Goal: Task Accomplishment & Management: Manage account settings

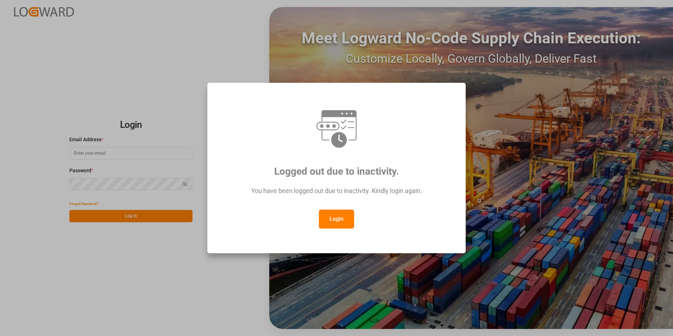
click at [332, 219] on button "Login" at bounding box center [336, 218] width 35 height 19
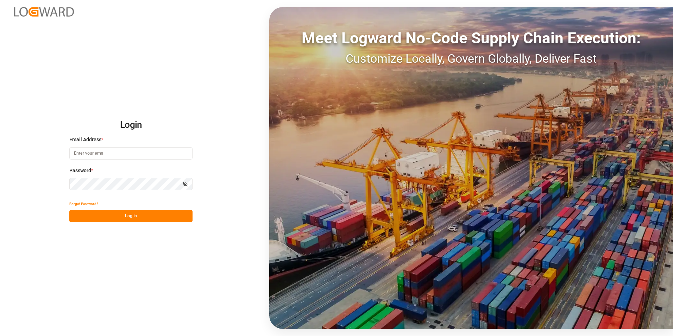
click at [126, 152] on input at bounding box center [130, 153] width 123 height 12
paste input "frrhe.reims-affretement@kuehne-nagel.com"
type input "frrhe.reims-affretement@kuehne-nagel.com"
click at [134, 214] on button "Log In" at bounding box center [130, 216] width 123 height 12
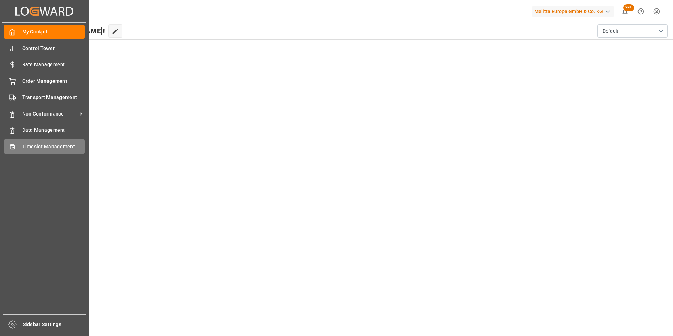
click at [43, 143] on span "Timeslot Management" at bounding box center [53, 146] width 63 height 7
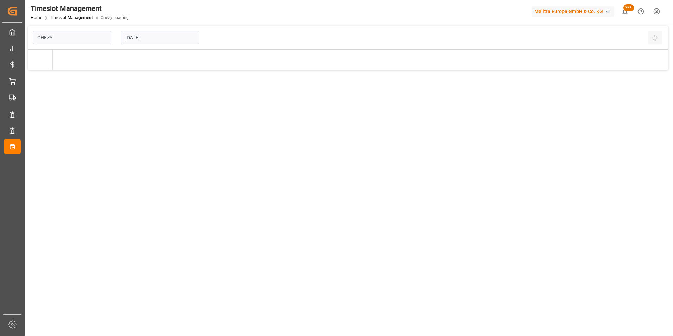
type input "Chezy Loading"
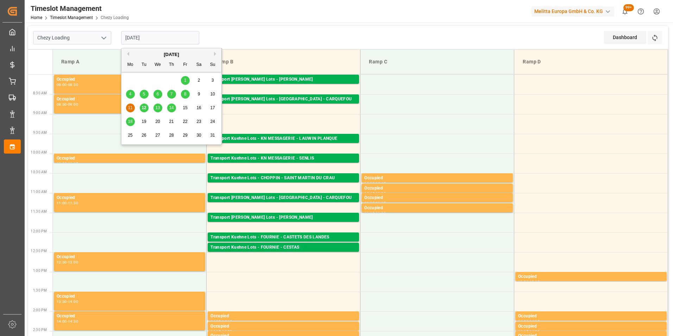
click at [142, 36] on input "11-08-2025" at bounding box center [160, 37] width 78 height 13
click at [145, 107] on span "12" at bounding box center [144, 107] width 5 height 5
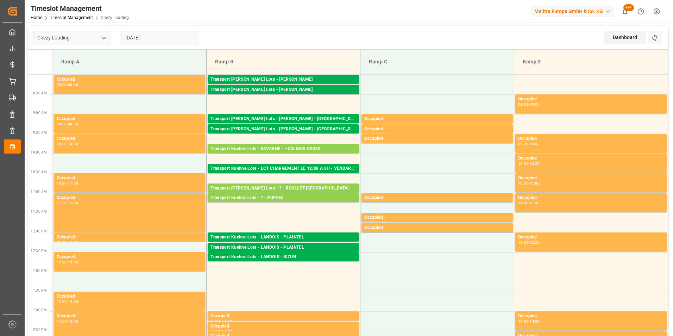
click at [148, 37] on input "12-08-2025" at bounding box center [160, 37] width 78 height 13
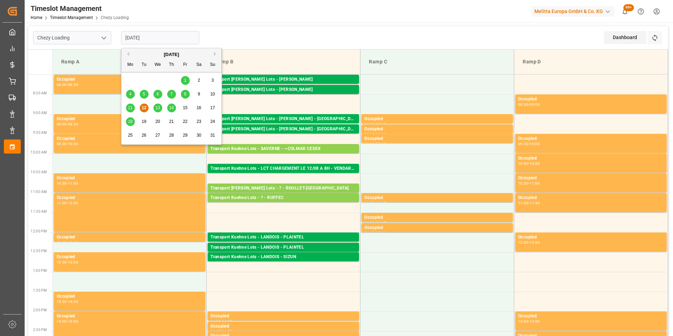
click at [171, 107] on span "14" at bounding box center [171, 107] width 5 height 5
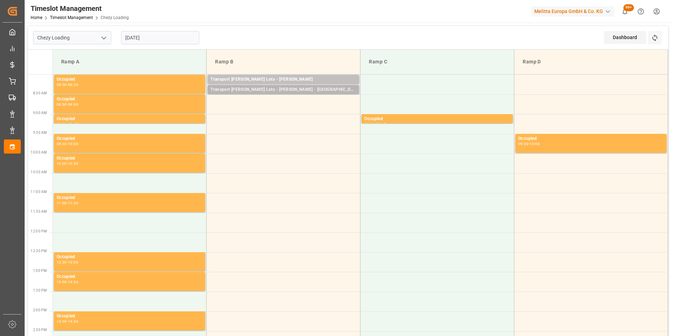
click at [308, 90] on div "Transport [PERSON_NAME] Lots - [PERSON_NAME] - [GEOGRAPHIC_DATA]" at bounding box center [284, 89] width 146 height 7
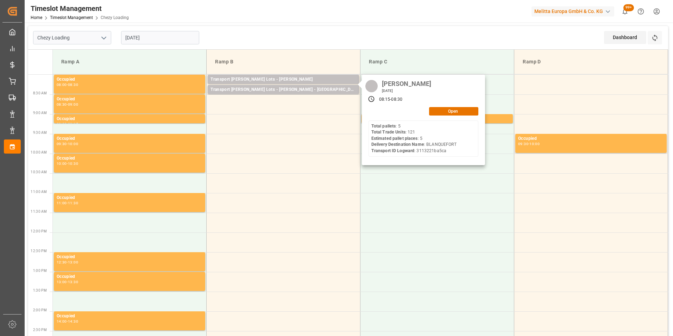
click at [140, 35] on input "[DATE]" at bounding box center [160, 37] width 78 height 13
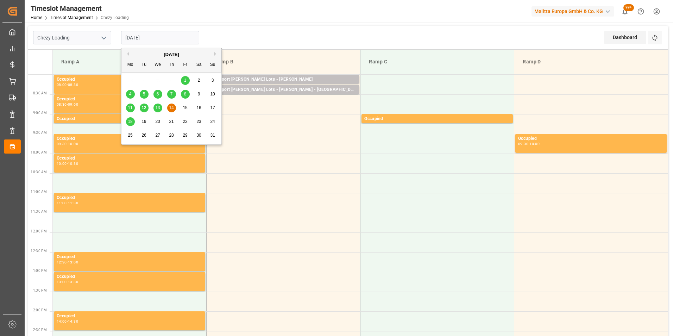
click at [145, 106] on span "12" at bounding box center [144, 107] width 5 height 5
type input "12-08-2025"
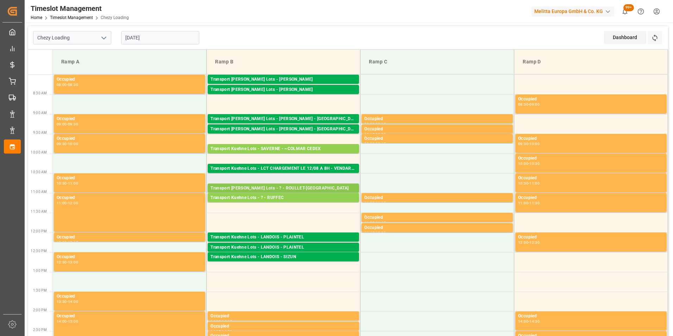
click at [315, 186] on div "Transport Kuehne Lots - ? - ROULLET-SAINT-ESTEPHE" at bounding box center [284, 188] width 146 height 7
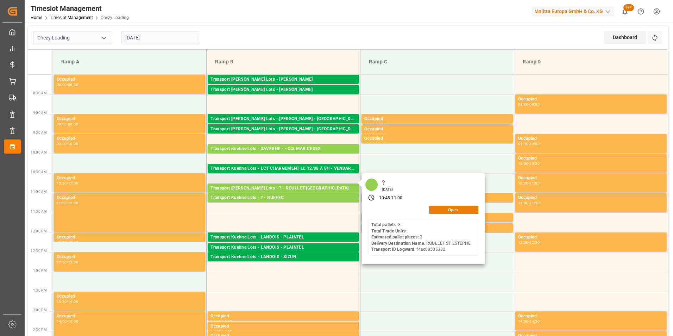
click at [452, 211] on button "Open" at bounding box center [453, 210] width 49 height 8
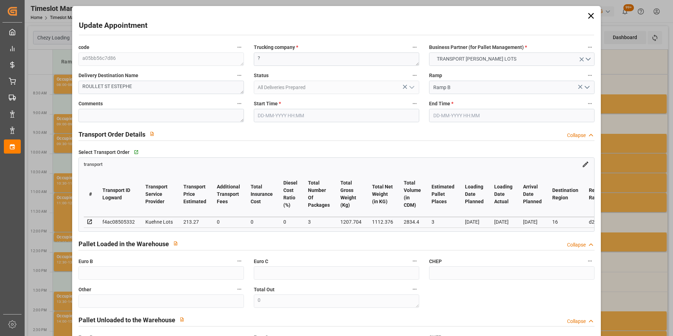
type input "12-08-2025 10:45"
type input "12-08-2025 11:00"
type input "05-08-2025 15:33"
type input "05-08-2025 12:38"
type input "08-08-2025"
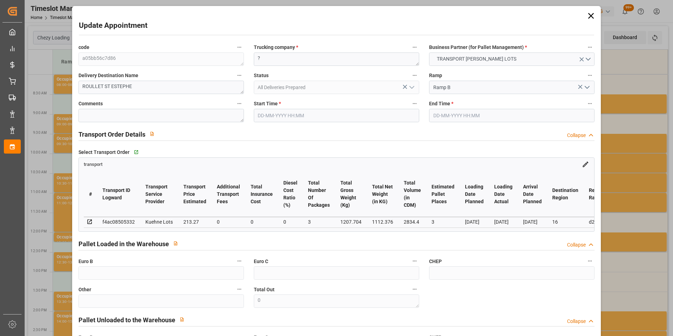
type input "06-08-2025"
type input "07-08-2025"
click at [213, 60] on div "code a05bb56c7d86 Trucking company * ? Business Partner (for Pallet Management)…" at bounding box center [337, 213] width 526 height 346
type textarea "PARET"
click at [294, 114] on input "12-08-2025 10:45" at bounding box center [336, 115] width 165 height 13
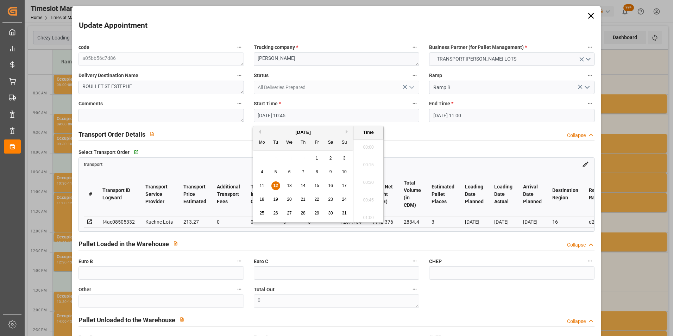
scroll to position [724, 0]
click at [274, 186] on span "12" at bounding box center [275, 185] width 5 height 5
click at [302, 185] on span "14" at bounding box center [303, 185] width 5 height 5
click at [368, 180] on li "09:45" at bounding box center [368, 180] width 30 height 18
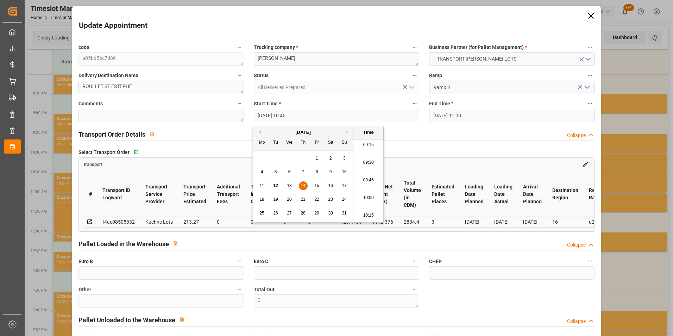
type input "14-08-2025 09:45"
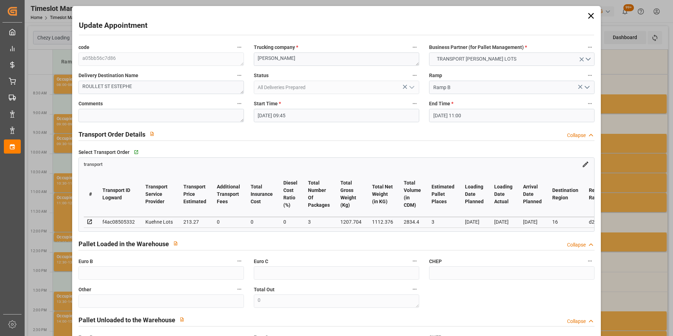
click at [448, 115] on input "12-08-2025 11:00" at bounding box center [511, 115] width 165 height 13
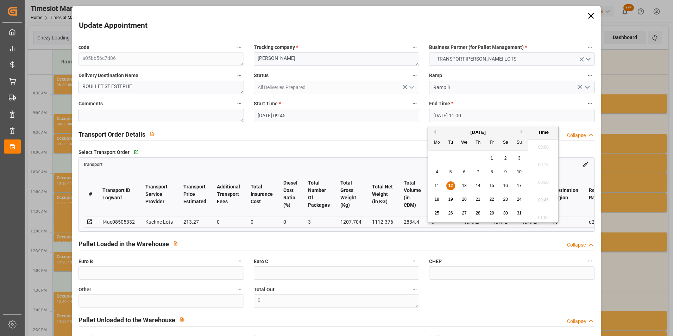
scroll to position [742, 0]
click at [475, 184] on div "14" at bounding box center [478, 186] width 9 height 8
click at [543, 179] on li "10:00" at bounding box center [543, 180] width 30 height 18
type input "14-08-2025 10:00"
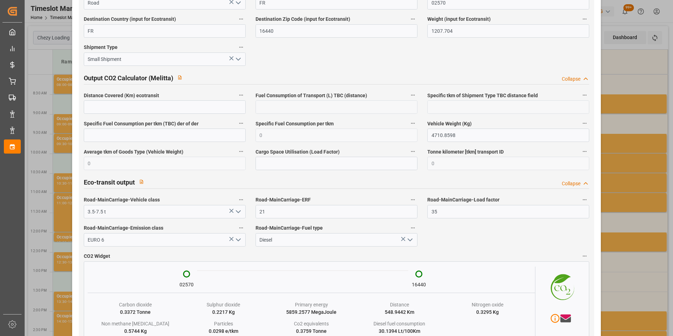
scroll to position [1171, 0]
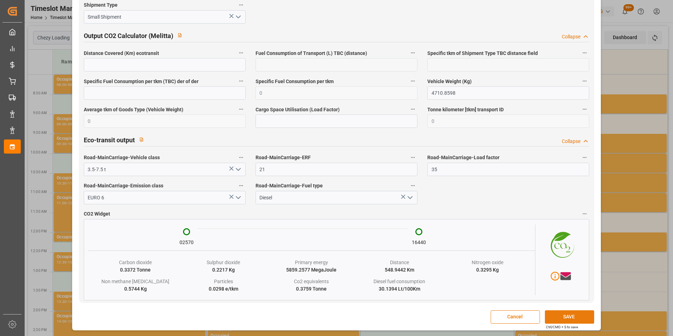
click at [559, 314] on button "SAVE" at bounding box center [569, 316] width 49 height 13
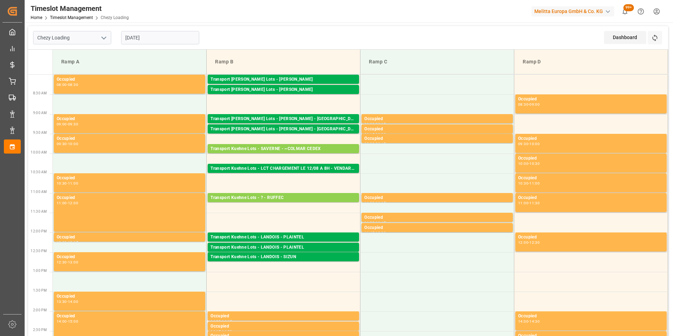
click at [143, 36] on input "[DATE]" at bounding box center [160, 37] width 78 height 13
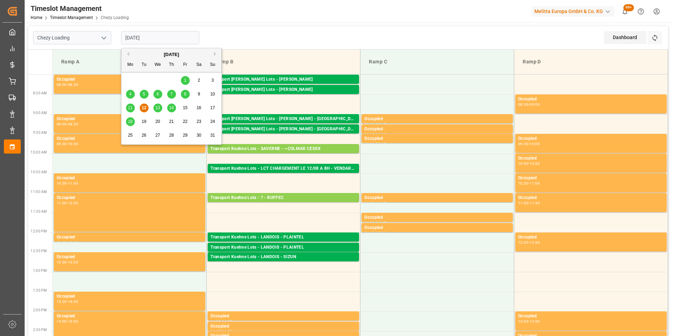
click at [130, 121] on span "18" at bounding box center [130, 121] width 5 height 5
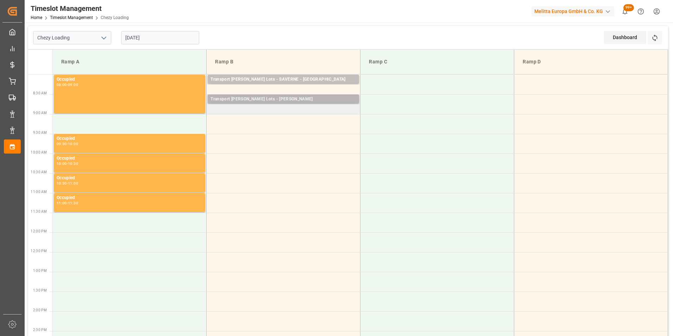
click at [288, 99] on div "Transport Kuehne Lots - ANTOINE - CARQUEFOU" at bounding box center [284, 99] width 146 height 7
click at [155, 38] on input "18-08-2025" at bounding box center [160, 37] width 78 height 13
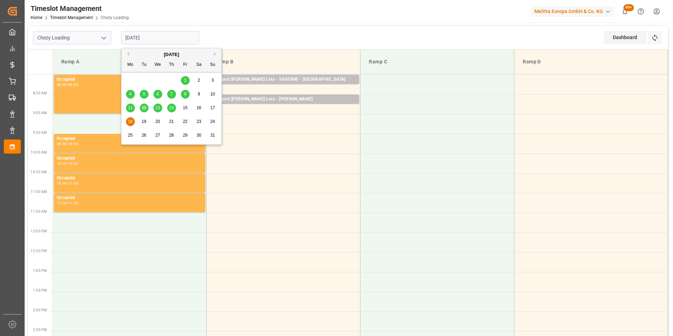
click at [143, 106] on span "12" at bounding box center [144, 107] width 5 height 5
type input "[DATE]"
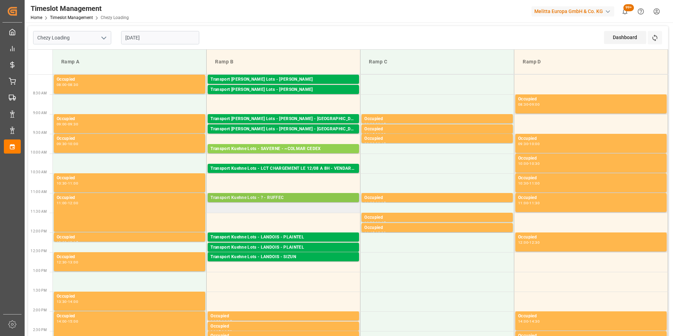
click at [312, 201] on div "Pallets: 3,TU: 593,City: RUFFEC,Arrival: 2025-08-11 00:00:00" at bounding box center [284, 204] width 146 height 6
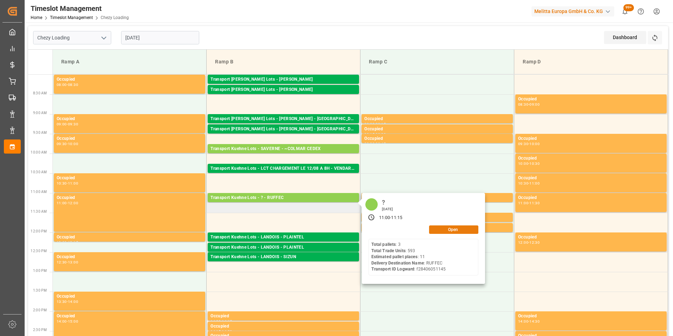
click at [450, 229] on button "Open" at bounding box center [453, 229] width 49 height 8
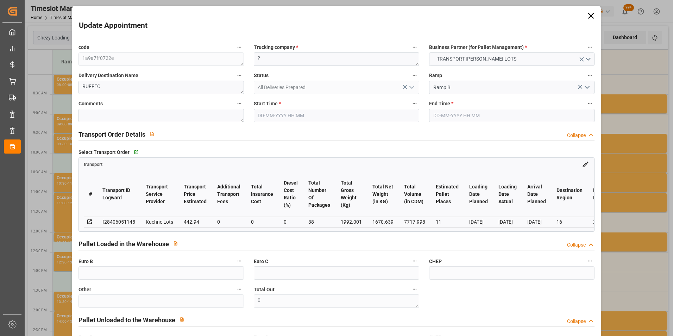
type input "12-08-2025 11:00"
type input "12-08-2025 11:15"
type input "05-08-2025 15:35"
type input "05-08-2025 12:40"
type input "11-08-2025"
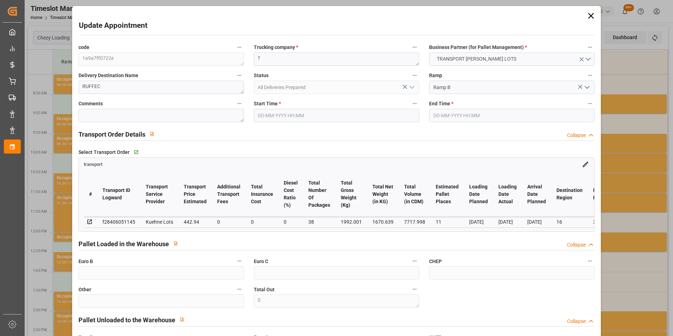
type input "07-08-2025"
type input "[DATE]"
click at [286, 114] on input "12-08-2025 11:00" at bounding box center [336, 115] width 165 height 13
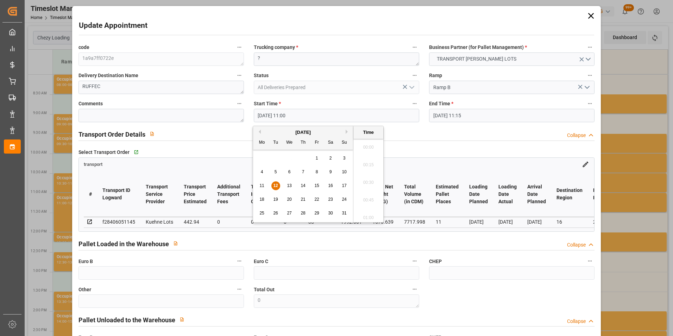
scroll to position [742, 0]
click at [261, 198] on span "18" at bounding box center [261, 199] width 5 height 5
click at [370, 142] on li "10:00" at bounding box center [368, 145] width 30 height 18
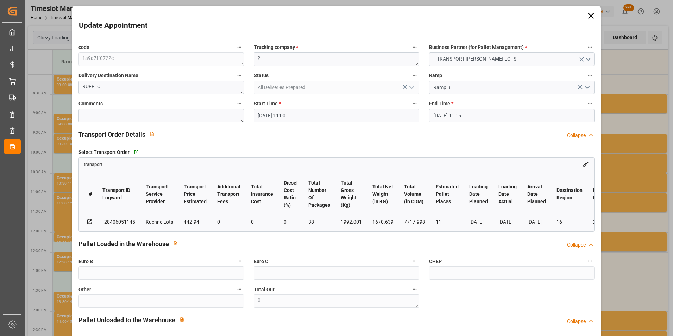
type input "18-08-2025 10:00"
click at [462, 113] on input "12-08-2025 11:15" at bounding box center [511, 115] width 165 height 13
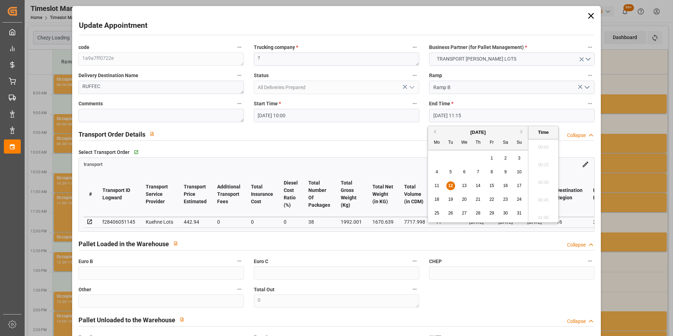
scroll to position [759, 0]
click at [436, 196] on div "18" at bounding box center [437, 199] width 9 height 8
click at [546, 144] on li "10:15" at bounding box center [543, 145] width 30 height 18
type input "18-08-2025 10:15"
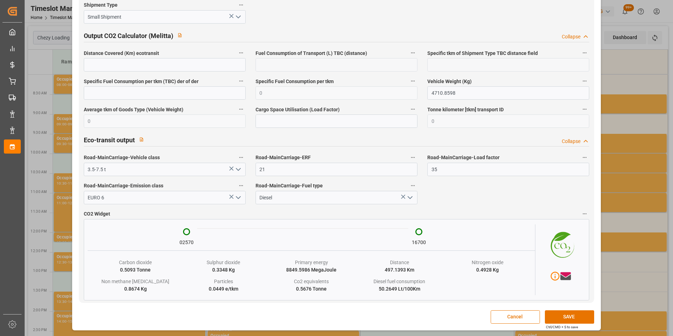
scroll to position [1182, 0]
click at [559, 319] on button "SAVE" at bounding box center [569, 316] width 49 height 13
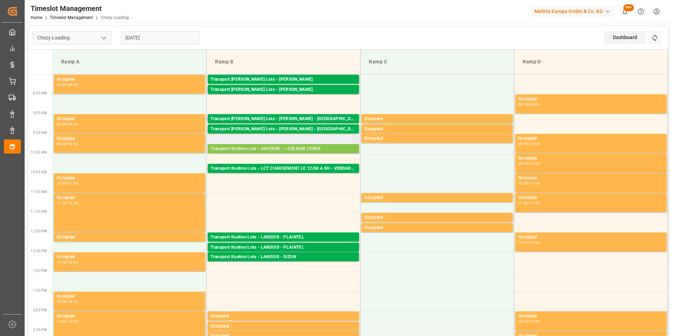
click at [325, 145] on div "Transport Kuehne Lots - SAVERNE - ~COLMAR CEDEX" at bounding box center [284, 148] width 146 height 7
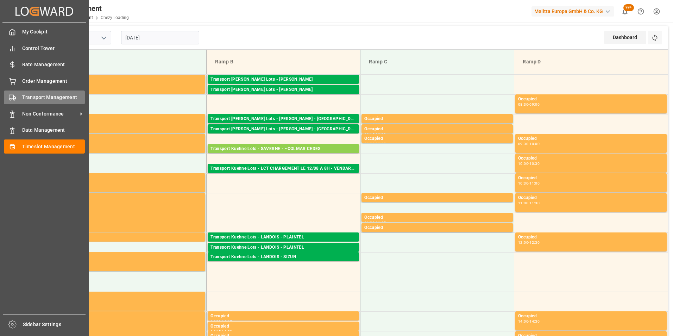
click at [49, 99] on span "Transport Management" at bounding box center [53, 97] width 63 height 7
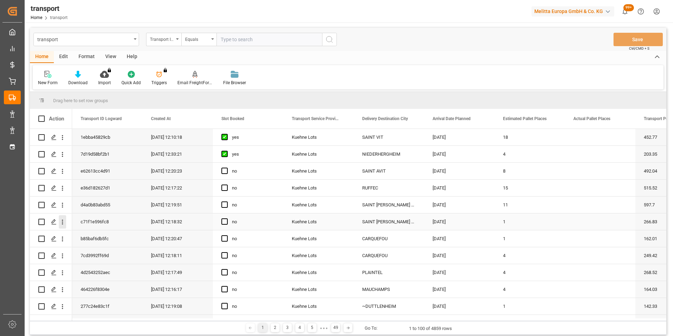
click at [63, 221] on icon "open menu" at bounding box center [62, 221] width 7 height 7
click at [112, 236] on span "Open in new tab" at bounding box center [109, 236] width 64 height 7
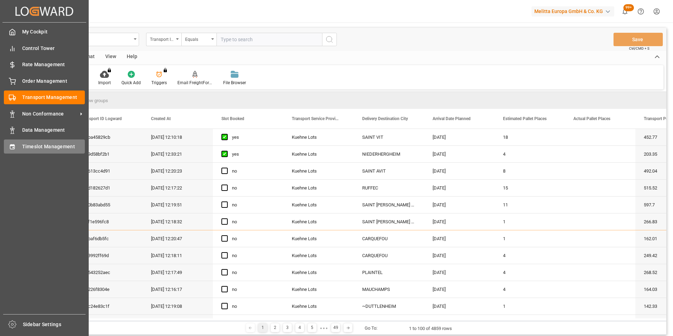
click at [49, 146] on span "Timeslot Management" at bounding box center [53, 146] width 63 height 7
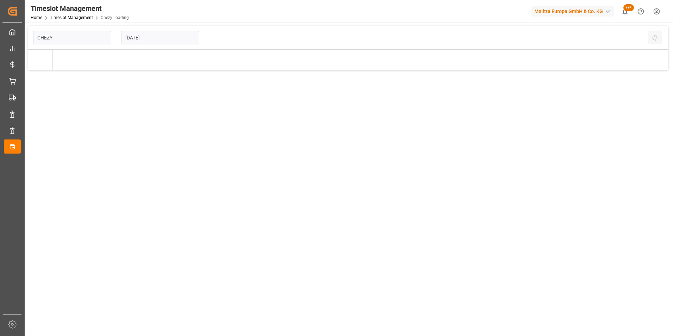
click at [143, 39] on input "11-08-2025" at bounding box center [160, 37] width 78 height 13
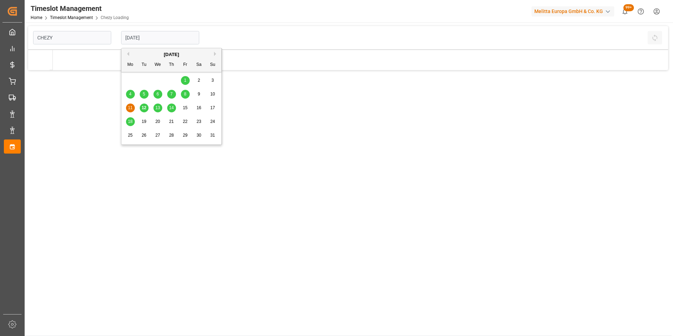
type input "Chezy Loading"
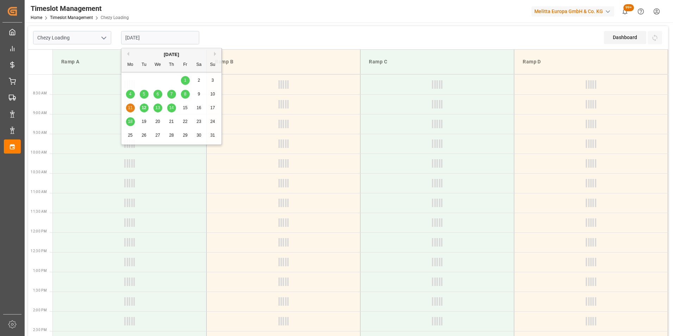
click at [185, 95] on span "8" at bounding box center [185, 94] width 2 height 5
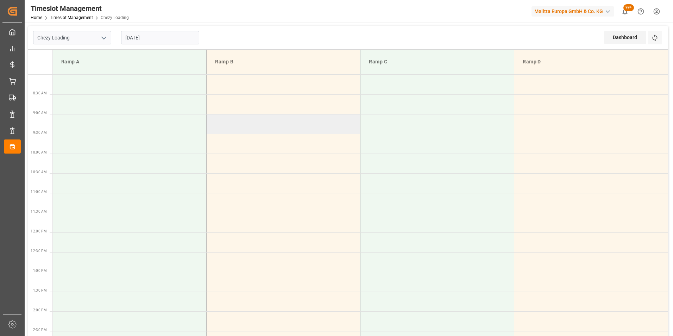
click at [265, 118] on td at bounding box center [284, 124] width 154 height 20
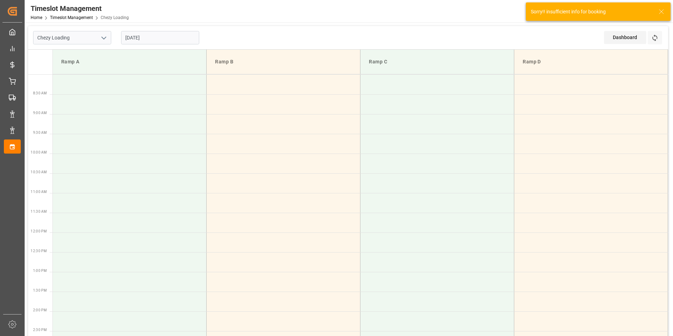
click at [148, 37] on input "08-08-2025" at bounding box center [160, 37] width 78 height 13
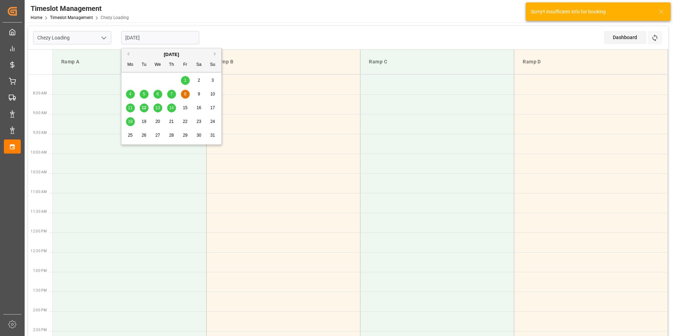
click at [171, 89] on div "4 5 6 7 8 9 10" at bounding box center [172, 94] width 96 height 14
click at [171, 91] on div "7" at bounding box center [171, 94] width 9 height 8
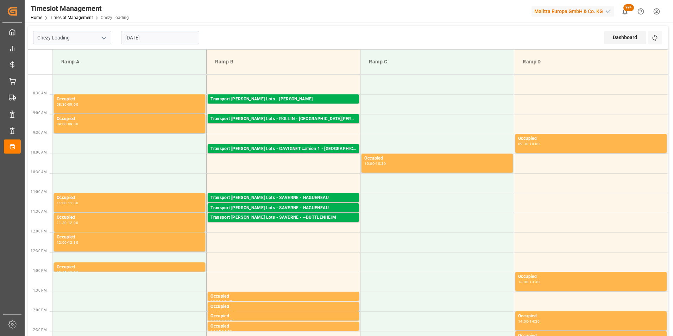
click at [150, 37] on input "07-08-2025" at bounding box center [160, 37] width 78 height 13
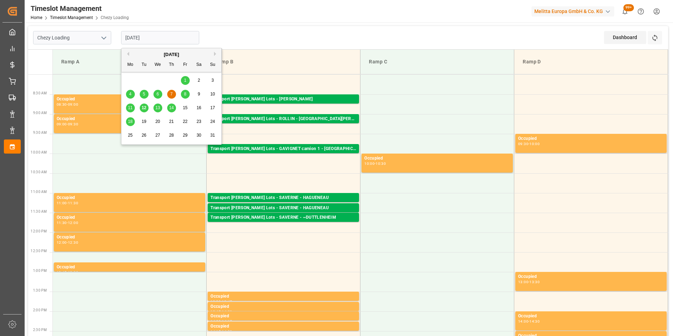
click at [186, 94] on span "8" at bounding box center [185, 94] width 2 height 5
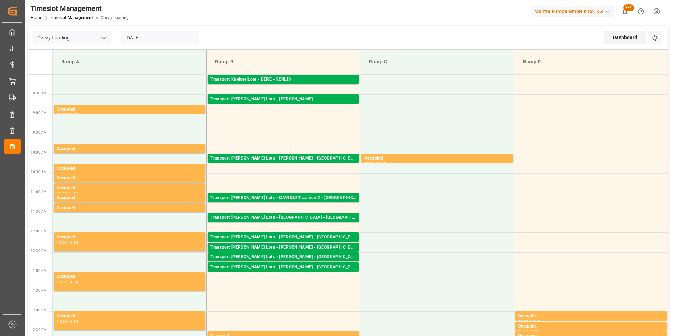
click at [142, 40] on input "08-08-2025" at bounding box center [160, 37] width 78 height 13
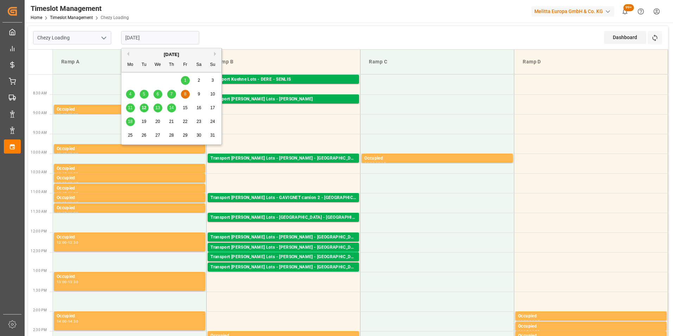
click at [174, 92] on div "7" at bounding box center [171, 94] width 9 height 8
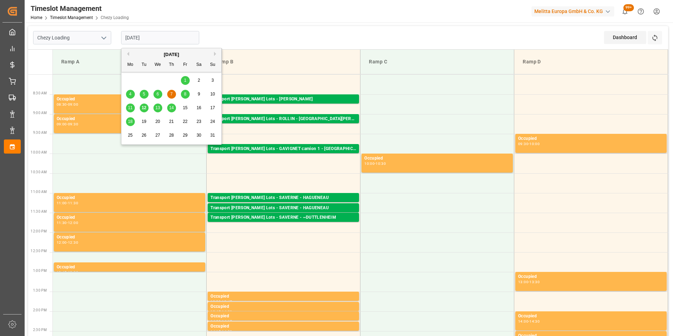
click at [148, 35] on input "07-08-2025" at bounding box center [160, 37] width 78 height 13
click at [131, 105] on span "11" at bounding box center [130, 107] width 5 height 5
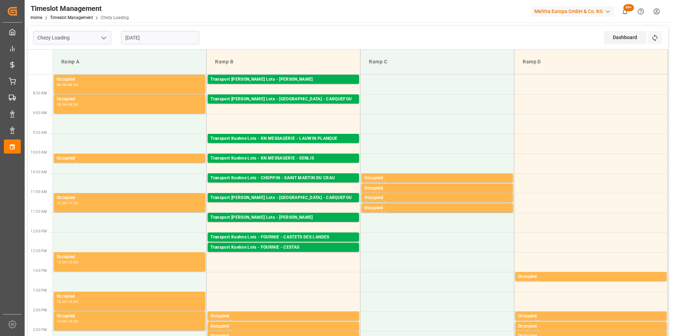
click at [141, 35] on input "11-08-2025" at bounding box center [160, 37] width 78 height 13
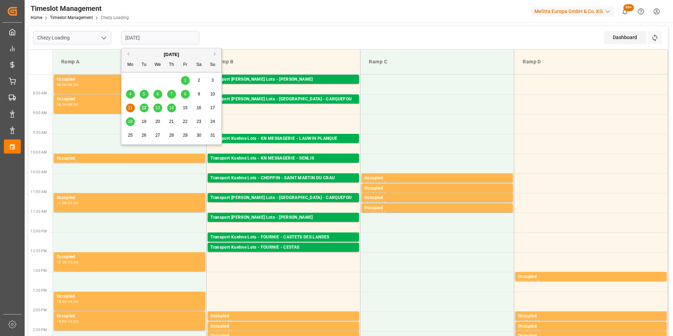
click at [144, 106] on span "12" at bounding box center [144, 107] width 5 height 5
type input "[DATE]"
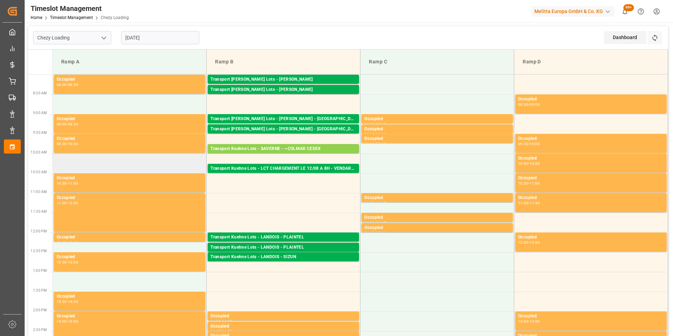
click at [150, 158] on td at bounding box center [130, 163] width 154 height 20
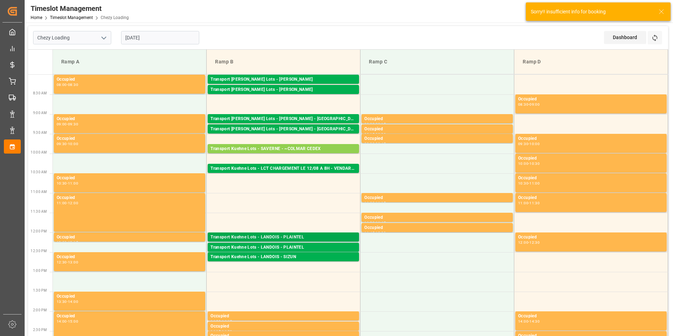
click at [314, 238] on div "Transport Kuehne Lots - LANDOIS - PLAINTEL" at bounding box center [284, 237] width 146 height 7
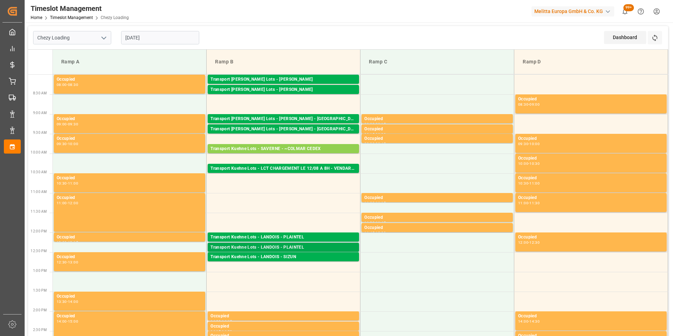
click at [312, 247] on div "Transport Kuehne Lots - LANDOIS - PLAINTEL" at bounding box center [284, 247] width 146 height 7
click at [299, 246] on div "Transport Kuehne Lots - LANDOIS - PLAINTEL" at bounding box center [284, 247] width 146 height 7
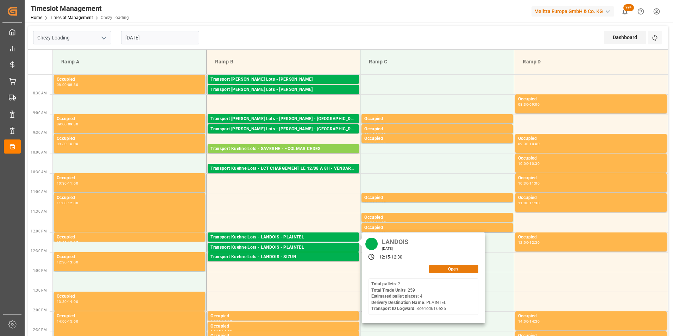
click at [449, 271] on button "Open" at bounding box center [453, 269] width 49 height 8
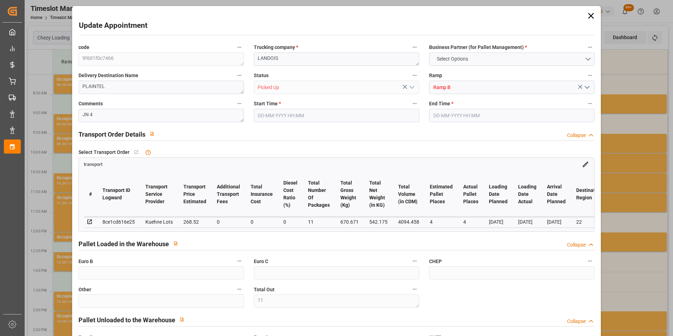
type input "11"
type input "4"
type input "268.52"
type input "0"
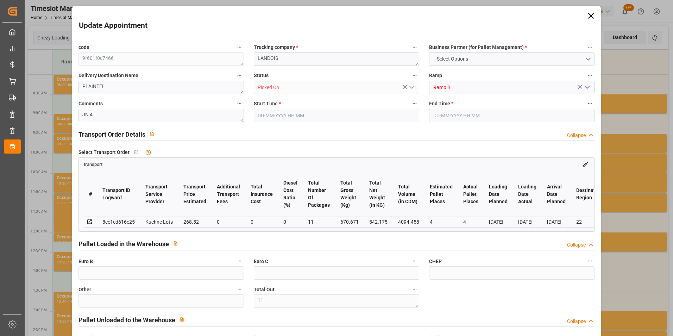
type input "0"
type input "268.52"
type input "0"
type input "11"
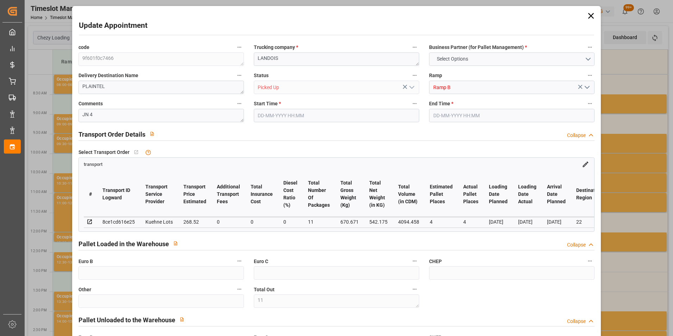
type input "542.175"
type input "1009.607"
type input "4094.458"
type input "22"
type input "3"
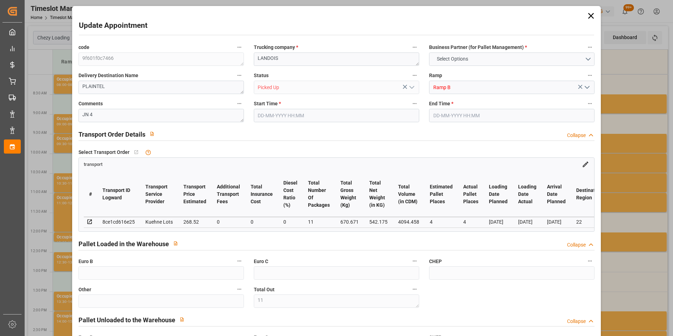
type input "259"
type input "11"
type input "101"
type input "670.671"
type input "0"
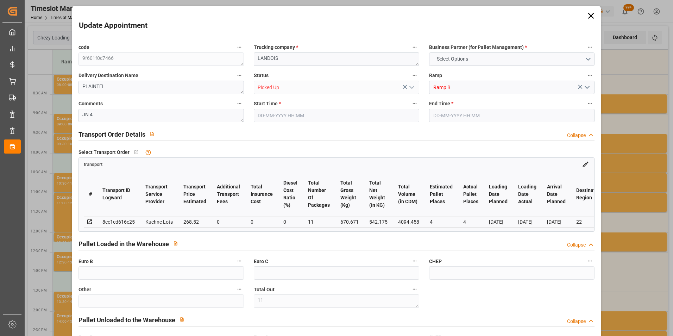
type input "4710.8598"
type input "0"
type input "21"
type input "35"
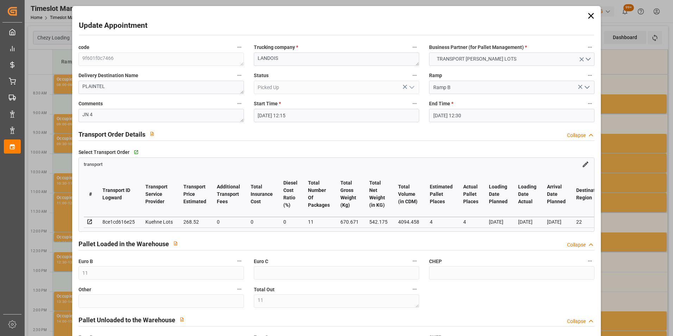
type input "12-08-2025 12:15"
type input "12-08-2025 12:30"
type input "06-08-2025 15:18"
type input "06-08-2025 12:38"
type input "13-08-2025"
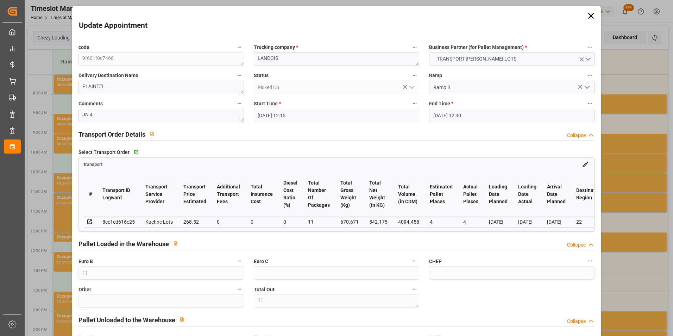
type input "11-08-2025"
type input "08-08-2025"
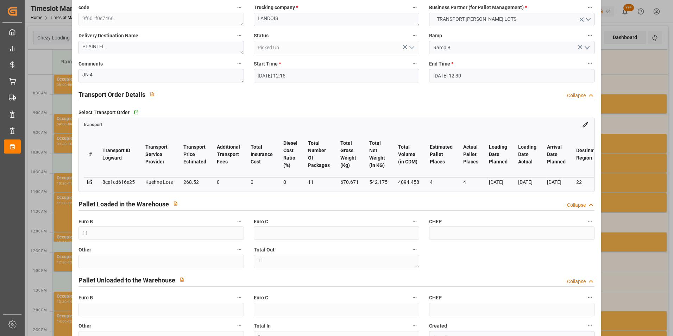
scroll to position [176, 0]
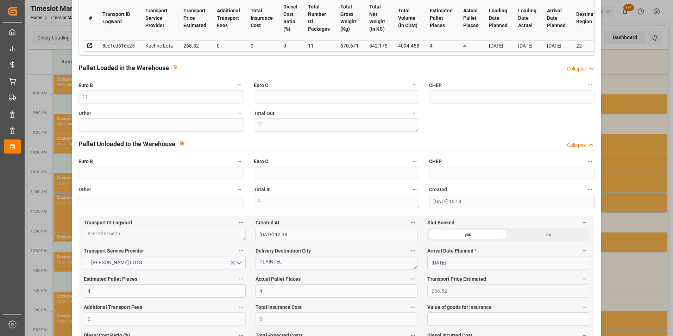
click at [613, 93] on div "Update Appointment code 9f601f0c7466 Trucking company * LANDOIS Business Partne…" at bounding box center [336, 168] width 673 height 336
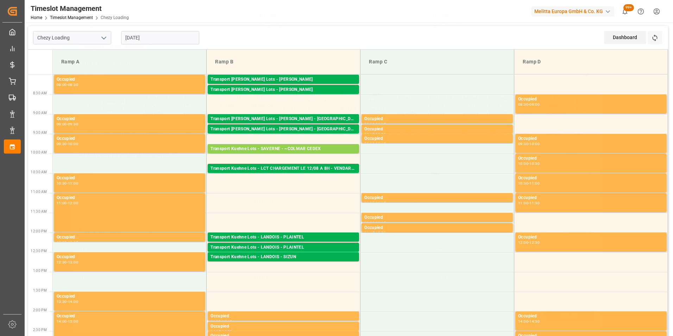
scroll to position [91, 0]
click at [328, 149] on div "Transport Kuehne Lots - SAVERNE - ~COLMAR CEDEX" at bounding box center [284, 148] width 146 height 7
click at [300, 168] on div "Transport Kuehne Lots - LCT CHARGEMENT LE 12/08 A 8H - VENDARGUES" at bounding box center [284, 168] width 146 height 7
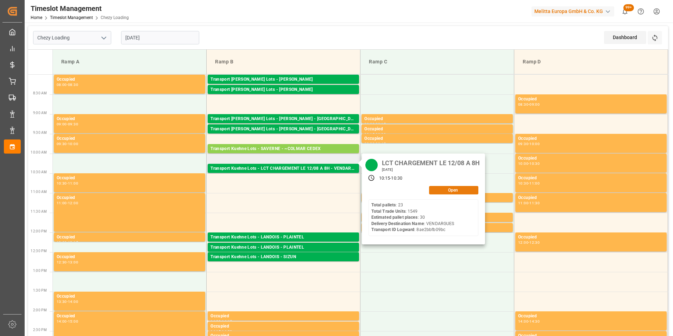
click at [461, 192] on button "Open" at bounding box center [453, 190] width 49 height 8
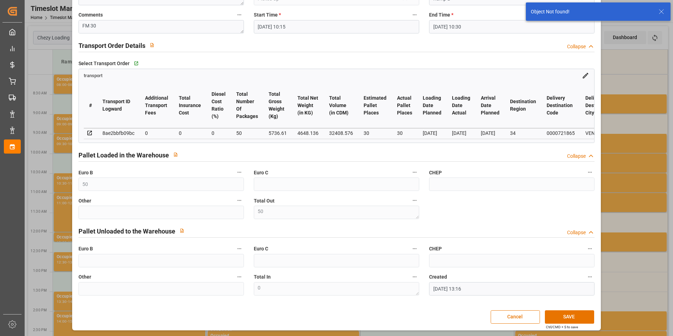
scroll to position [0, 0]
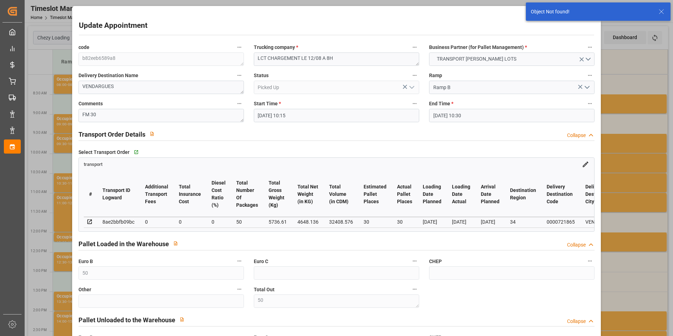
click at [628, 80] on div "Update Appointment code b82eeb6589a8 Trucking company * LCT CHARGEMENT LE 12/08…" at bounding box center [336, 168] width 673 height 336
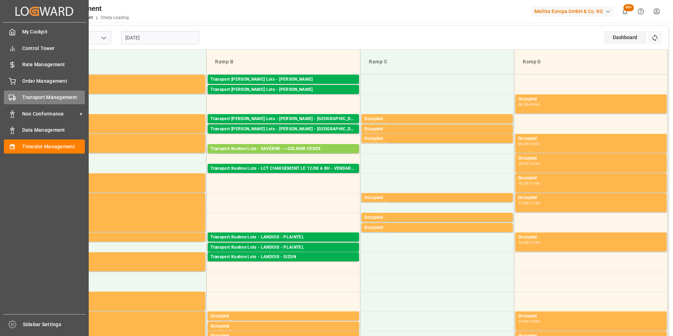
click at [70, 103] on div "Transport Management Transport Management" at bounding box center [44, 97] width 81 height 14
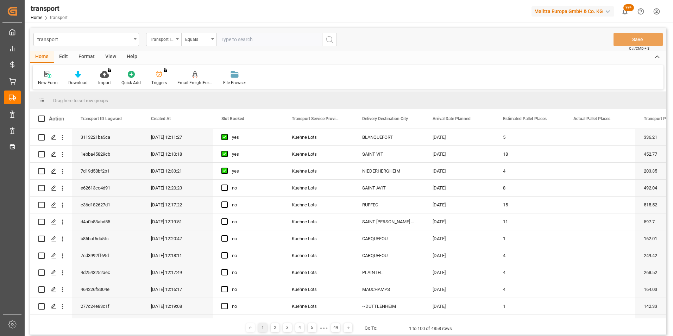
click at [153, 14] on div "transport Home transport Melitta Europa GmbH & Co. KG 99+ Notifications Only sh…" at bounding box center [346, 11] width 653 height 23
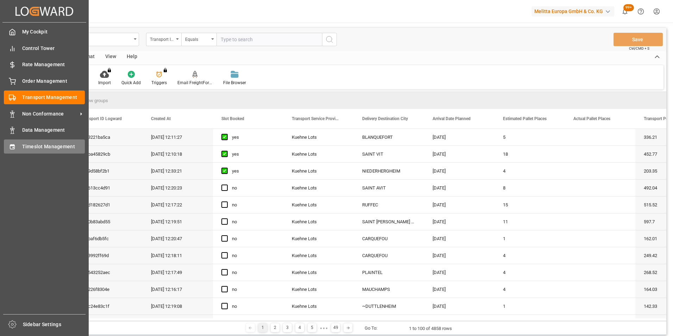
click at [42, 146] on span "Timeslot Management" at bounding box center [53, 146] width 63 height 7
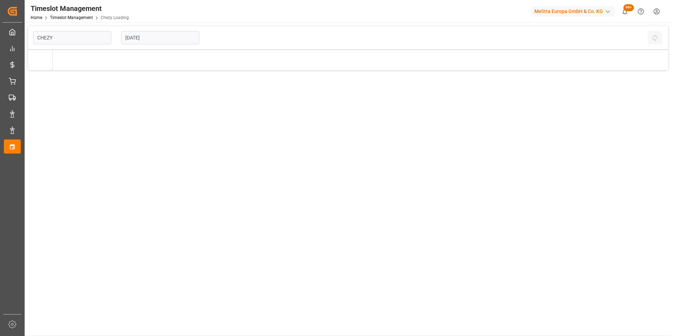
type input "Chezy Loading"
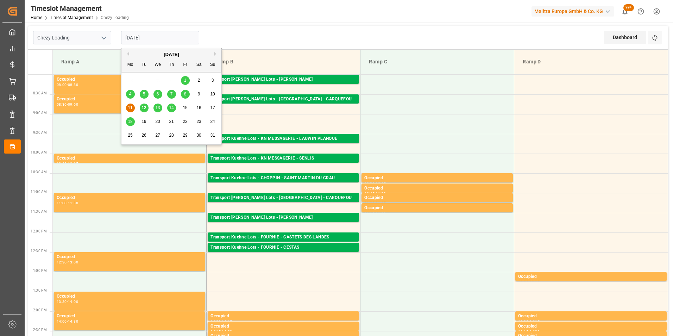
click at [129, 39] on input "11-08-2025" at bounding box center [160, 37] width 78 height 13
click at [144, 107] on span "12" at bounding box center [144, 107] width 5 height 5
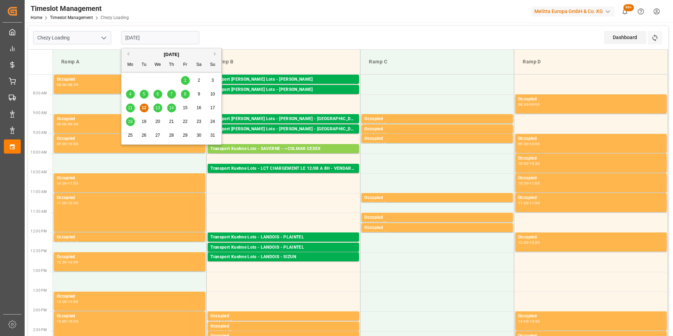
click at [139, 36] on input "[DATE]" at bounding box center [160, 37] width 78 height 13
click at [128, 107] on span "11" at bounding box center [130, 107] width 5 height 5
type input "11-08-2025"
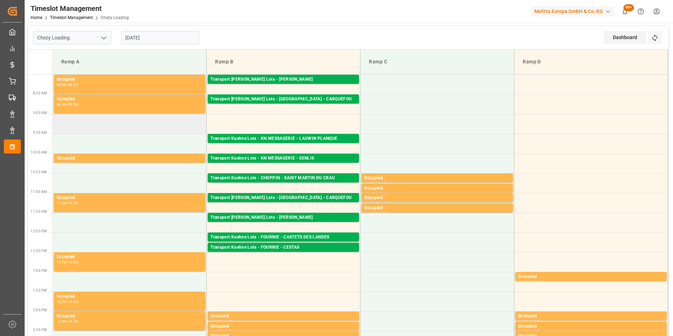
click at [138, 131] on td at bounding box center [130, 124] width 154 height 20
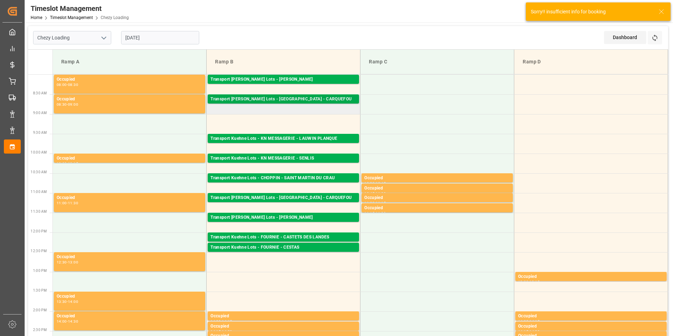
click at [327, 97] on div "Transport Kuehne Lots - BALTIC - CARQUEFOU" at bounding box center [284, 99] width 146 height 7
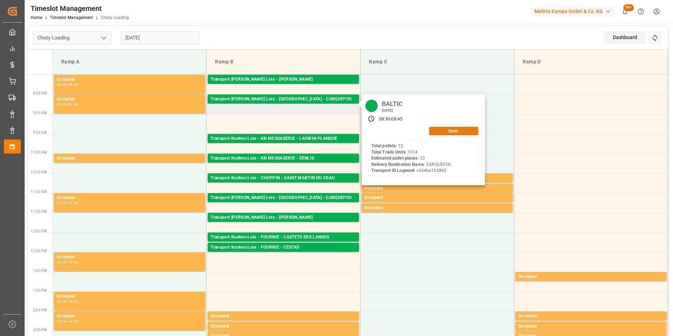
click at [443, 131] on button "Open" at bounding box center [453, 131] width 49 height 8
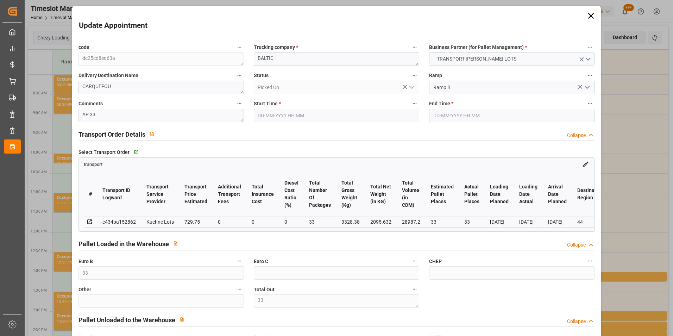
type input "11-08-2025 08:30"
type input "11-08-2025 08:45"
type input "05-08-2025 15:39"
type input "05-08-2025 12:49"
type input "12-08-2025"
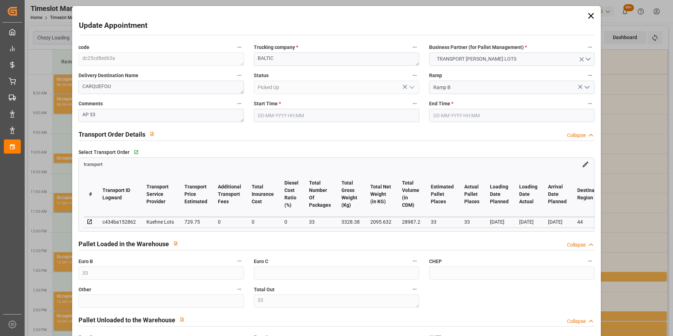
type input "08-08-2025"
type input "11-08-2025"
click at [284, 61] on textarea "BALTIC" at bounding box center [336, 58] width 165 height 13
drag, startPoint x: 284, startPoint y: 60, endPoint x: 243, endPoint y: 59, distance: 40.5
click at [243, 59] on div "code dc25cd8ed63a Trucking company * BALTIC Business Partner (for Pallet Manage…" at bounding box center [337, 213] width 526 height 346
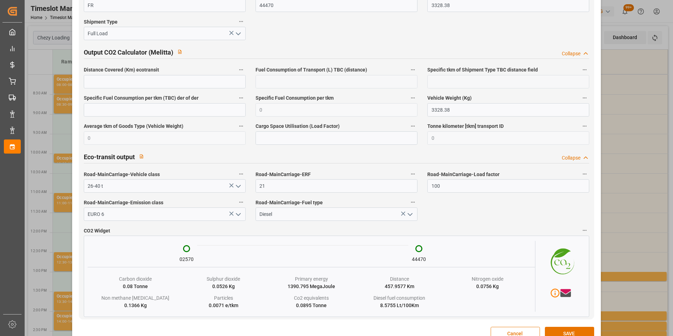
scroll to position [1171, 0]
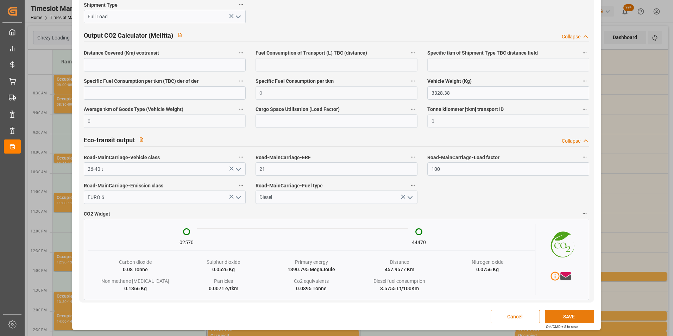
type textarea "DELAMODE"
click at [557, 319] on button "SAVE" at bounding box center [569, 316] width 49 height 13
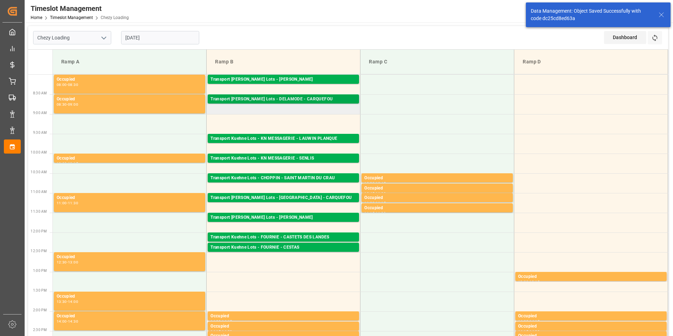
click at [296, 98] on div "Transport Kuehne Lots - DELAMODE - CARQUEFOU" at bounding box center [284, 99] width 146 height 7
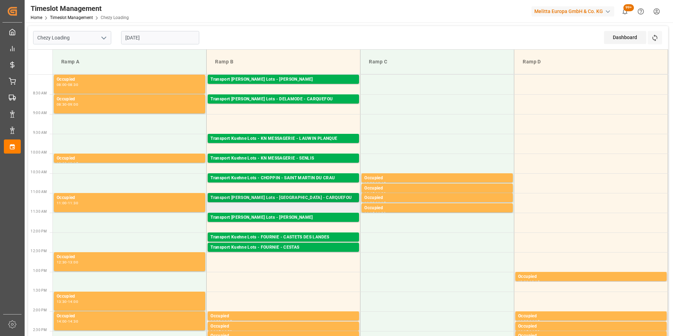
click at [296, 198] on div "Transport Kuehne Lots - BALTIC - CARQUEFOU" at bounding box center [284, 197] width 146 height 7
click at [302, 98] on div "Transport Kuehne Lots - DELAMODE - CARQUEFOU" at bounding box center [284, 99] width 146 height 7
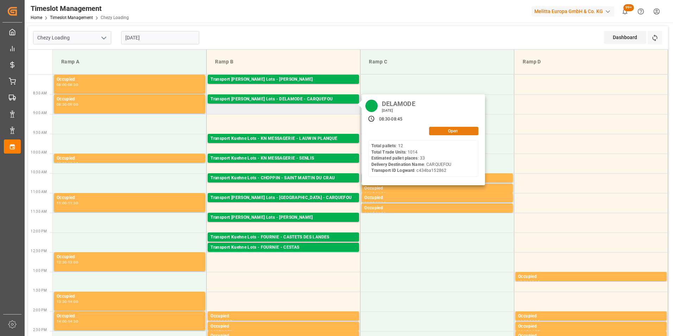
click at [451, 130] on button "Open" at bounding box center [453, 131] width 49 height 8
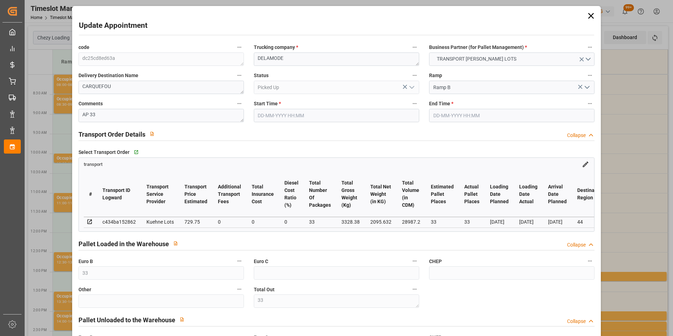
type input "11-08-2025 08:30"
type input "11-08-2025 08:45"
type input "05-08-2025 15:39"
type input "05-08-2025 12:49"
type input "12-08-2025"
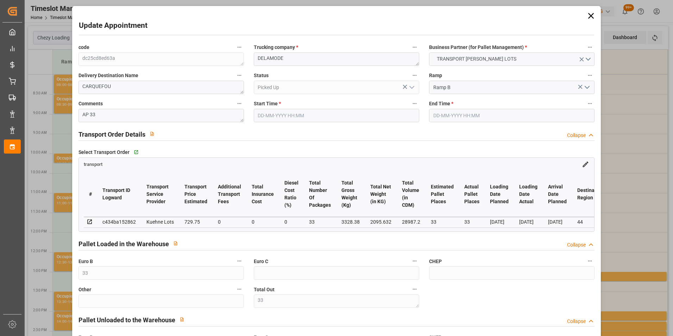
type input "[DATE]"
type input "11-08-2025"
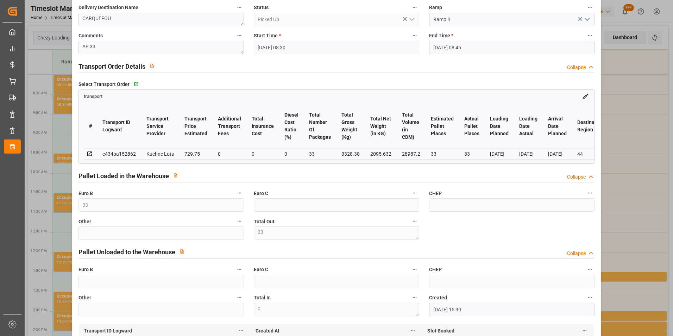
scroll to position [141, 0]
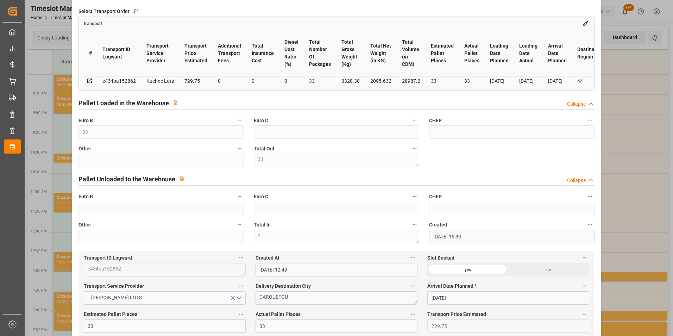
click at [612, 134] on div "Update Appointment code dc25cd8ed63a Trucking company * DELAMODE Business Partn…" at bounding box center [336, 168] width 673 height 336
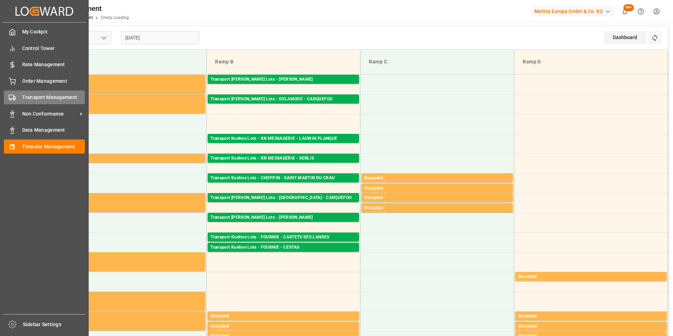
click at [51, 99] on span "Transport Management" at bounding box center [53, 97] width 63 height 7
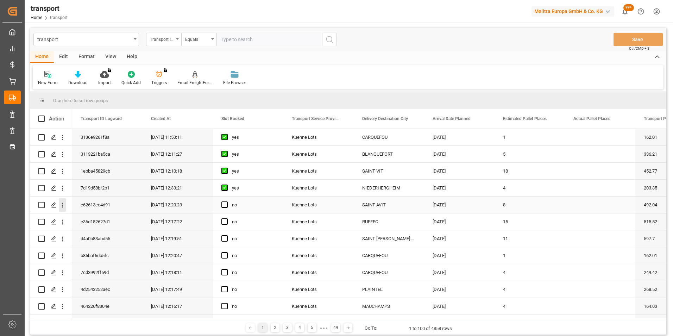
click at [63, 206] on icon "open menu" at bounding box center [62, 204] width 7 height 7
click at [97, 219] on span "Open in new tab" at bounding box center [109, 219] width 64 height 7
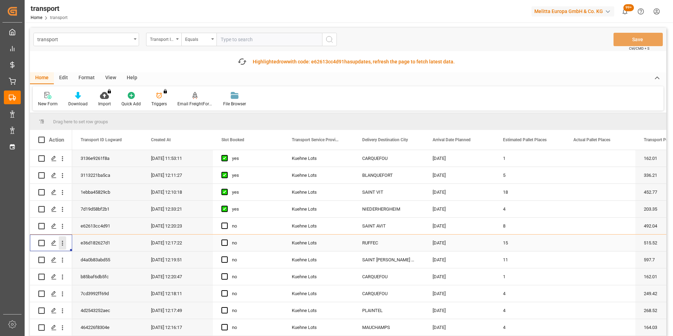
click at [63, 242] on icon "open menu" at bounding box center [62, 242] width 7 height 7
click at [106, 257] on span "Open in new tab" at bounding box center [109, 257] width 64 height 7
click at [62, 259] on icon "open menu" at bounding box center [62, 259] width 7 height 7
click at [108, 277] on span "Open in new tab" at bounding box center [109, 274] width 64 height 7
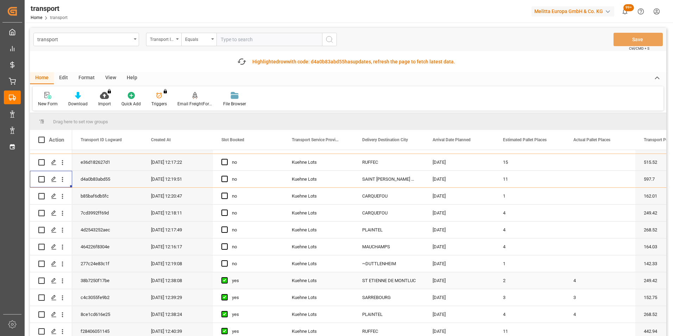
scroll to position [106, 0]
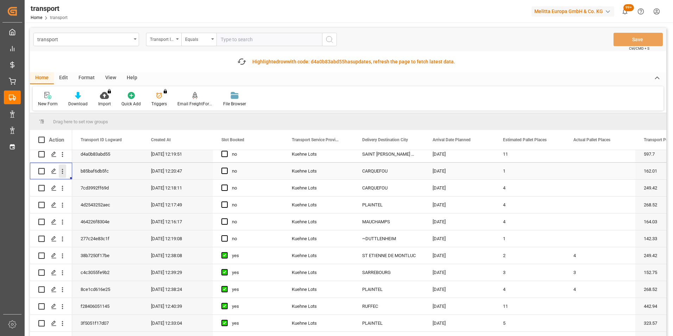
click at [64, 171] on icon "open menu" at bounding box center [62, 171] width 7 height 7
click at [94, 183] on span "Open in new tab" at bounding box center [109, 185] width 64 height 7
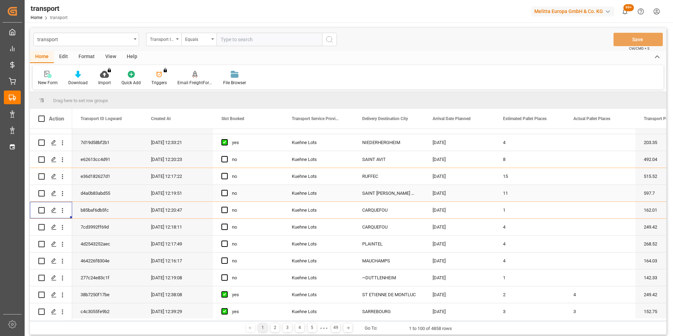
scroll to position [35, 0]
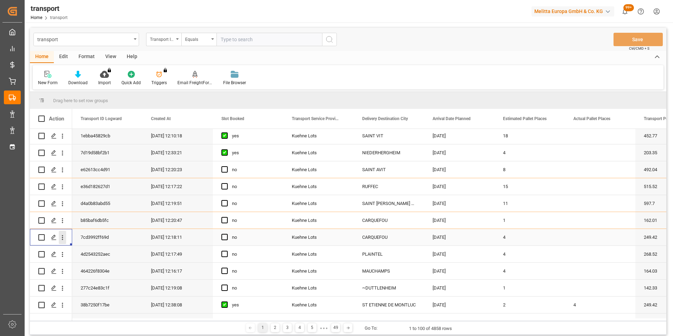
click at [62, 238] on icon "open menu" at bounding box center [62, 237] width 7 height 7
click at [90, 249] on span "Open in new tab" at bounding box center [109, 252] width 64 height 7
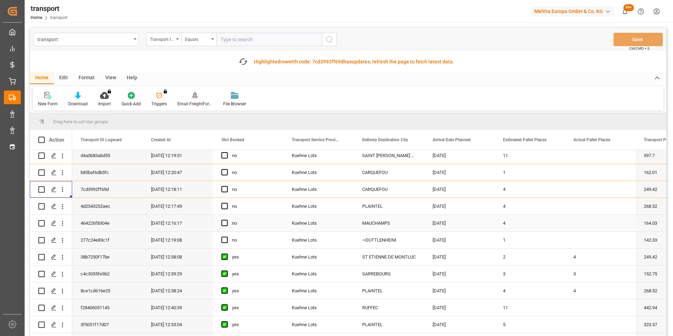
scroll to position [106, 0]
click at [62, 204] on icon "open menu" at bounding box center [62, 204] width 7 height 7
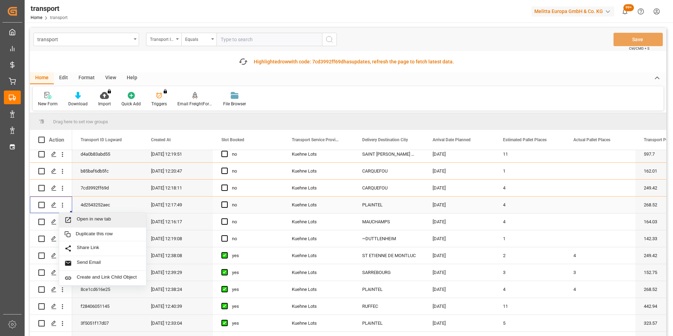
click at [102, 222] on span "Open in new tab" at bounding box center [109, 219] width 64 height 7
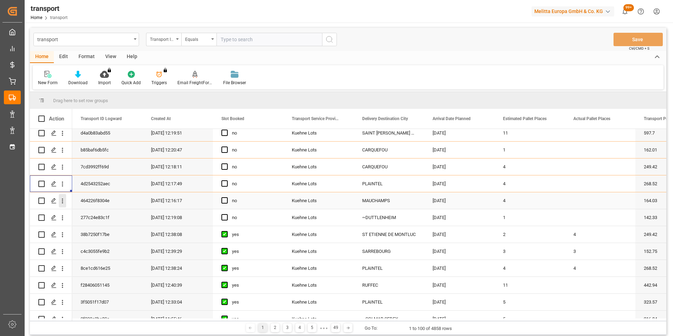
click at [65, 200] on icon "open menu" at bounding box center [62, 200] width 7 height 7
click at [104, 213] on span "Open in new tab" at bounding box center [109, 215] width 64 height 7
click at [63, 217] on icon "open menu" at bounding box center [62, 217] width 7 height 7
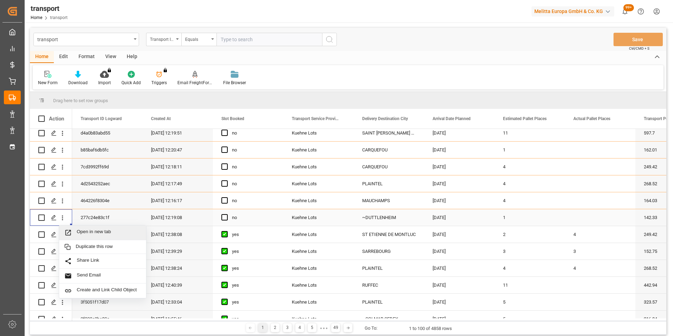
click at [110, 230] on span "Open in new tab" at bounding box center [109, 232] width 64 height 7
click at [262, 42] on input "text" at bounding box center [270, 39] width 106 height 13
paste input "c71f1e596fc8"
type input "c71f1e596fc8"
click at [333, 39] on icon "search button" at bounding box center [329, 39] width 8 height 8
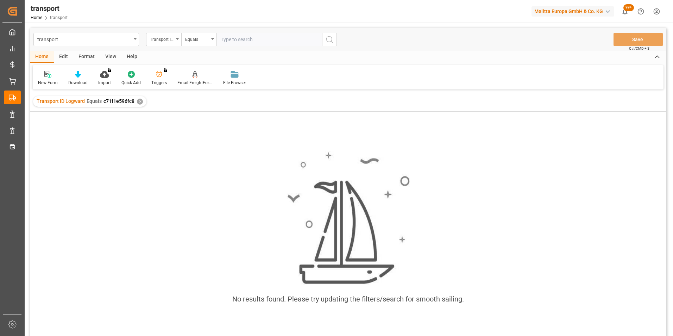
click at [253, 40] on input "text" at bounding box center [270, 39] width 106 height 13
paste input "20376111"
type input "20376111"
click at [331, 39] on icon "search button" at bounding box center [329, 39] width 8 height 8
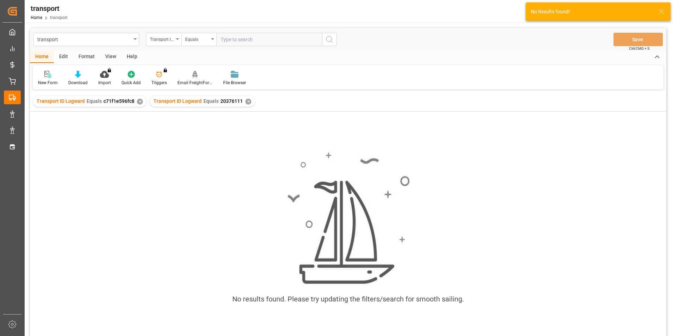
click at [247, 102] on div "✕" at bounding box center [248, 102] width 6 height 6
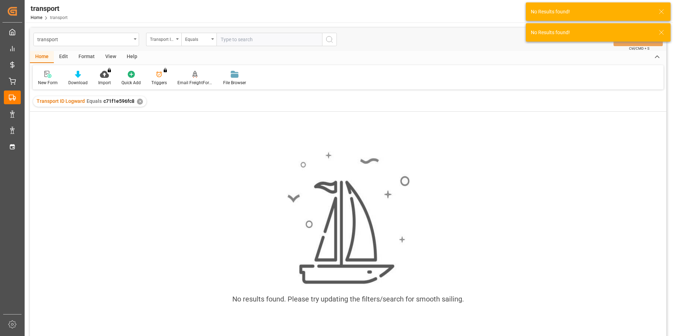
click at [137, 101] on div "✕" at bounding box center [140, 102] width 6 height 6
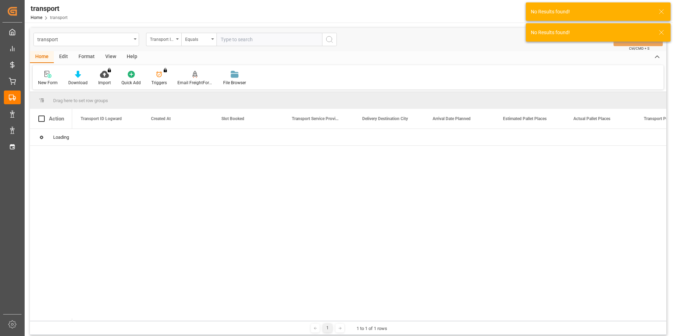
click at [239, 42] on input "text" at bounding box center [270, 39] width 106 height 13
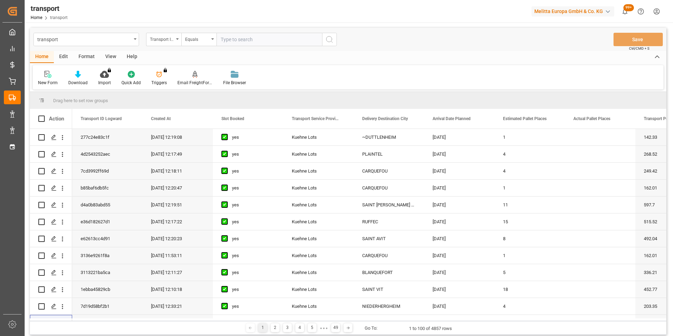
paste input "20376111"
type input "20376111"
click at [331, 37] on icon "search button" at bounding box center [329, 39] width 8 height 8
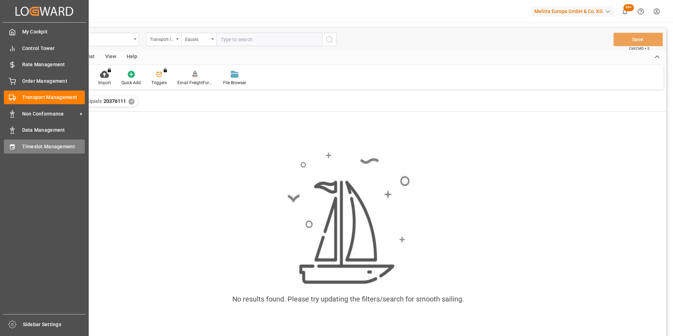
click at [36, 145] on span "Timeslot Management" at bounding box center [53, 146] width 63 height 7
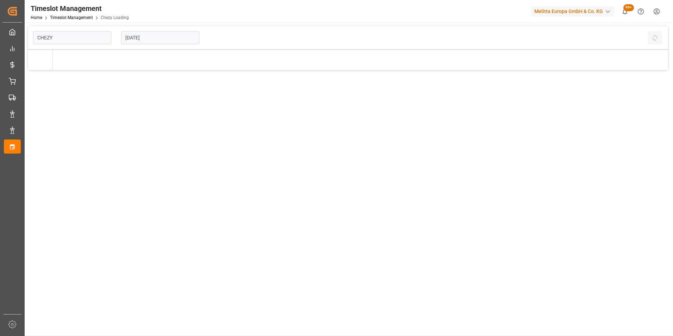
type input "Chezy Loading"
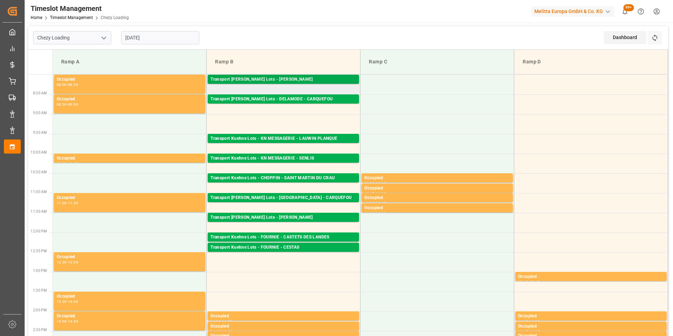
click at [335, 82] on div "Transport [PERSON_NAME] Lots - [PERSON_NAME]" at bounding box center [284, 79] width 146 height 7
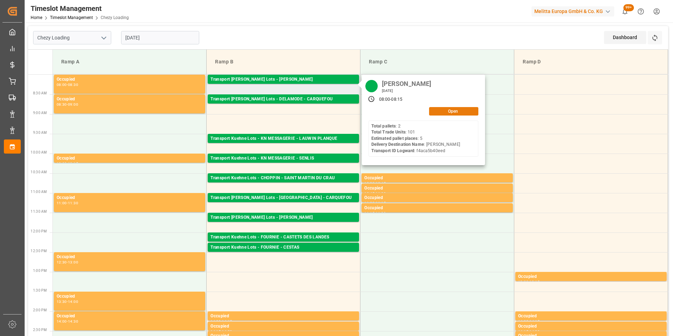
click at [446, 113] on button "Open" at bounding box center [453, 111] width 49 height 8
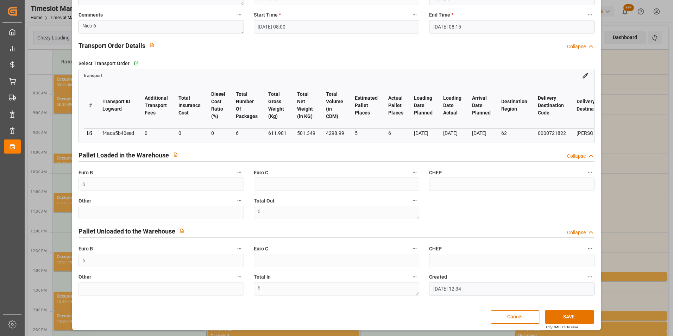
scroll to position [91, 0]
click at [627, 190] on div "Update Appointment code 6b3c70fd4c09 Trucking company * LEBLANC Business Partne…" at bounding box center [336, 168] width 673 height 336
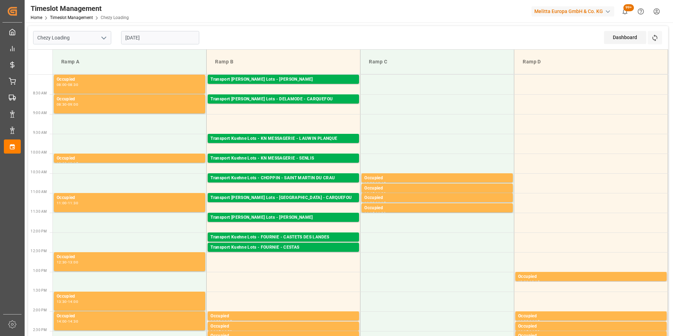
click at [147, 40] on input "11-08-2025" at bounding box center [160, 37] width 78 height 13
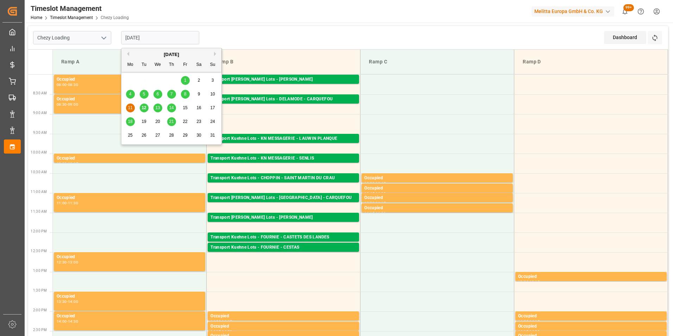
click at [144, 109] on span "12" at bounding box center [144, 107] width 5 height 5
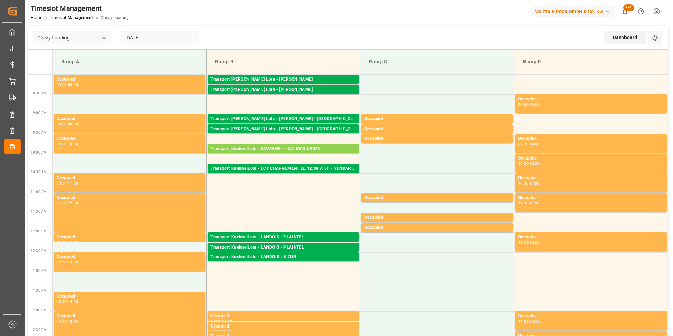
click at [140, 35] on input "12-08-2025" at bounding box center [160, 37] width 78 height 13
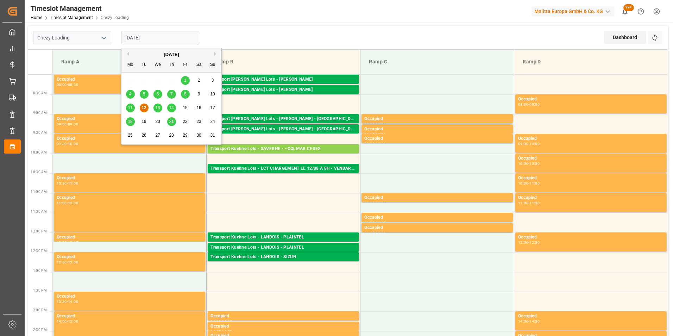
click at [158, 105] on span "13" at bounding box center [157, 107] width 5 height 5
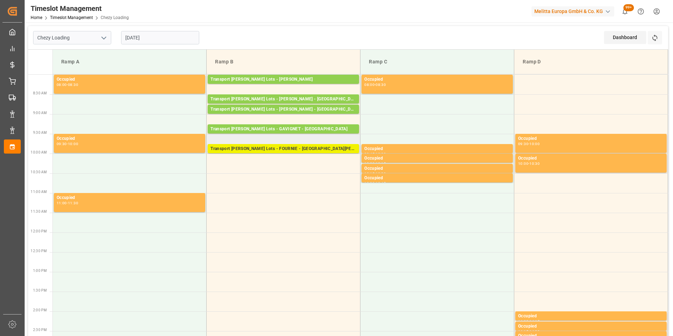
click at [284, 149] on div "Transport Kuehne Lots - FOURNIE - SAINT MARTIN DE CRAU" at bounding box center [284, 148] width 146 height 7
click at [145, 38] on input "13-08-2025" at bounding box center [160, 37] width 78 height 13
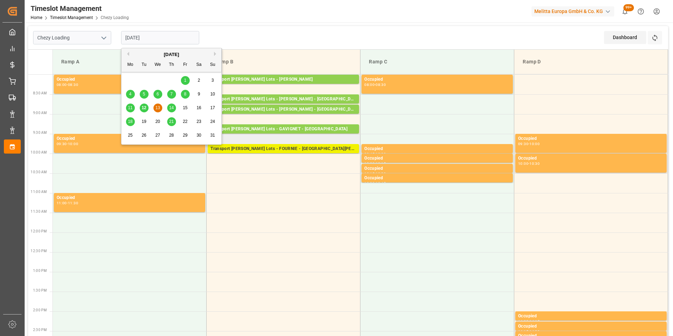
click at [315, 150] on div "Transport Kuehne Lots - FOURNIE - SAINT MARTIN DE CRAU" at bounding box center [284, 148] width 146 height 7
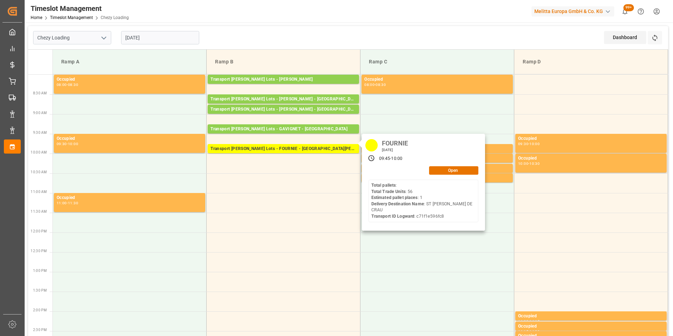
click at [151, 38] on input "13-08-2025" at bounding box center [160, 37] width 78 height 13
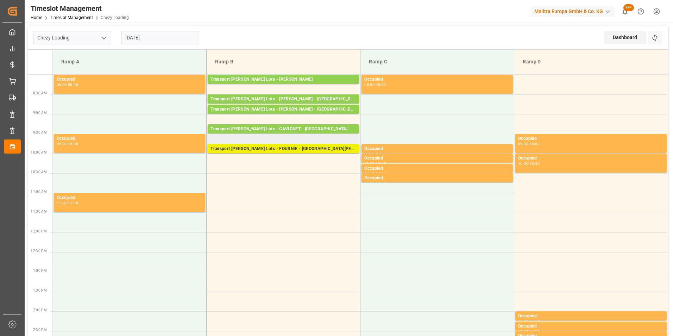
click at [307, 149] on div "Transport Kuehne Lots - FOURNIE - SAINT MARTIN DE CRAU" at bounding box center [284, 148] width 146 height 7
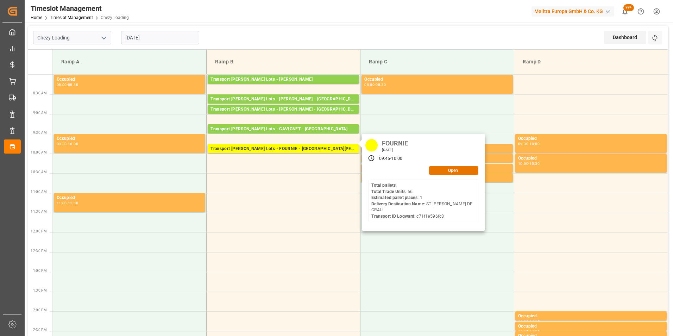
click at [148, 40] on input "13-08-2025" at bounding box center [160, 37] width 78 height 13
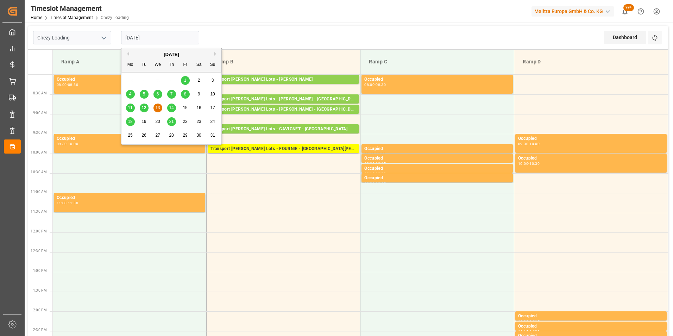
click at [144, 110] on span "12" at bounding box center [144, 107] width 5 height 5
type input "12-08-2025"
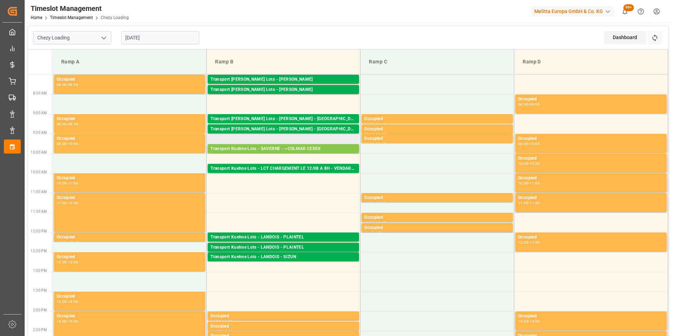
click at [301, 148] on div "Transport Kuehne Lots - SAVERNE - ~COLMAR CEDEX" at bounding box center [284, 148] width 146 height 7
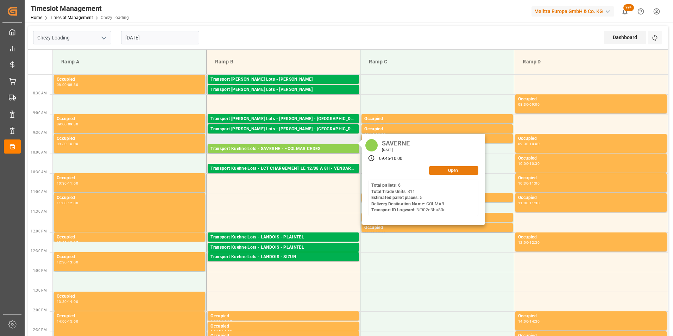
click at [445, 168] on button "Open" at bounding box center [453, 170] width 49 height 8
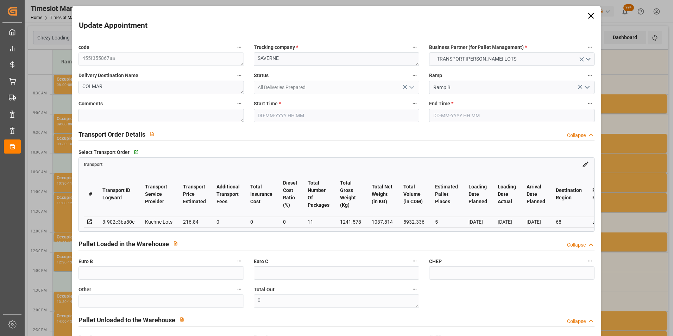
type input "12-08-2025 09:45"
type input "12-08-2025 10:00"
type input "07-08-2025 15:26"
type input "07-08-2025 11:55"
type input "[DATE]"
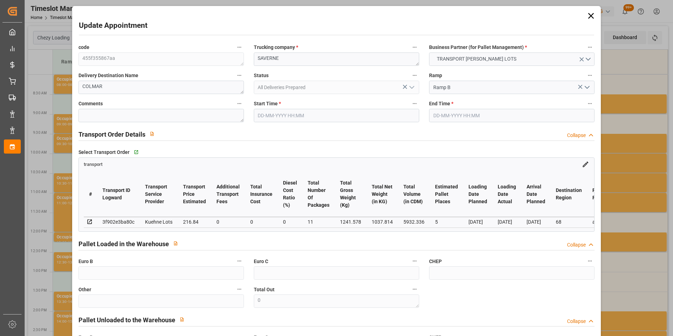
type input "13-08-2025"
type input "12-08-2025"
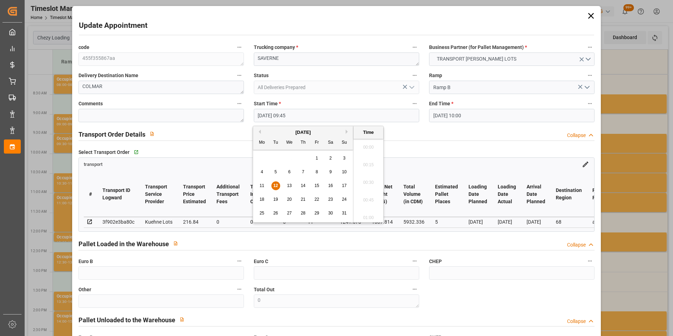
click at [290, 116] on input "12-08-2025 09:45" at bounding box center [336, 115] width 165 height 13
click at [287, 183] on div "13" at bounding box center [289, 186] width 9 height 8
click at [369, 146] on li "11:15" at bounding box center [368, 145] width 30 height 18
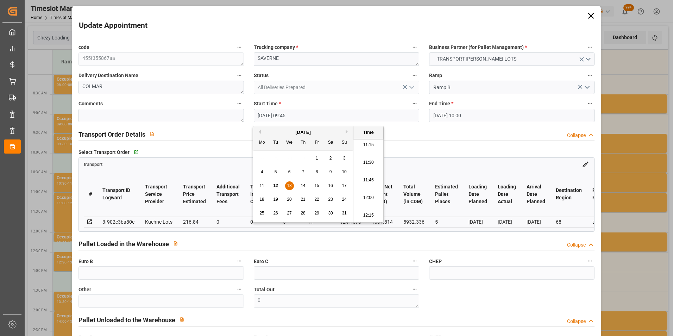
type input "13-08-2025 11:15"
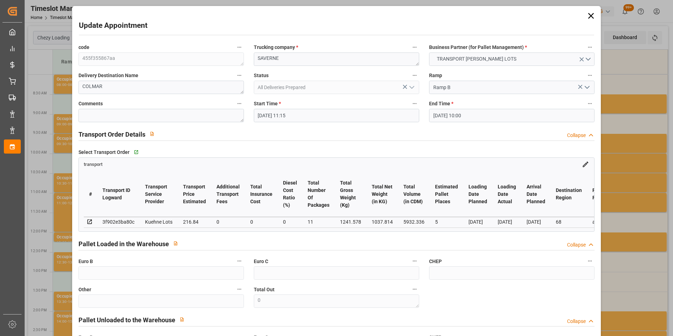
click at [438, 112] on input "12-08-2025 10:00" at bounding box center [511, 115] width 165 height 13
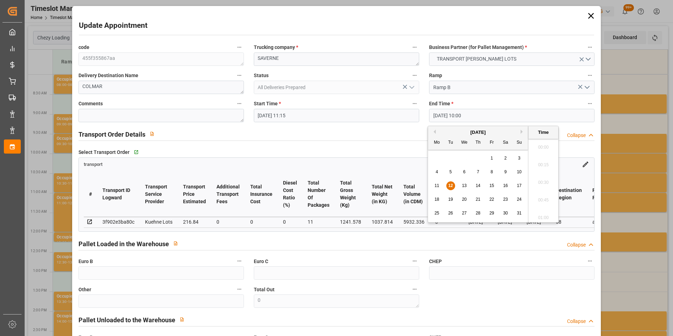
scroll to position [671, 0]
click at [460, 185] on div "13" at bounding box center [464, 186] width 9 height 8
click at [540, 215] on li "11:30" at bounding box center [543, 216] width 30 height 18
type input "13-08-2025 11:30"
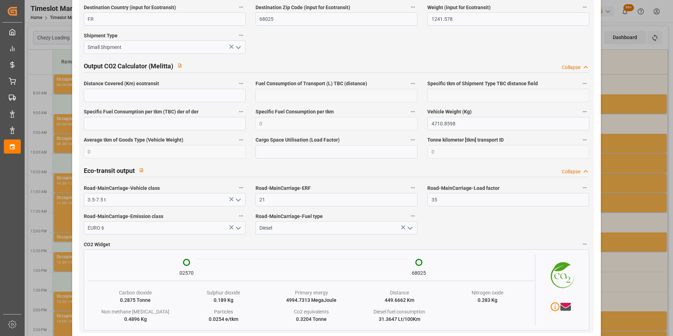
scroll to position [1149, 0]
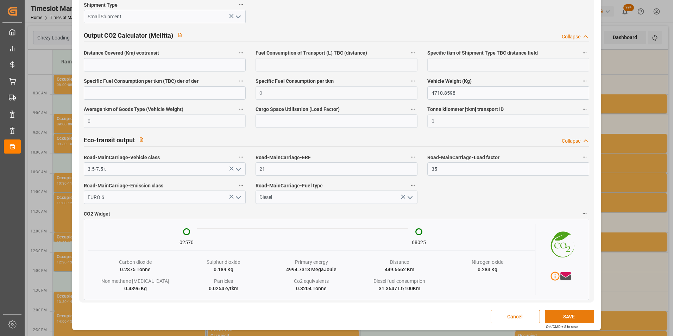
click at [559, 314] on button "SAVE" at bounding box center [569, 316] width 49 height 13
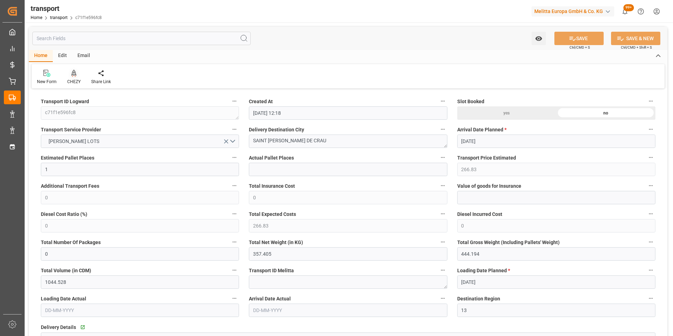
click at [71, 76] on icon at bounding box center [73, 73] width 5 height 6
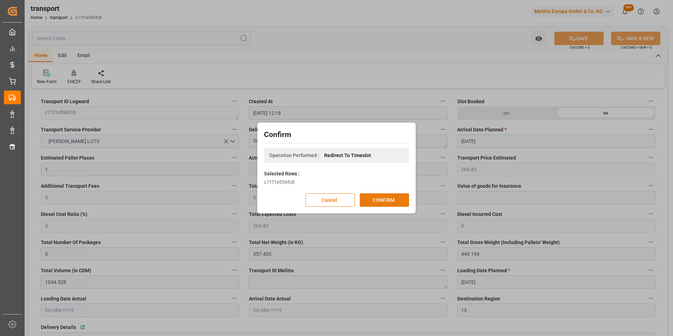
click at [374, 203] on button "CONFIRM" at bounding box center [384, 199] width 49 height 13
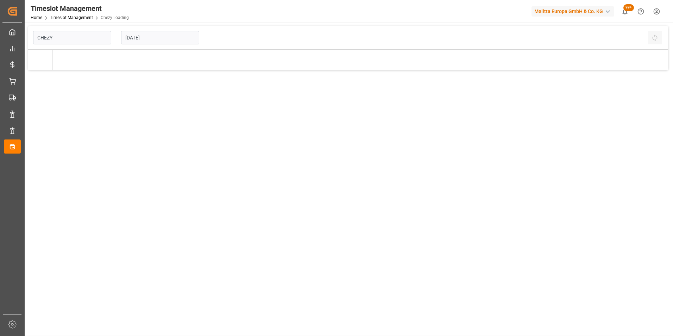
type input "Chezy Loading"
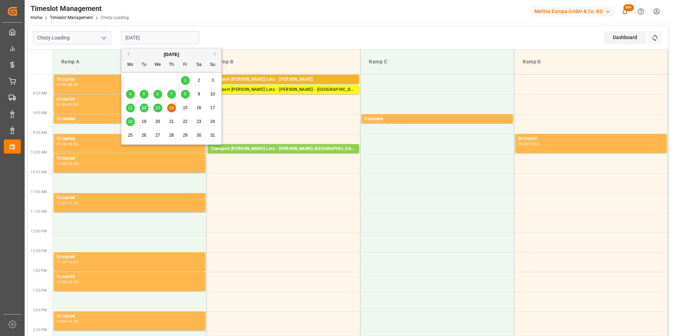
click at [152, 41] on input "[DATE]" at bounding box center [160, 37] width 78 height 13
click at [157, 108] on span "13" at bounding box center [157, 107] width 5 height 5
type input "[DATE]"
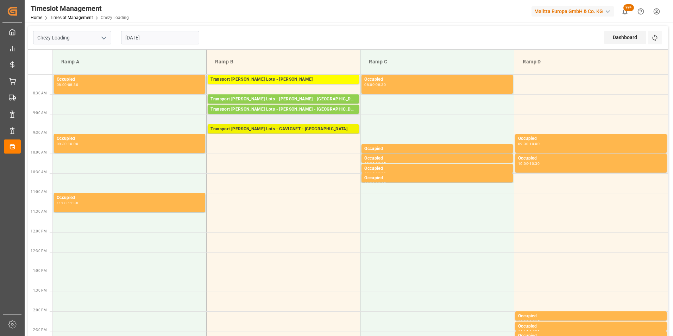
click at [298, 131] on div "Transport Kuehne Lots - GAVIGNET - SAINT VIT" at bounding box center [284, 129] width 146 height 7
click at [294, 129] on div "Transport Kuehne Lots - GAVIGNET - SAINT VIT" at bounding box center [284, 129] width 146 height 7
click at [308, 129] on div "Transport Kuehne Lots - GAVIGNET - SAINT VIT" at bounding box center [284, 129] width 146 height 7
click at [296, 127] on div "Transport Kuehne Lots - GAVIGNET - SAINT VIT" at bounding box center [284, 129] width 146 height 7
click at [292, 140] on td at bounding box center [284, 144] width 154 height 20
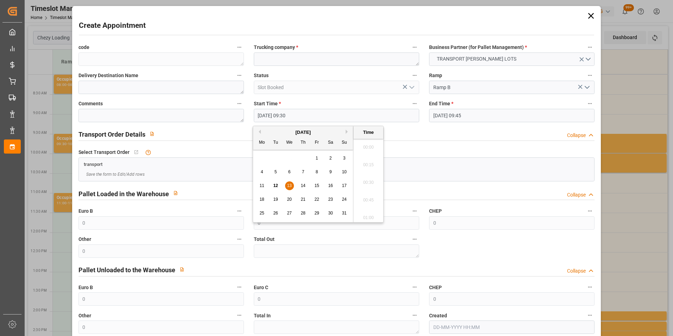
click at [297, 114] on input "13-08-2025 09:30" at bounding box center [336, 115] width 165 height 13
click at [290, 183] on div "13" at bounding box center [289, 186] width 9 height 8
click at [368, 197] on li "09:45" at bounding box center [368, 198] width 30 height 18
type input "13-08-2025 09:45"
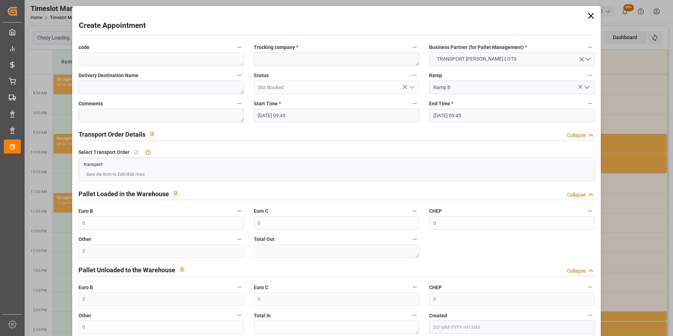
click at [458, 115] on input "13-08-2025 09:45" at bounding box center [511, 115] width 165 height 13
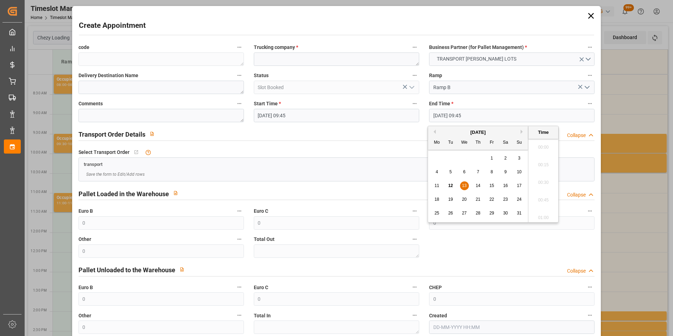
scroll to position [654, 0]
click at [463, 185] on span "13" at bounding box center [464, 185] width 5 height 5
click at [540, 194] on li "10:00" at bounding box center [543, 198] width 30 height 18
type input "13-08-2025 10:00"
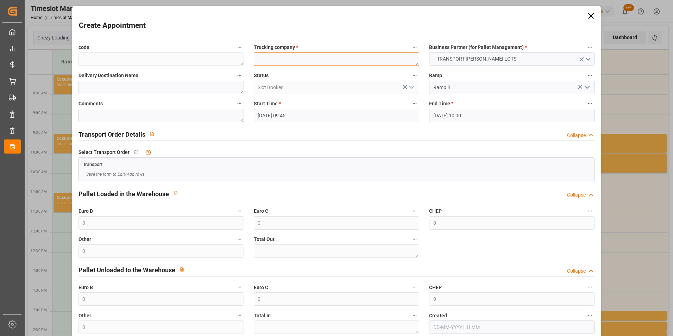
click at [283, 56] on textarea at bounding box center [336, 58] width 165 height 13
type textarea "FOURNIE"
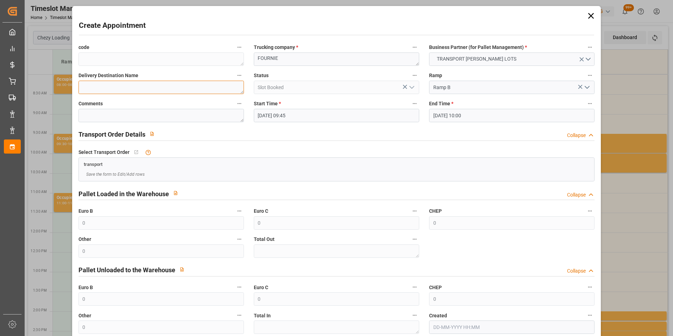
click at [199, 89] on textarea at bounding box center [161, 87] width 165 height 13
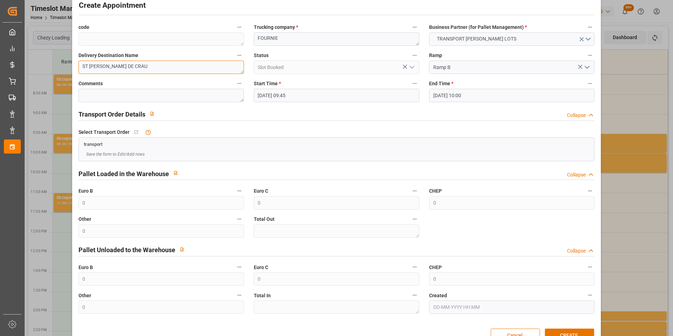
scroll to position [39, 0]
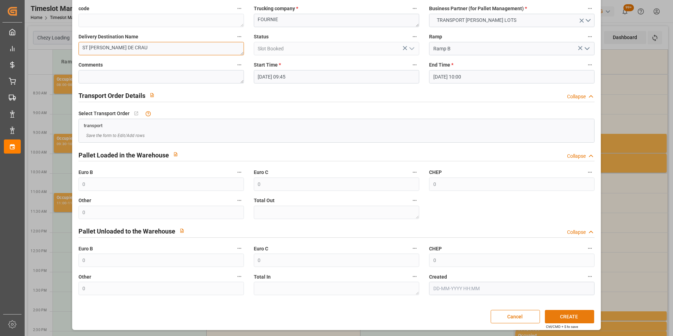
type textarea "ST MARTIN DE CRAU"
click at [573, 319] on button "CREATE" at bounding box center [569, 316] width 49 height 13
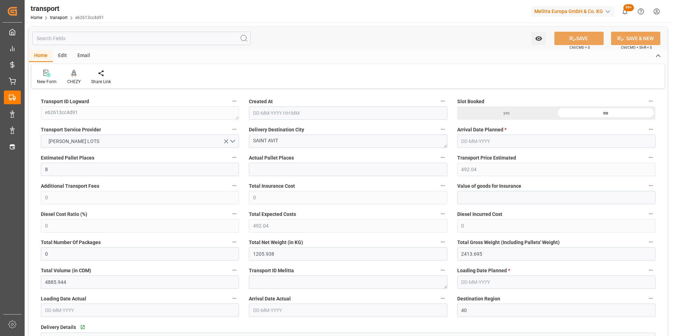
type input "[DATE] 12:20"
type input "[DATE]"
click at [73, 75] on icon at bounding box center [73, 73] width 5 height 6
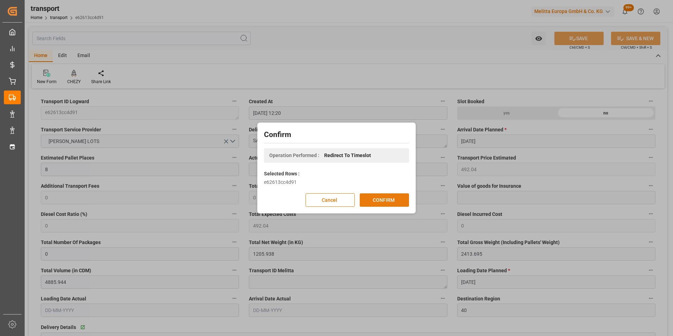
click at [386, 201] on button "CONFIRM" at bounding box center [384, 199] width 49 height 13
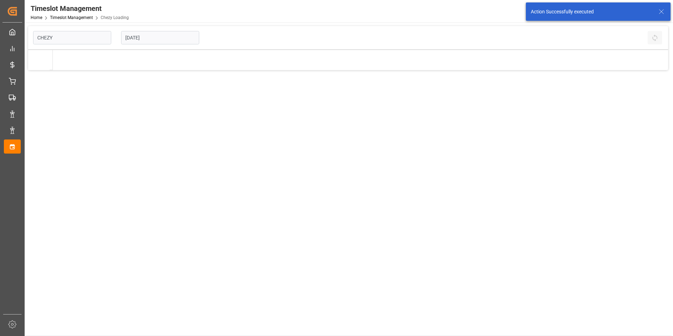
type input "Chezy Loading"
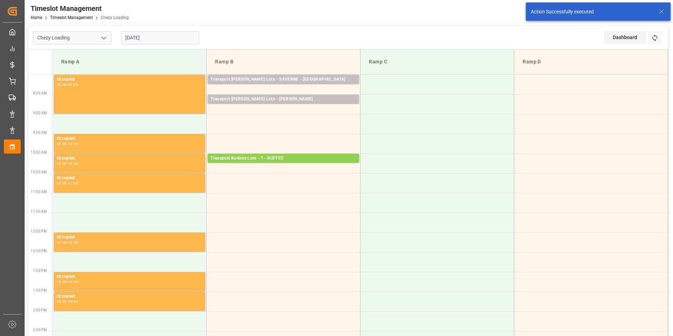
click at [146, 37] on input "[DATE]" at bounding box center [160, 37] width 78 height 13
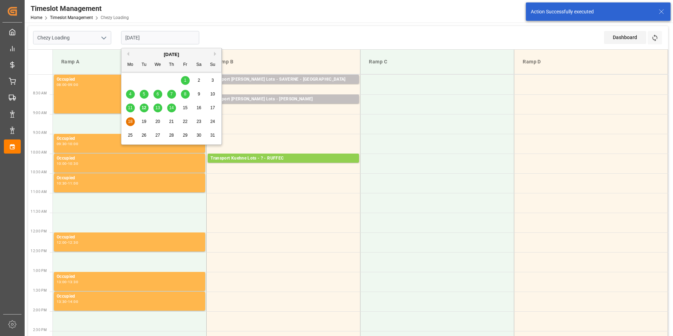
click at [174, 107] on span "14" at bounding box center [171, 107] width 5 height 5
type input "[DATE]"
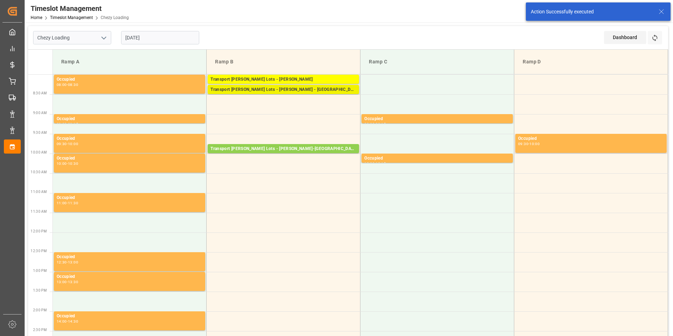
click at [295, 90] on div "Transport [PERSON_NAME] Lots - [PERSON_NAME] - [GEOGRAPHIC_DATA]" at bounding box center [284, 89] width 146 height 7
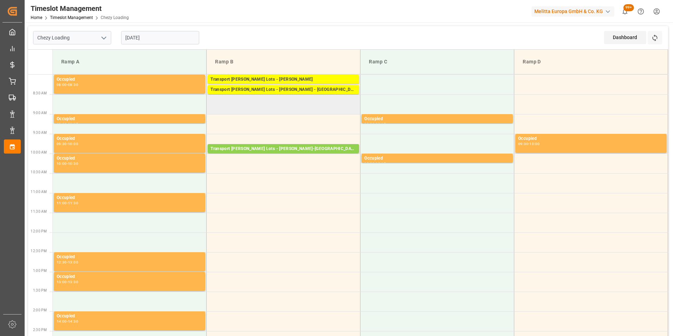
click at [292, 98] on td at bounding box center [284, 104] width 154 height 20
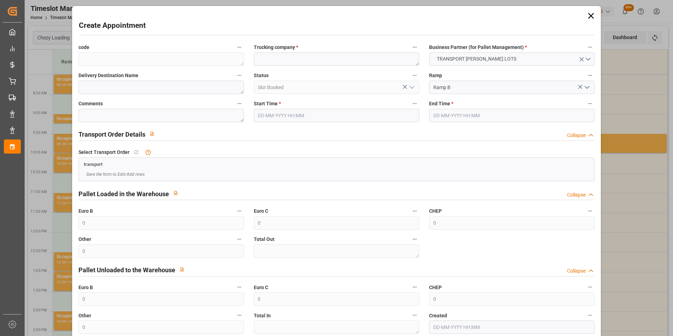
type input "[DATE] 08:30"
click at [440, 116] on input "14-08-2025 09:00" at bounding box center [511, 115] width 165 height 13
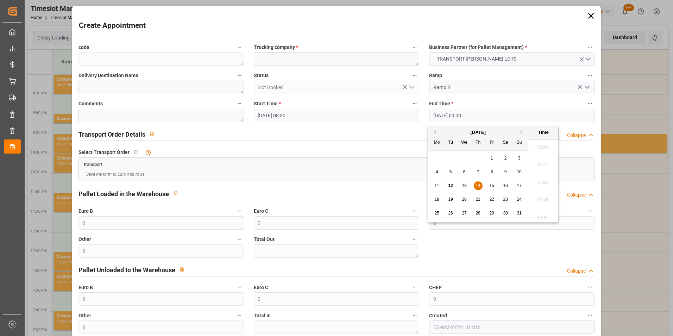
scroll to position [601, 0]
click at [477, 183] on span "14" at bounding box center [478, 185] width 5 height 5
click at [545, 159] on li "08:45" at bounding box center [543, 163] width 30 height 18
type input "14-08-2025 08:45"
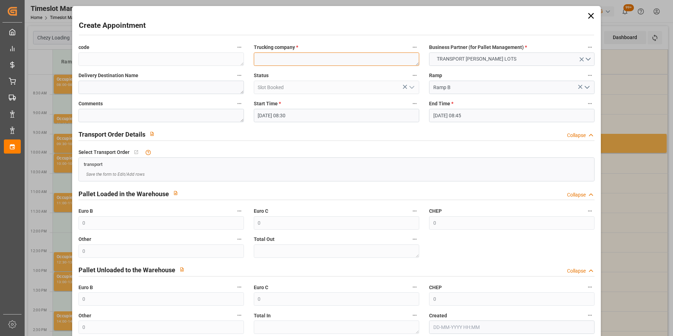
click at [272, 59] on textarea at bounding box center [336, 58] width 165 height 13
type textarea "LEBLANC"
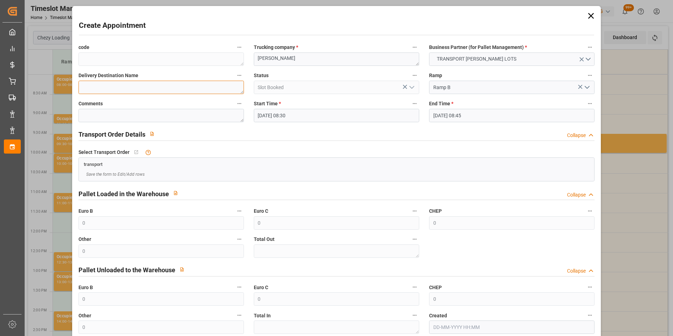
click at [184, 89] on textarea at bounding box center [161, 87] width 165 height 13
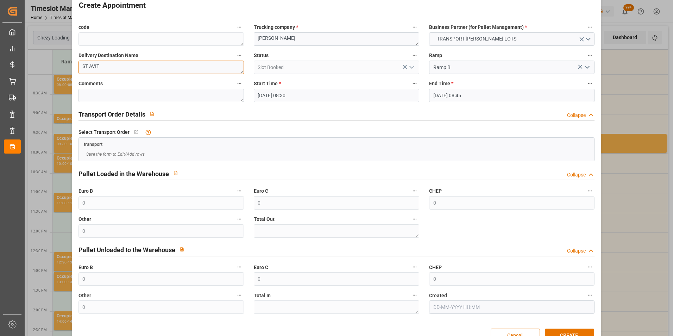
scroll to position [39, 0]
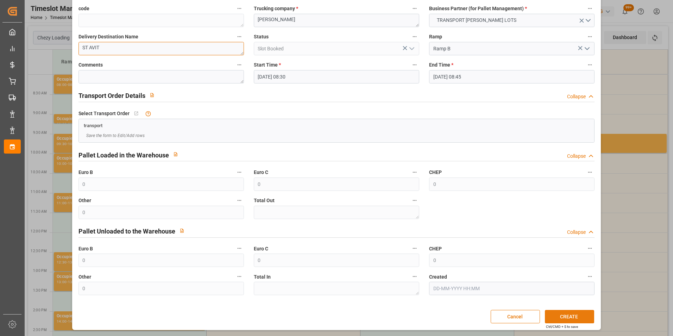
type textarea "ST AVIT"
click at [571, 314] on button "CREATE" at bounding box center [569, 316] width 49 height 13
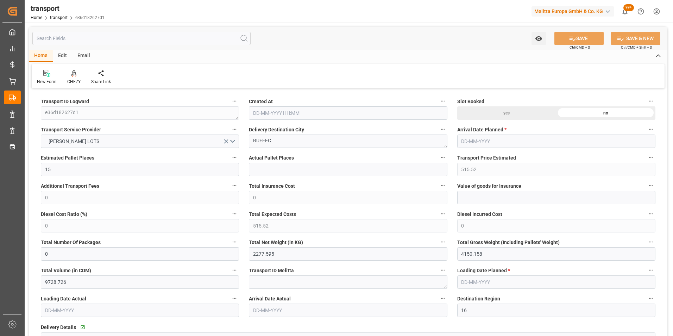
type input "[DATE] 12:17"
type input "19-08-2025"
type input "[DATE]"
click at [72, 70] on icon at bounding box center [73, 73] width 5 height 7
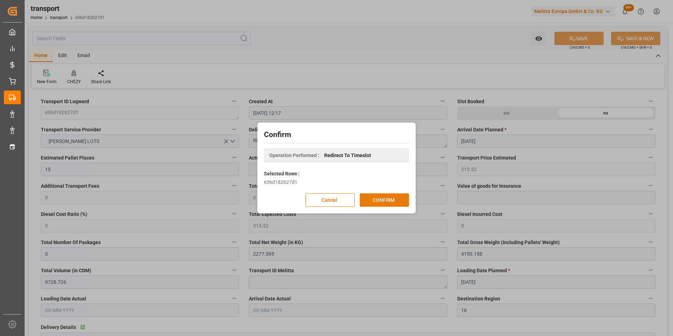
click at [377, 195] on button "CONFIRM" at bounding box center [384, 199] width 49 height 13
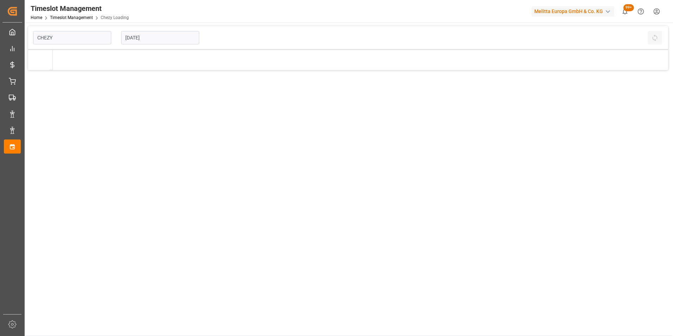
type input "Chezy Loading"
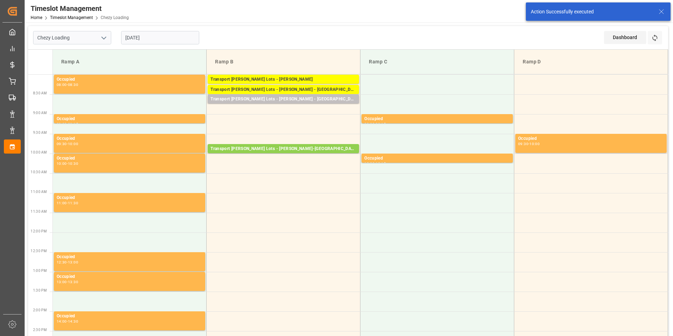
click at [139, 38] on input "[DATE]" at bounding box center [160, 37] width 78 height 13
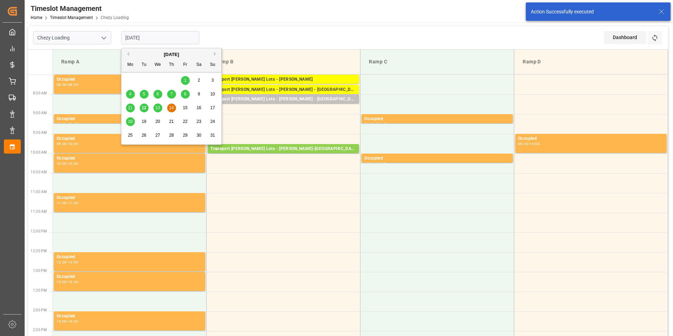
click at [130, 121] on span "18" at bounding box center [130, 121] width 5 height 5
type input "[DATE]"
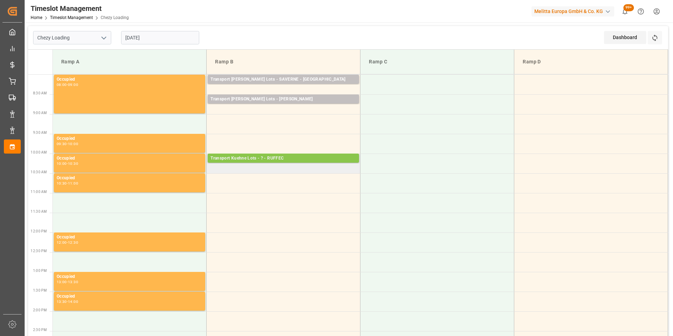
click at [277, 156] on div "Transport Kuehne Lots - ? - RUFFEC" at bounding box center [284, 158] width 146 height 7
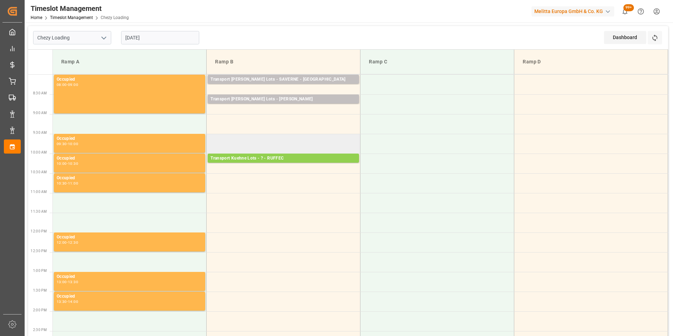
click at [289, 148] on td at bounding box center [284, 144] width 154 height 20
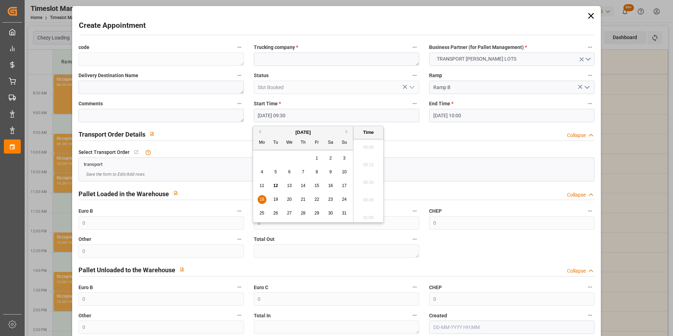
click at [293, 115] on input "[DATE] 09:30" at bounding box center [336, 115] width 165 height 13
click at [262, 198] on span "18" at bounding box center [261, 199] width 5 height 5
click at [363, 196] on li "09:45" at bounding box center [368, 198] width 30 height 18
type input "18-08-2025 09:45"
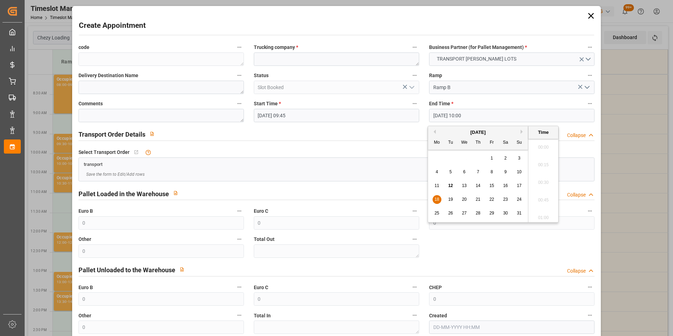
click at [452, 115] on input "18-08-2025 10:00" at bounding box center [511, 115] width 165 height 13
click at [436, 198] on span "18" at bounding box center [436, 199] width 5 height 5
click at [544, 177] on li "10:00" at bounding box center [543, 180] width 30 height 18
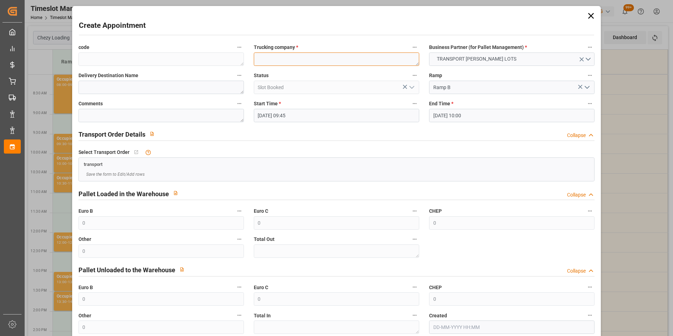
click at [282, 58] on textarea at bounding box center [336, 58] width 165 height 13
type textarea "?"
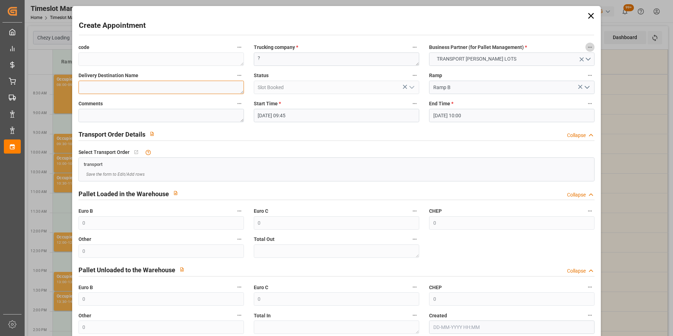
click at [217, 87] on textarea at bounding box center [161, 87] width 165 height 13
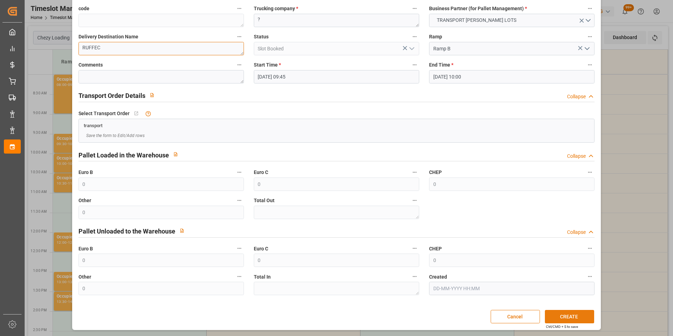
type textarea "RUFFEC"
click at [564, 318] on button "CREATE" at bounding box center [569, 316] width 49 height 13
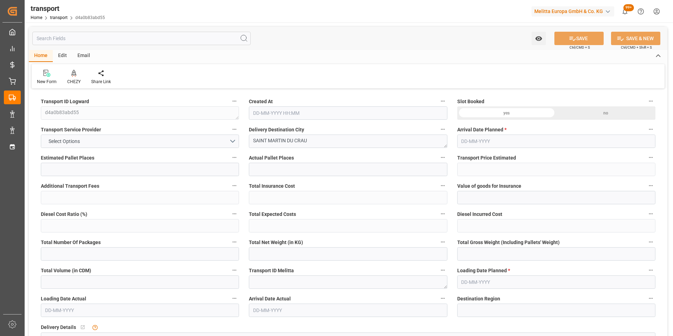
type input "11"
type input "597.7"
type input "0"
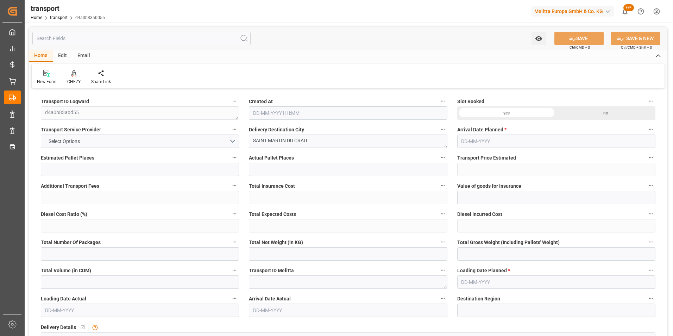
type input "597.7"
type input "0"
type input "2033.269"
type input "3403.876"
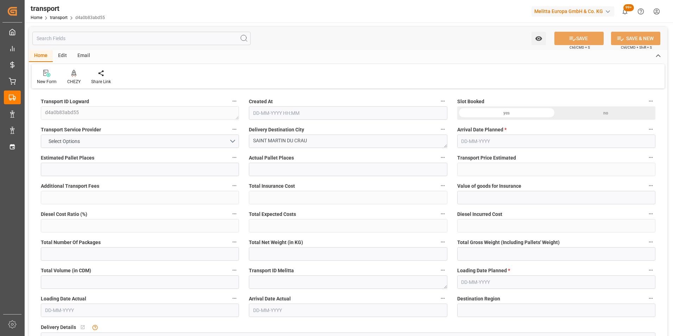
type input "7916.476"
type input "13"
type input "2"
type input "671"
type input "47"
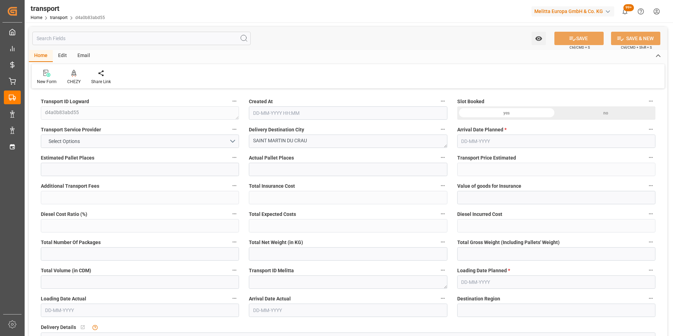
type input "101"
type input "2309.044"
type input "0"
type input "4710.8598"
type input "0"
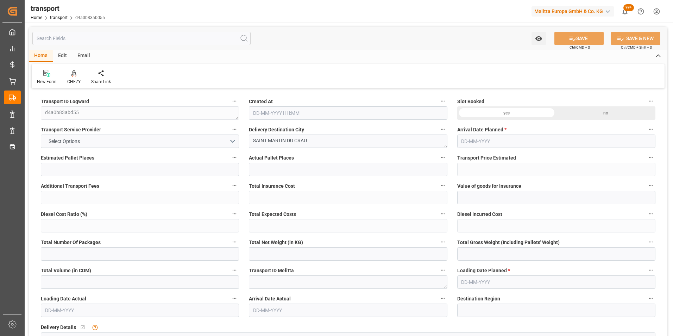
type input "0"
type input "21"
type input "35"
type input "[DATE] 12:19"
type input "[DATE]"
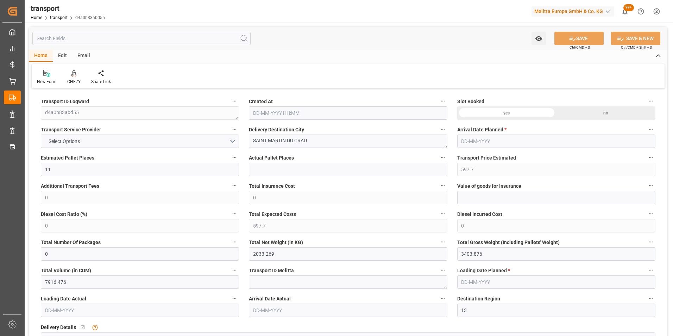
type input "[DATE]"
click at [74, 70] on icon at bounding box center [73, 73] width 5 height 7
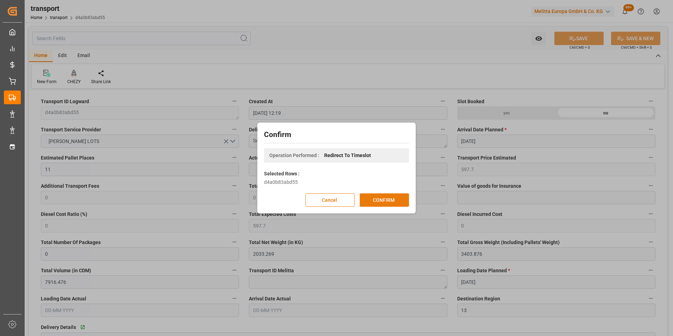
click at [385, 198] on button "CONFIRM" at bounding box center [384, 199] width 49 height 13
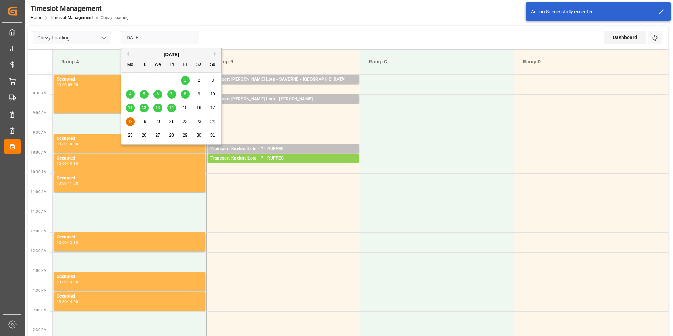
click at [136, 37] on input "[DATE]" at bounding box center [160, 37] width 78 height 13
click at [172, 122] on span "21" at bounding box center [171, 121] width 5 height 5
type input "21-08-2025"
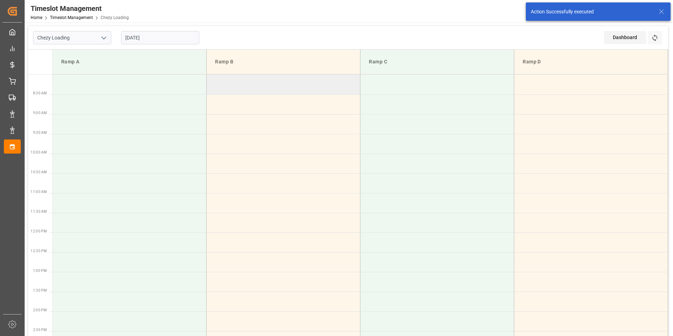
click at [302, 80] on td at bounding box center [284, 85] width 154 height 20
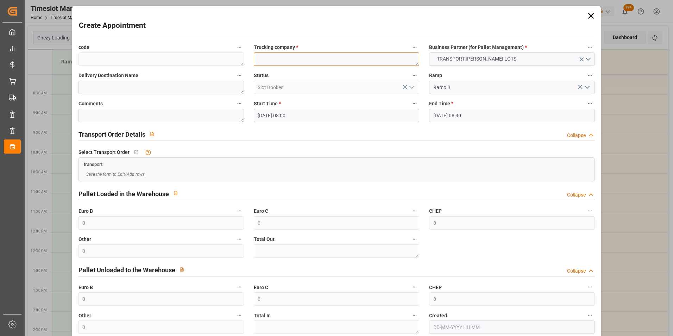
click at [289, 60] on textarea at bounding box center [336, 58] width 165 height 13
type textarea "?"
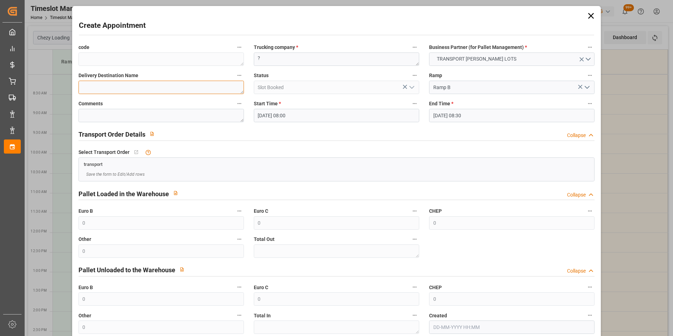
click at [140, 87] on textarea at bounding box center [161, 87] width 165 height 13
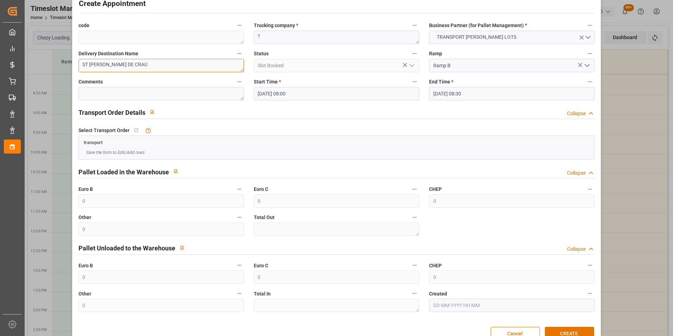
scroll to position [39, 0]
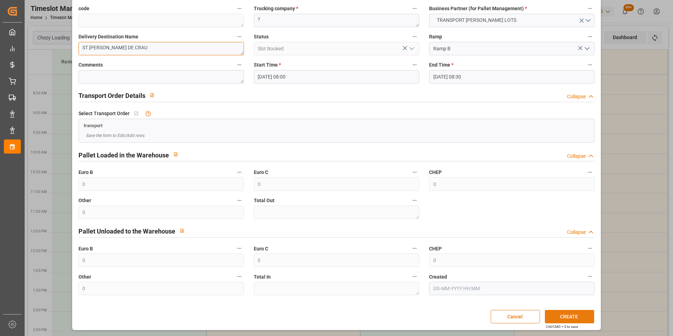
type textarea "ST [PERSON_NAME] DE CRAU"
click at [567, 314] on button "CREATE" at bounding box center [569, 316] width 49 height 13
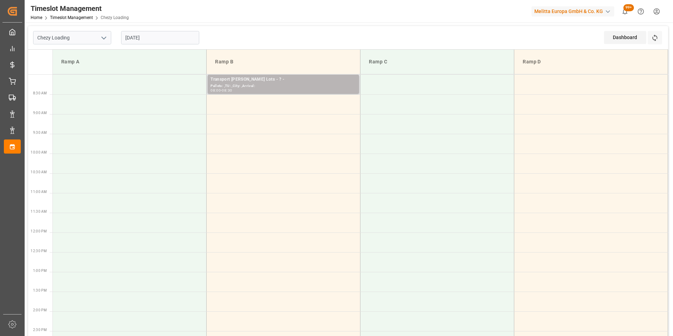
click at [284, 82] on div "Transport Kuehne Lots - ? -" at bounding box center [284, 79] width 146 height 7
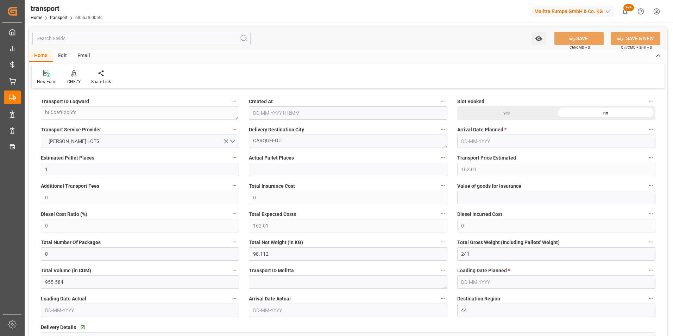
type input "[DATE] 12:20"
type input "[DATE]"
click at [74, 75] on icon at bounding box center [73, 73] width 5 height 6
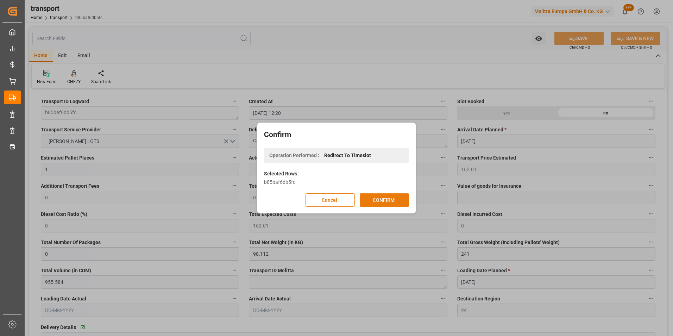
click at [385, 203] on button "CONFIRM" at bounding box center [384, 199] width 49 height 13
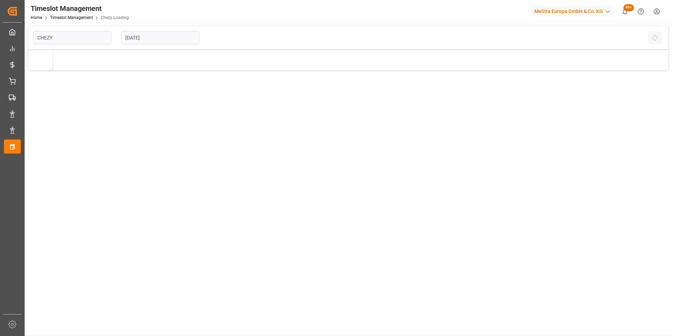
type input "Chezy Loading"
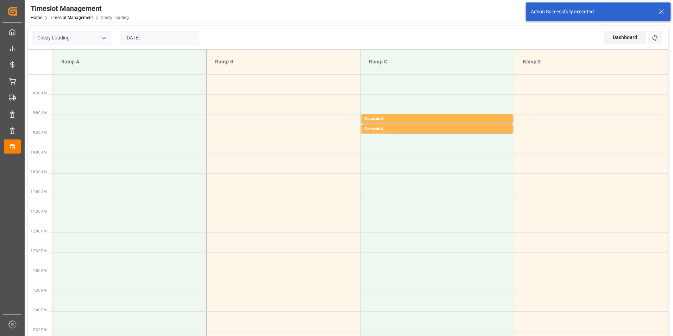
click at [147, 37] on input "[DATE]" at bounding box center [160, 37] width 78 height 13
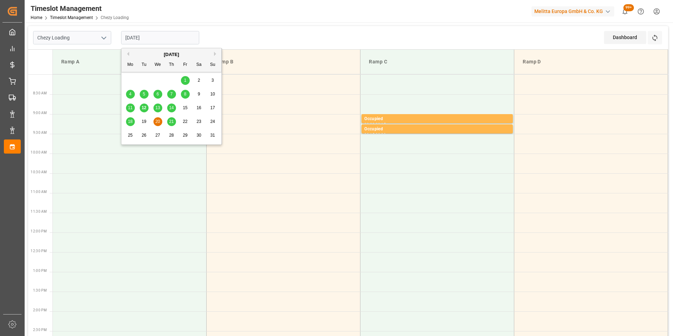
click at [170, 121] on span "21" at bounding box center [171, 121] width 5 height 5
type input "[DATE]"
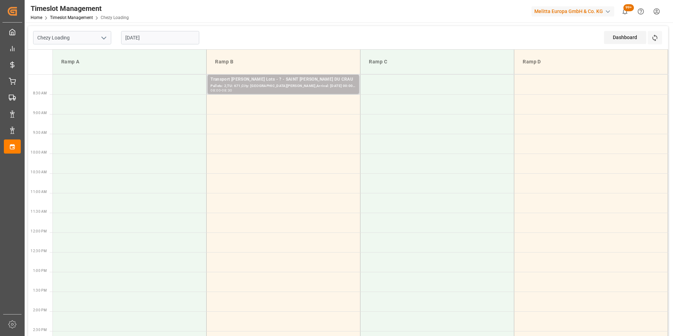
click at [286, 87] on div "Pallets: 2,TU: 671,City: [GEOGRAPHIC_DATA][PERSON_NAME],Arrival: [DATE] 00:00:00" at bounding box center [284, 86] width 146 height 6
click at [296, 86] on div "Pallets: 2,TU: 671,City: [GEOGRAPHIC_DATA][PERSON_NAME],Arrival: [DATE] 00:00:00" at bounding box center [284, 86] width 146 height 6
click at [296, 100] on td at bounding box center [284, 104] width 154 height 20
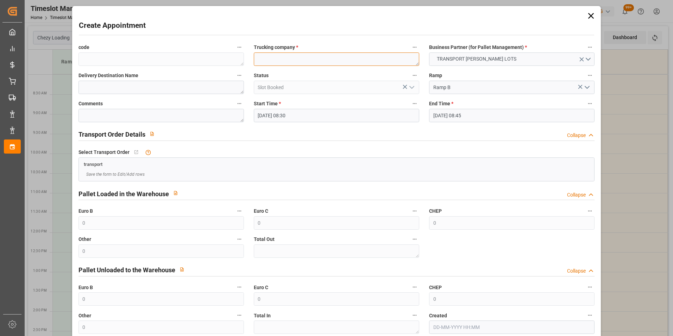
click at [281, 60] on textarea at bounding box center [336, 58] width 165 height 13
type textarea "[PERSON_NAME]"
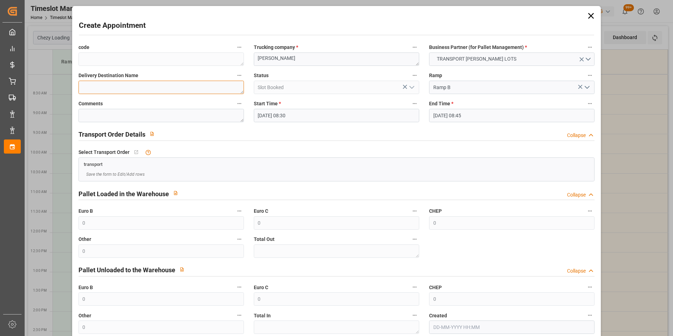
click at [123, 87] on textarea at bounding box center [161, 87] width 165 height 13
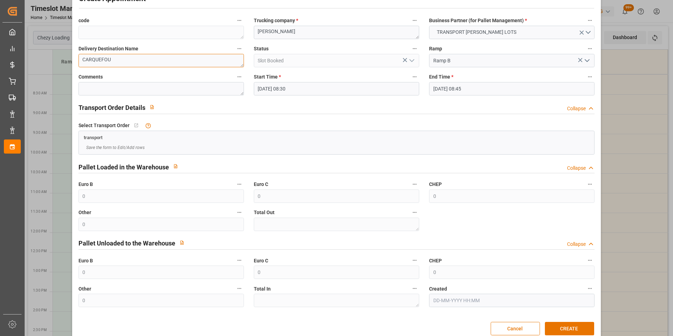
scroll to position [39, 0]
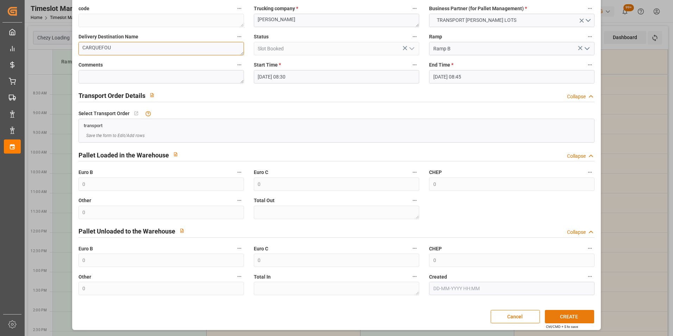
type textarea "CARQUEFOU"
click at [567, 314] on button "CREATE" at bounding box center [569, 316] width 49 height 13
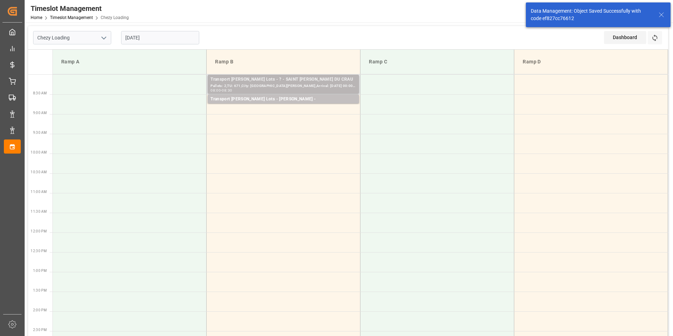
click at [310, 76] on div "Transport [PERSON_NAME] Lots - ? - SAINT [PERSON_NAME] DU CRAU" at bounding box center [284, 79] width 146 height 7
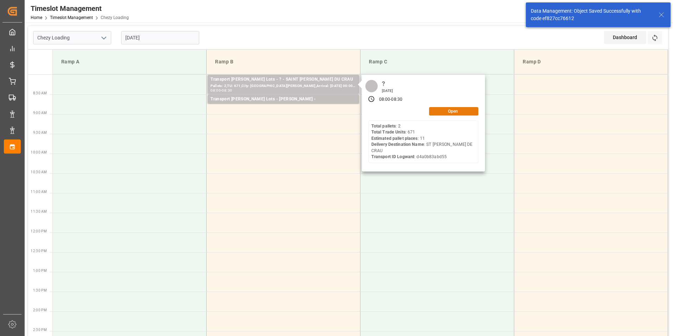
click at [459, 113] on button "Open" at bounding box center [453, 111] width 49 height 8
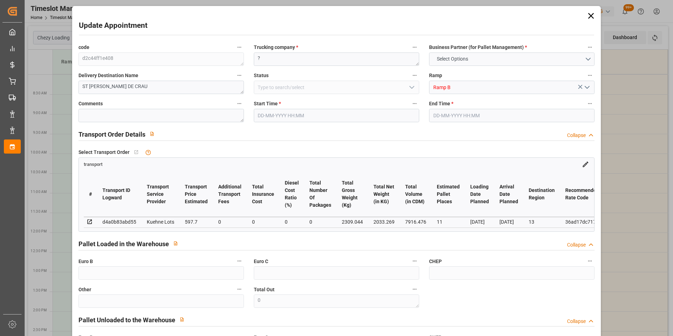
type input "11"
type input "597.7"
type input "0"
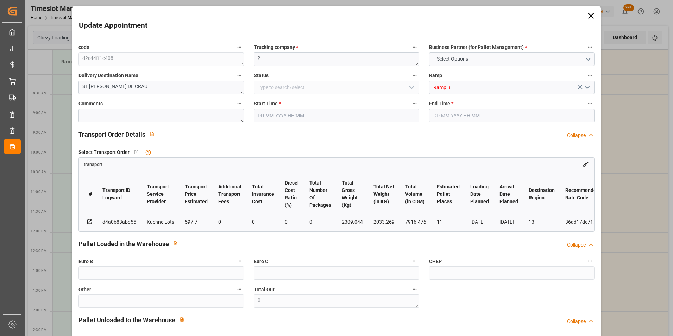
type input "597.7"
type input "0"
type input "2033.269"
type input "3403.876"
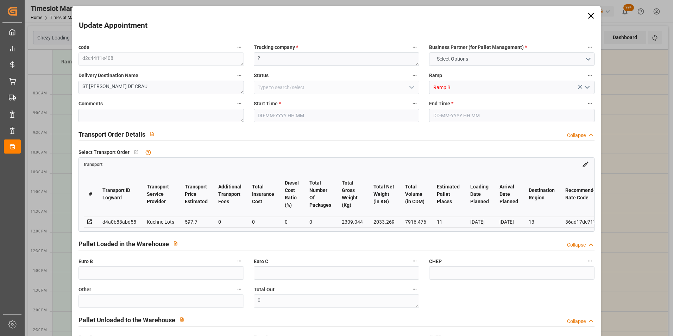
type input "7916.476"
type input "13"
type input "2"
type input "671"
type input "47"
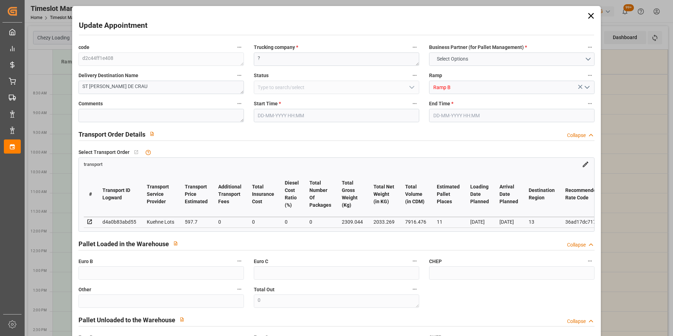
type input "101"
type input "2309.044"
type input "0"
type input "4710.8598"
type input "0"
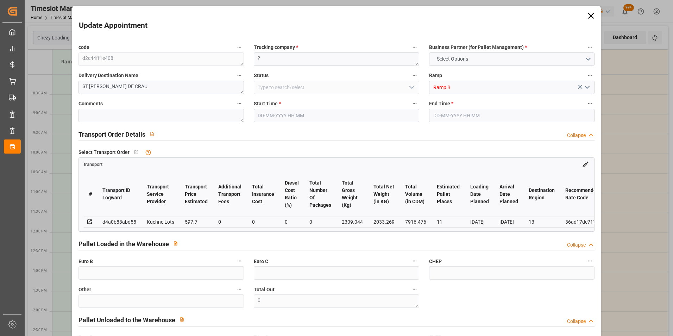
type input "0"
type input "21"
type input "35"
type input "[DATE] 08:00"
type input "[DATE] 08:30"
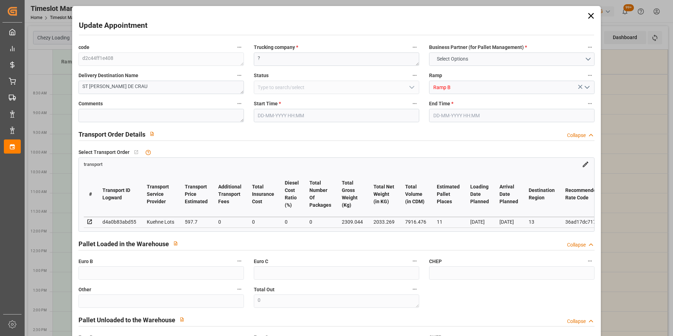
type input "[DATE] 15:06"
type input "[DATE] 12:19"
type input "[DATE]"
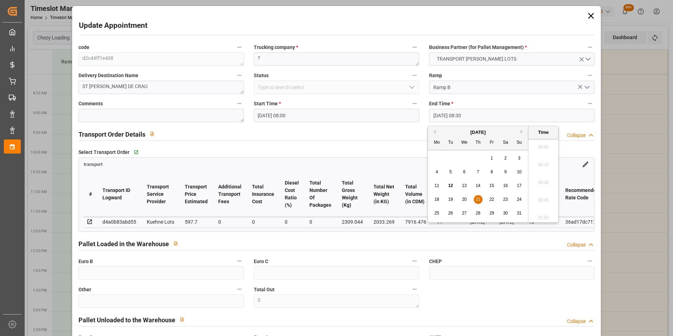
click at [460, 114] on input "21-08-2025 08:30" at bounding box center [511, 115] width 165 height 13
click at [480, 198] on span "21" at bounding box center [478, 199] width 5 height 5
click at [539, 162] on li "08:15" at bounding box center [543, 163] width 30 height 18
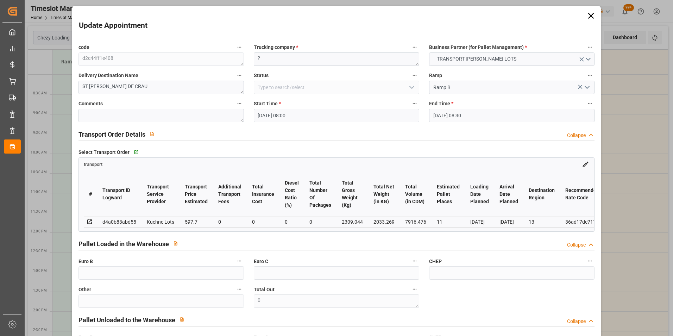
type input "21-08-2025 08:15"
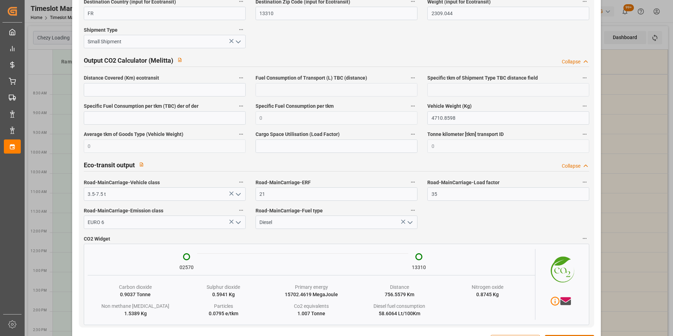
scroll to position [1159, 0]
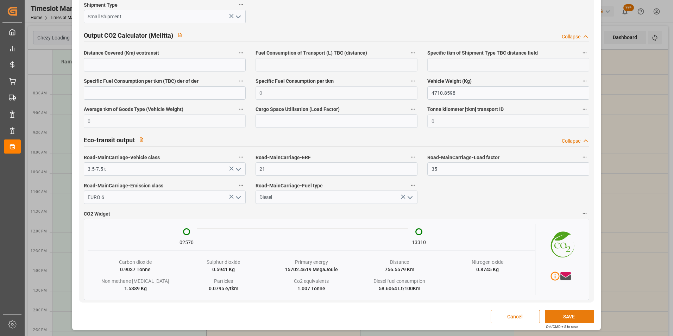
click at [560, 316] on button "SAVE" at bounding box center [569, 316] width 49 height 13
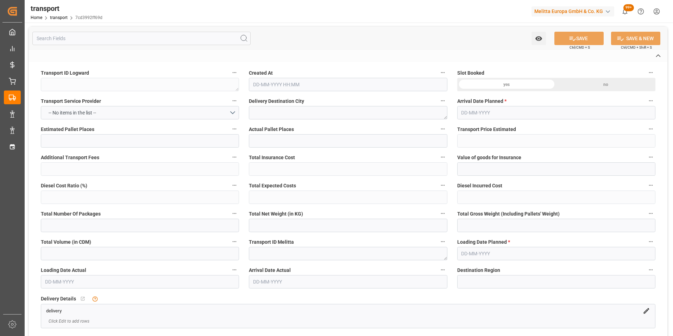
type textarea "7cd3992ff69d"
type textarea "CARQUEFOU"
type textarea "0000721441"
type textarea "FR-02570"
type textarea "FR"
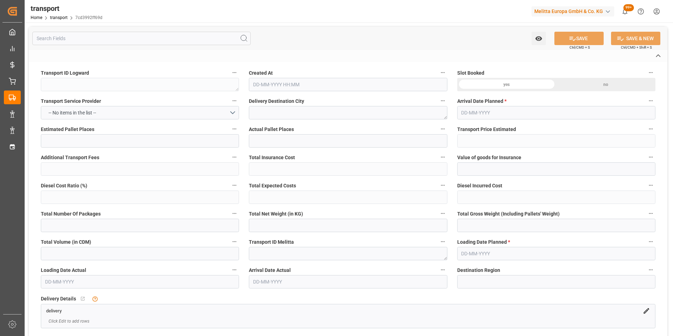
type input "Road"
type input "FR"
type input "02570"
type input "FR"
type input "44470"
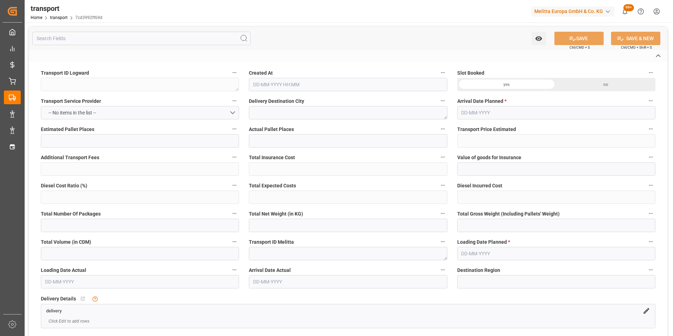
type input "Small Shipment"
type input "3.5-7.5 t"
type input "EURO 6"
type input "Diesel"
type input "4"
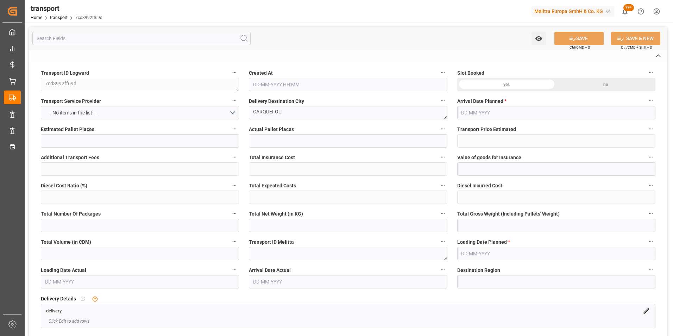
type input "249.42"
type input "0"
type input "249.42"
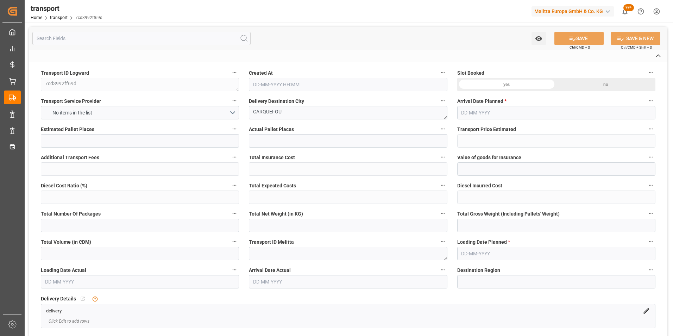
type input "0"
type input "652.032"
type input "1165"
type input "4608"
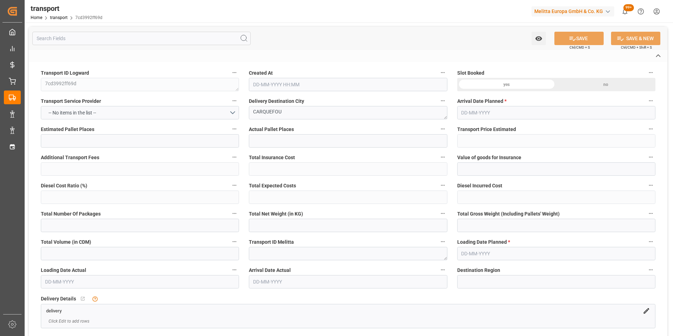
type input "44"
type input "0"
type input "296"
type input "4"
type input "101"
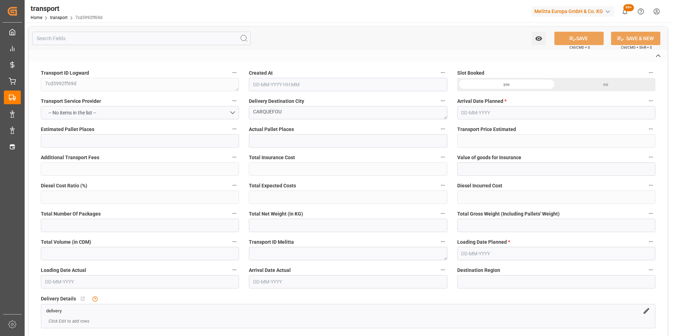
type input "1004.544"
type input "0"
type input "4710.8598"
type input "0"
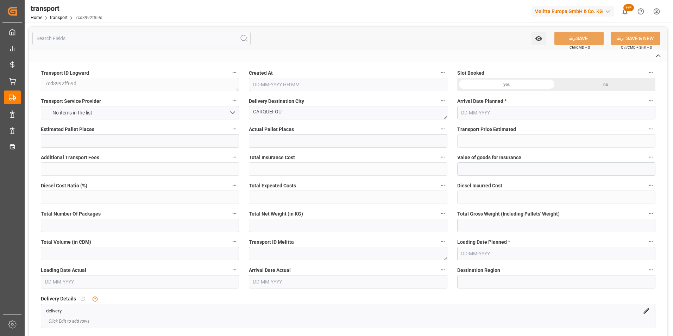
type input "21"
type input "35"
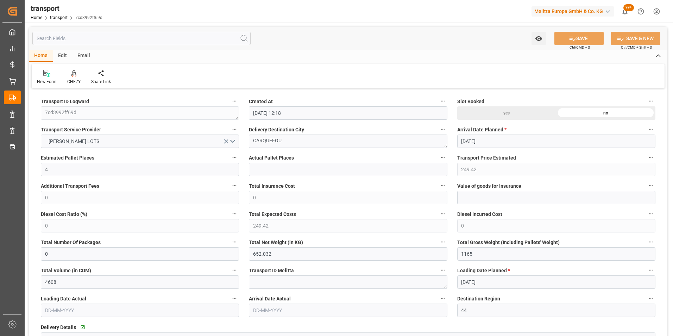
type input "12-08-2025 12:18"
type input "19-08-2025"
type input "[DATE]"
click at [78, 71] on div at bounding box center [73, 72] width 13 height 7
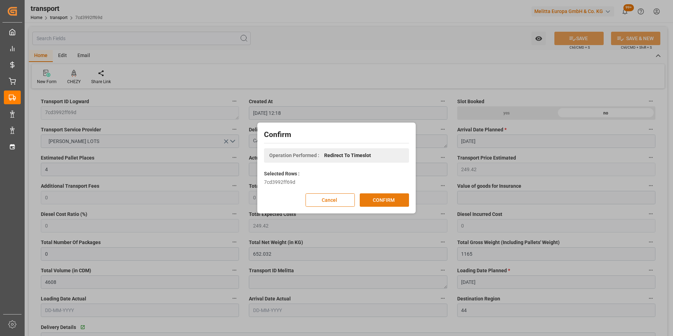
click at [369, 199] on button "CONFIRM" at bounding box center [384, 199] width 49 height 13
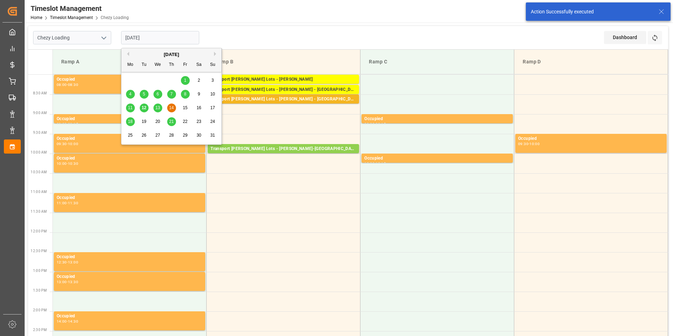
click at [147, 37] on input "[DATE]" at bounding box center [160, 37] width 78 height 13
click at [131, 119] on span "18" at bounding box center [130, 121] width 5 height 5
type input "[DATE]"
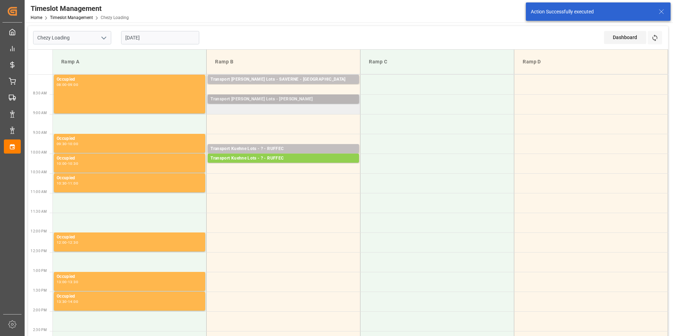
click at [287, 100] on div "Transport [PERSON_NAME] Lots - [PERSON_NAME]" at bounding box center [284, 99] width 146 height 7
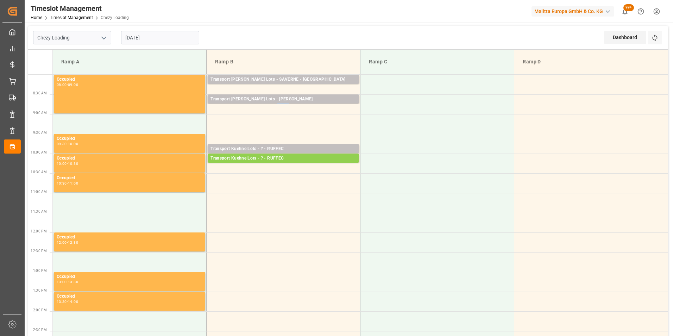
click at [287, 108] on td "Transport [PERSON_NAME] Lots - [PERSON_NAME] Pallets: 24,TU: 1192,City: CARQUEF…" at bounding box center [284, 104] width 154 height 20
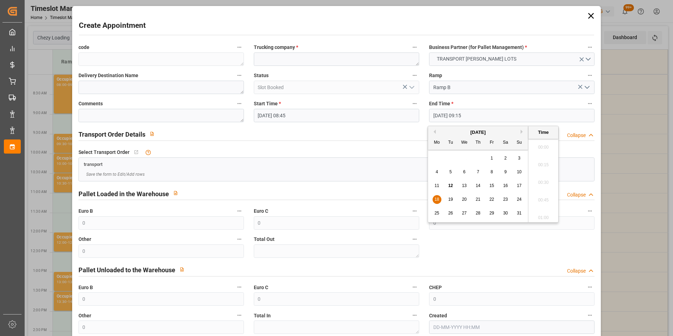
click at [454, 117] on input "[DATE] 09:15" at bounding box center [511, 115] width 165 height 13
click at [434, 196] on div "18" at bounding box center [437, 199] width 9 height 8
click at [541, 159] on li "09:00" at bounding box center [543, 163] width 30 height 18
type input "18-08-2025 09:00"
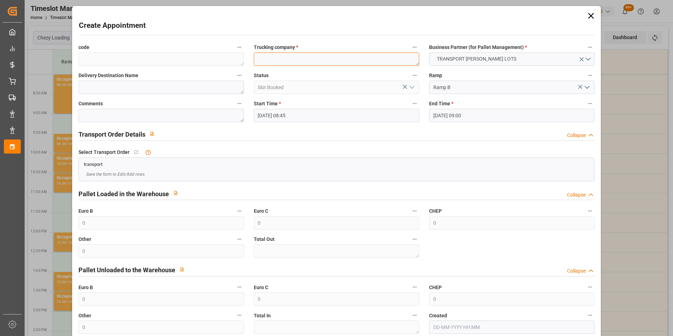
click at [287, 60] on textarea at bounding box center [336, 58] width 165 height 13
type textarea "ANTOINE"
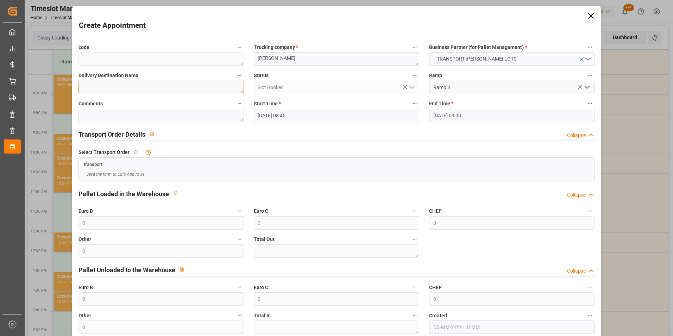
click at [165, 93] on textarea at bounding box center [161, 87] width 165 height 13
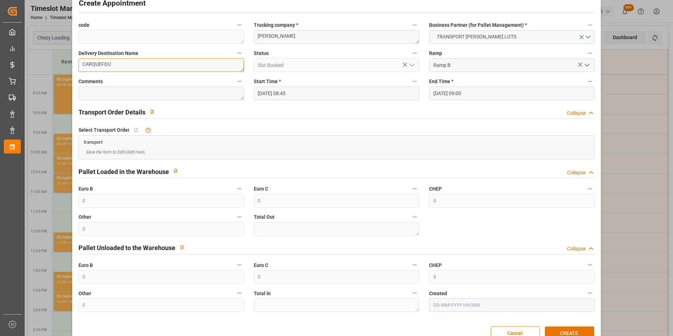
scroll to position [39, 0]
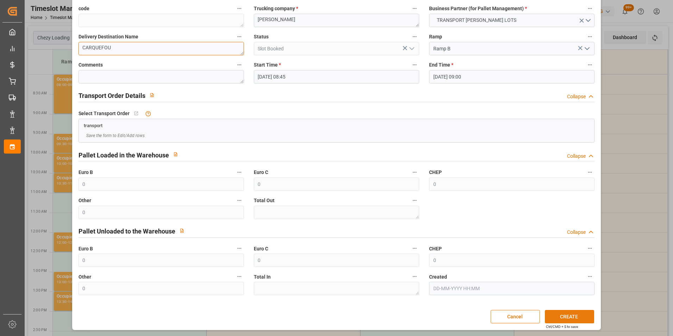
type textarea "CARQUEFOU"
click at [561, 313] on button "CREATE" at bounding box center [569, 316] width 49 height 13
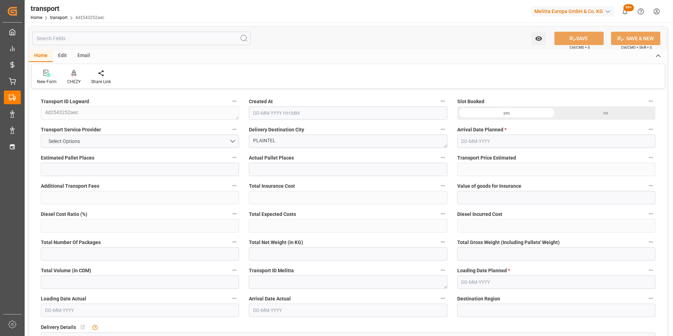
type input "4"
type input "268.52"
type input "0"
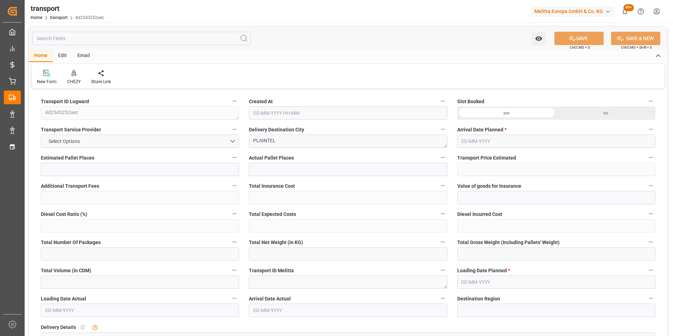
type input "268.52"
type input "0"
type input "512.946"
type input "1019.484"
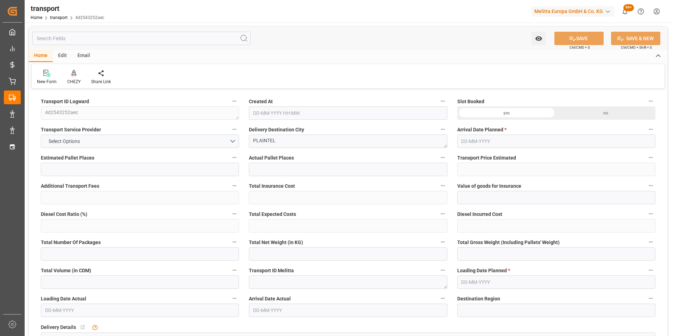
type input "3769.84"
type input "22"
type input "3"
type input "217"
type input "15"
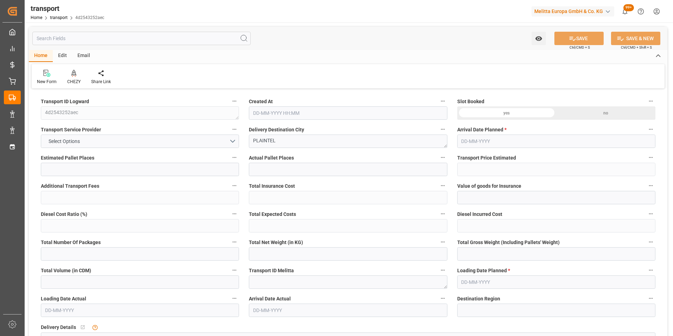
type input "101"
type input "656.18"
type input "0"
type input "4710.8598"
type input "0"
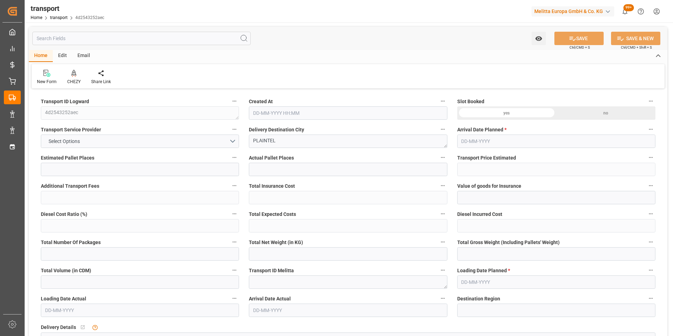
type input "0"
type input "21"
type input "35"
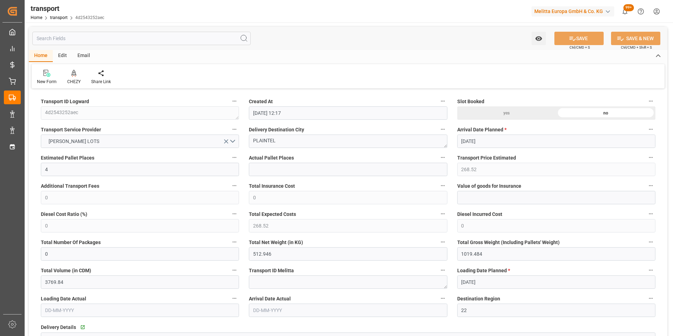
type input "[DATE] 12:17"
type input "[DATE]"
click at [73, 72] on icon at bounding box center [73, 73] width 5 height 6
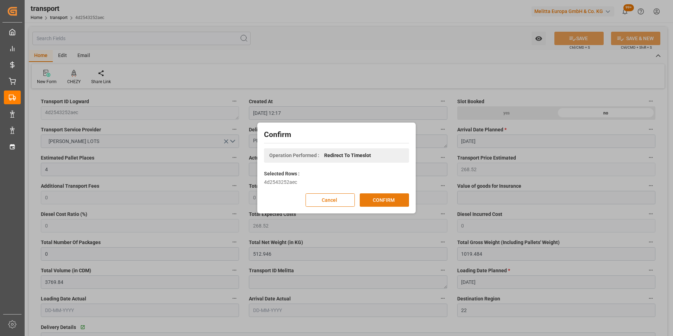
click at [381, 201] on button "CONFIRM" at bounding box center [384, 199] width 49 height 13
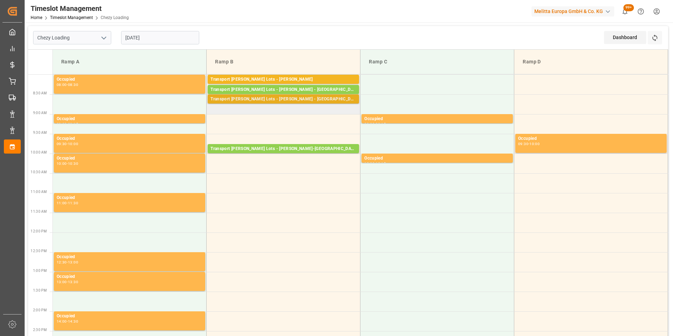
click at [296, 101] on div "Transport [PERSON_NAME] Lots - [PERSON_NAME] - [GEOGRAPHIC_DATA]" at bounding box center [284, 99] width 146 height 7
click at [301, 101] on div "Transport [PERSON_NAME] Lots - [PERSON_NAME] - [GEOGRAPHIC_DATA]" at bounding box center [284, 99] width 146 height 7
click at [302, 108] on td "Transport [PERSON_NAME] Lots - [PERSON_NAME] - [GEOGRAPHIC_DATA]: ,TU: 472,City…" at bounding box center [284, 104] width 154 height 20
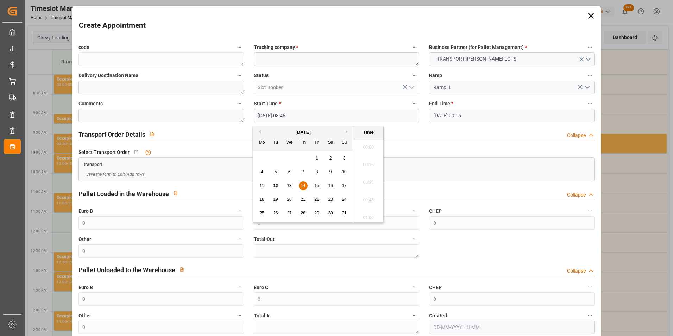
click at [306, 114] on input "[DATE] 08:45" at bounding box center [336, 115] width 165 height 13
click at [305, 184] on span "14" at bounding box center [303, 185] width 5 height 5
click at [367, 195] on li "09:00" at bounding box center [368, 198] width 30 height 18
type input "[DATE] 09:00"
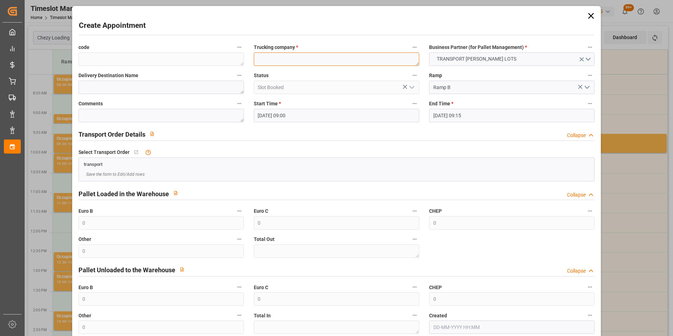
drag, startPoint x: 309, startPoint y: 64, endPoint x: 306, endPoint y: 63, distance: 3.8
click at [309, 64] on textarea at bounding box center [336, 58] width 165 height 13
type textarea "LANDOIS"
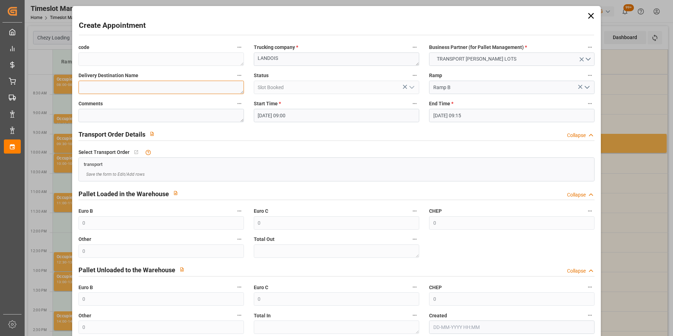
click at [219, 86] on textarea at bounding box center [161, 87] width 165 height 13
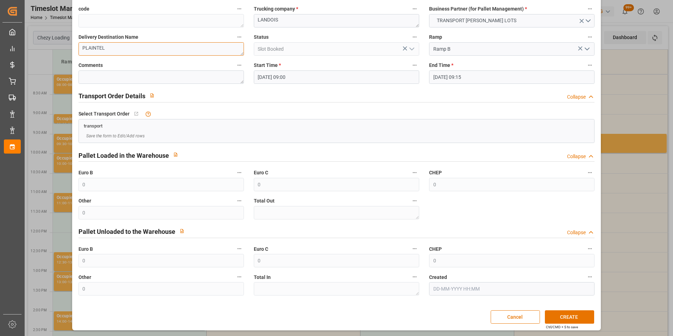
scroll to position [39, 0]
type textarea "PLAINTEL"
click at [574, 316] on button "CREATE" at bounding box center [569, 316] width 49 height 13
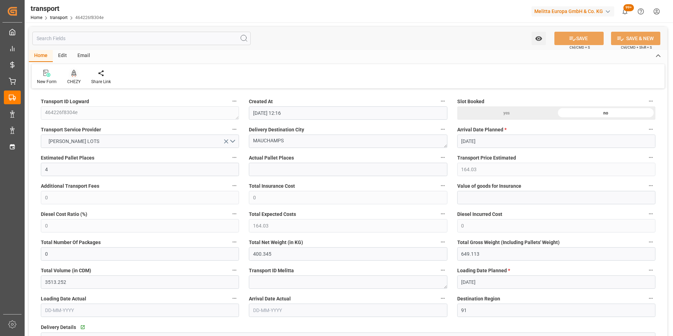
click at [76, 74] on div at bounding box center [73, 72] width 13 height 7
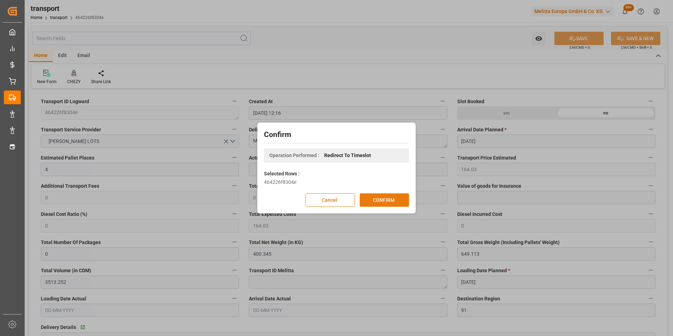
click at [374, 199] on button "CONFIRM" at bounding box center [384, 199] width 49 height 13
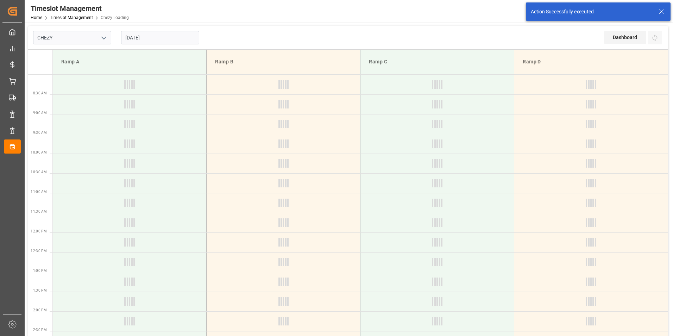
type input "Chezy Loading"
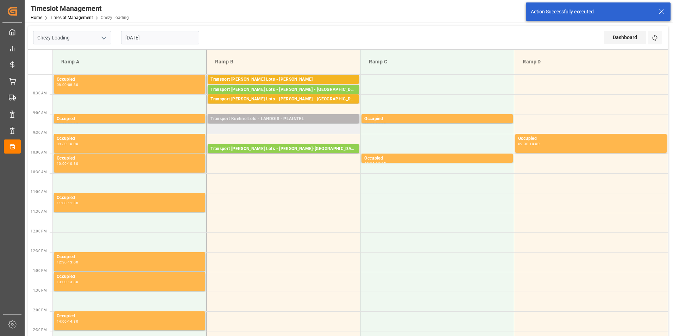
click at [295, 119] on div "Transport Kuehne Lots - LANDOIS - PLAINTEL" at bounding box center [284, 118] width 146 height 7
click at [297, 125] on td "Transport [PERSON_NAME] Lots - LANDOIS - PLAINTEL Pallets: 3,TU: 217,City: [GEO…" at bounding box center [284, 124] width 154 height 20
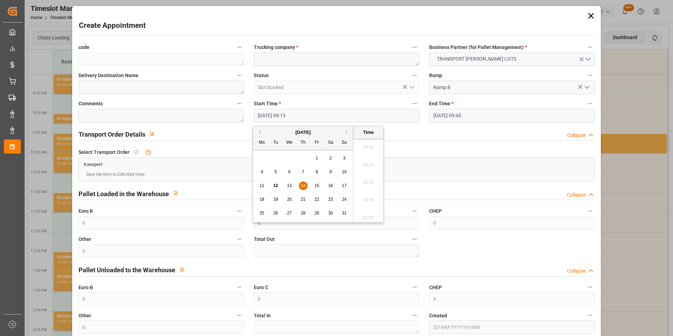
drag, startPoint x: 297, startPoint y: 125, endPoint x: 295, endPoint y: 114, distance: 11.4
click at [295, 114] on input "[DATE] 09:15" at bounding box center [336, 115] width 165 height 13
click at [305, 184] on span "14" at bounding box center [303, 185] width 5 height 5
click at [368, 194] on li "09:30" at bounding box center [368, 198] width 30 height 18
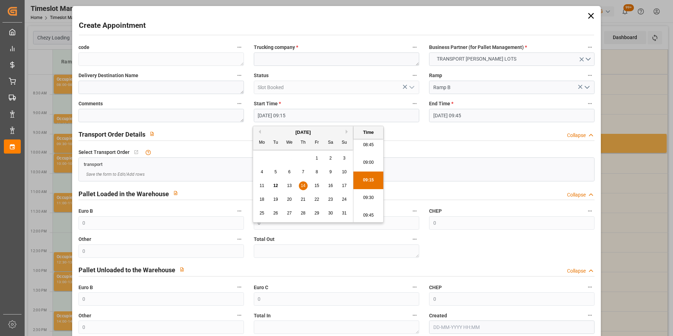
type input "[DATE] 09:30"
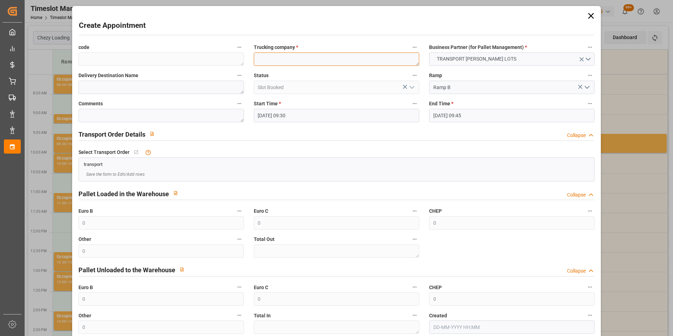
click at [289, 65] on textarea at bounding box center [336, 58] width 165 height 13
type textarea "BREGER"
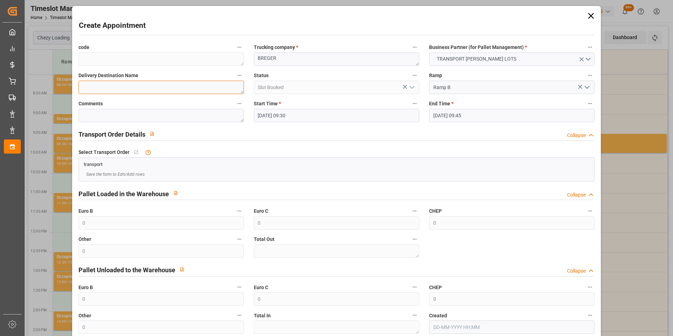
click at [205, 86] on textarea at bounding box center [161, 87] width 165 height 13
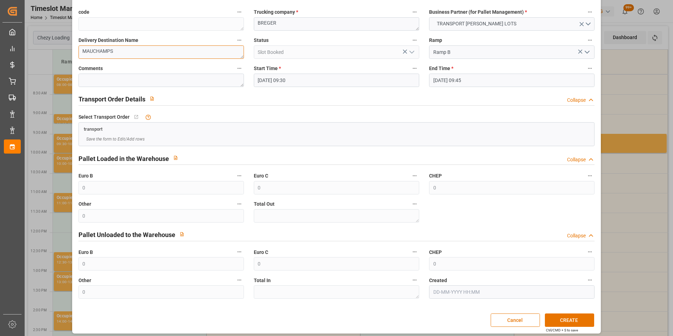
scroll to position [39, 0]
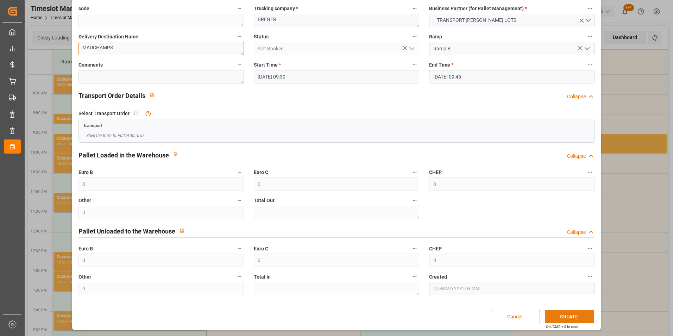
type textarea "MAUCHAMPS"
click at [554, 318] on button "CREATE" at bounding box center [569, 316] width 49 height 13
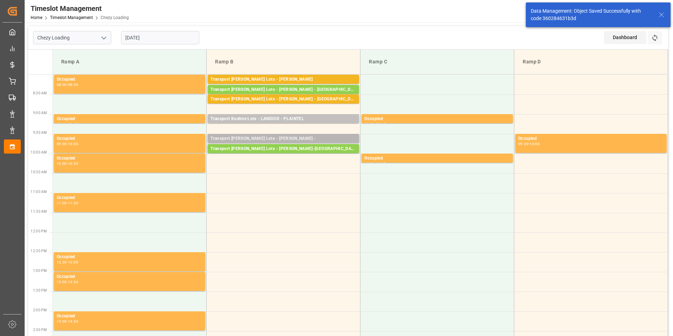
click at [299, 136] on div "Transport Kuehne Lots - BREGER -" at bounding box center [284, 138] width 146 height 7
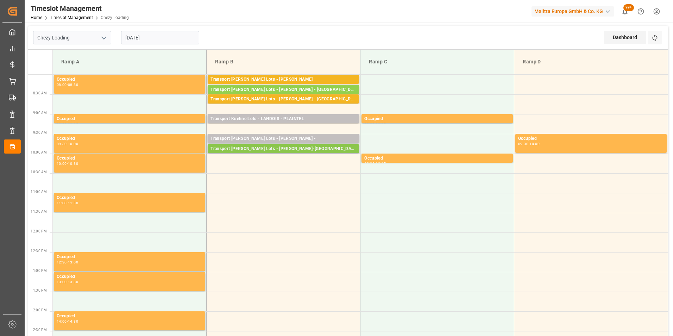
click at [297, 149] on div "Transport [PERSON_NAME] Lots - [PERSON_NAME]-[GEOGRAPHIC_DATA]" at bounding box center [284, 148] width 146 height 7
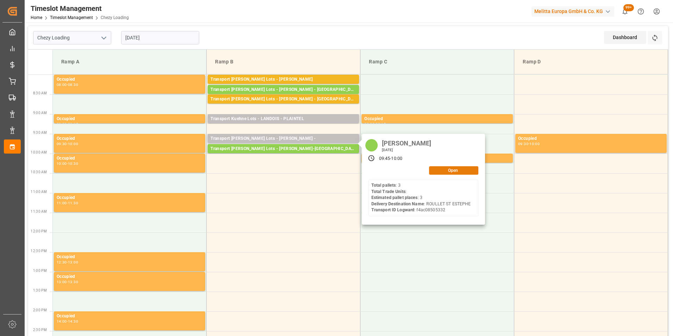
click at [443, 167] on button "Open" at bounding box center [453, 170] width 49 height 8
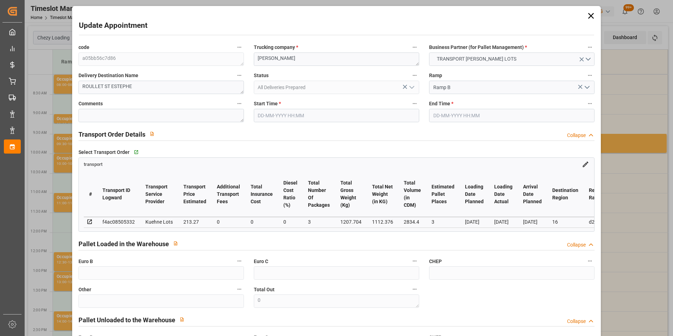
type input "14-08-2025 09:45"
type input "14-08-2025 10:00"
type input "05-08-2025 15:33"
type input "05-08-2025 12:38"
type input "08-08-2025"
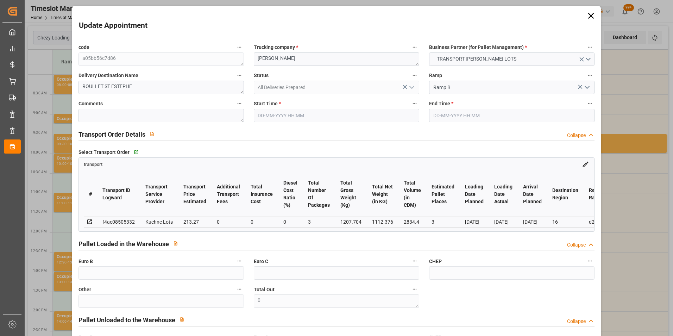
type input "06-08-2025"
type input "07-08-2025"
click at [290, 113] on input "14-08-2025 09:45" at bounding box center [336, 115] width 165 height 13
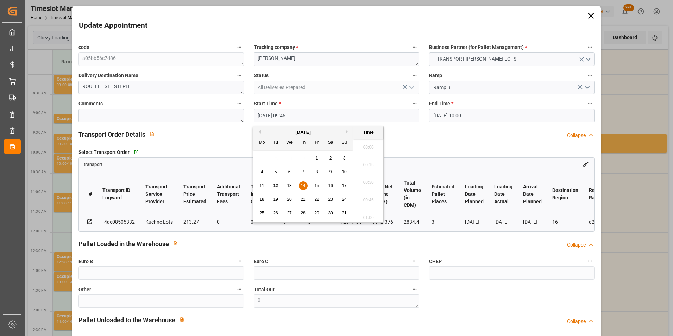
scroll to position [654, 0]
click at [304, 186] on span "14" at bounding box center [303, 185] width 5 height 5
click at [368, 197] on li "10:00" at bounding box center [368, 198] width 30 height 18
type input "14-08-2025 10:00"
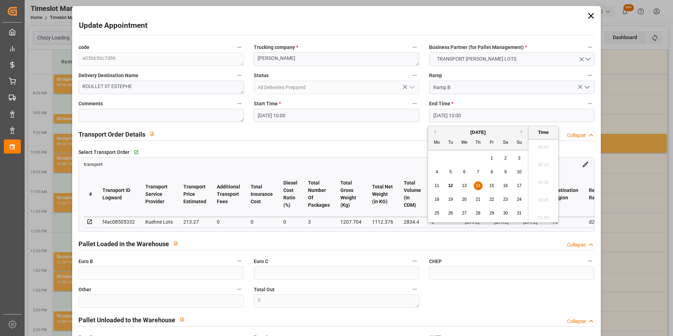
click at [447, 113] on input "14-08-2025 10:00" at bounding box center [511, 115] width 165 height 13
click at [479, 186] on span "14" at bounding box center [478, 185] width 5 height 5
click at [535, 198] on li "10:15" at bounding box center [543, 198] width 30 height 18
type input "[DATE] 10:15"
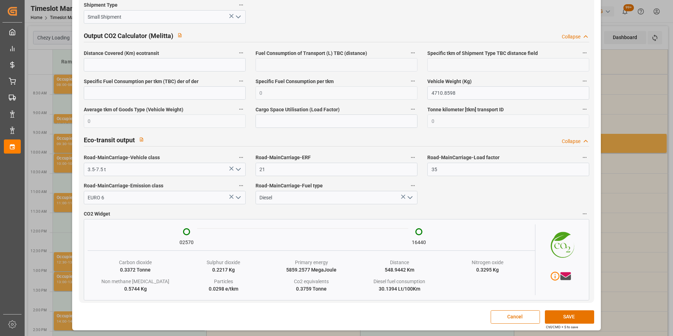
scroll to position [1171, 0]
click at [569, 313] on button "SAVE" at bounding box center [569, 316] width 49 height 13
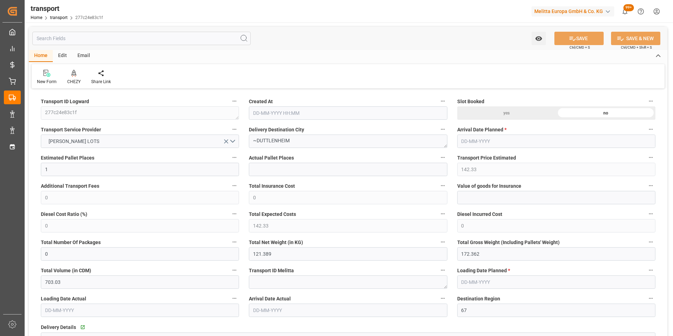
type input "[DATE] 12:19"
type input "[DATE]"
click at [76, 74] on icon at bounding box center [73, 73] width 5 height 7
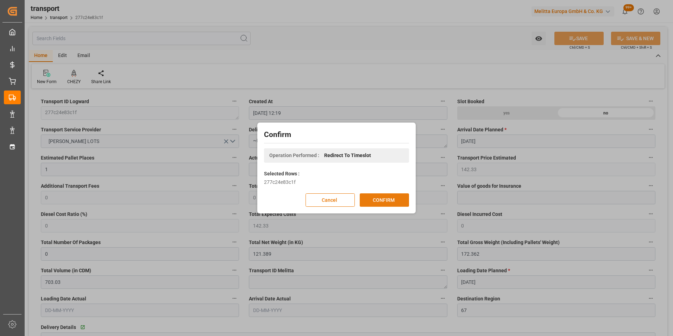
click at [382, 205] on button "CONFIRM" at bounding box center [384, 199] width 49 height 13
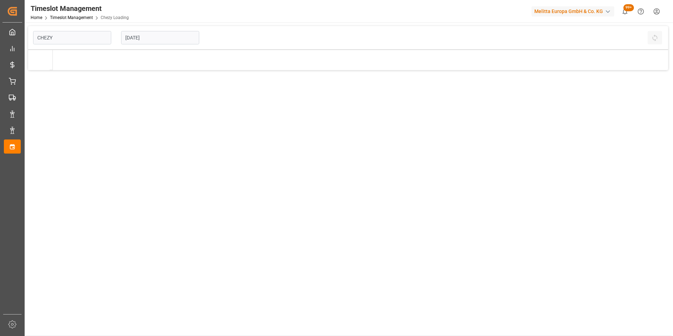
type input "Chezy Loading"
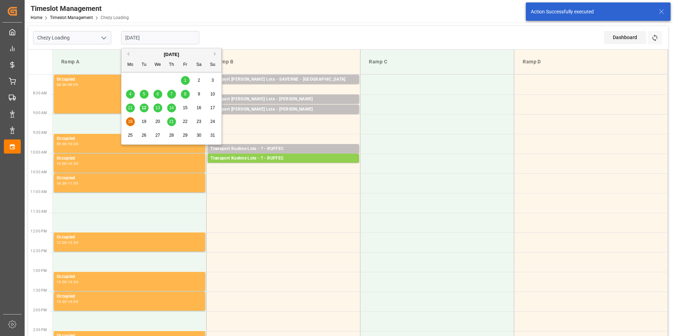
click at [149, 39] on input "[DATE]" at bounding box center [160, 37] width 78 height 13
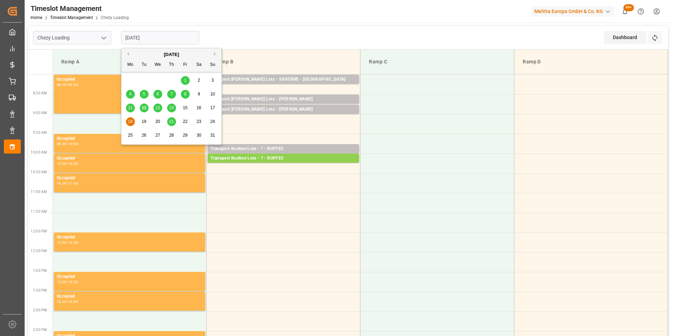
click at [171, 108] on span "14" at bounding box center [171, 107] width 5 height 5
type input "[DATE]"
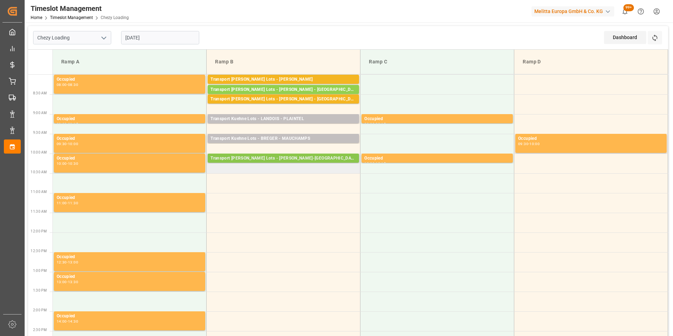
click at [306, 159] on div "Transport [PERSON_NAME] Lots - [PERSON_NAME]-[GEOGRAPHIC_DATA]" at bounding box center [284, 158] width 146 height 7
click at [306, 167] on td "Transport [PERSON_NAME] Lots - [PERSON_NAME]-SAINT-ESTEPHE Pallets: 3,TU: ,City…" at bounding box center [284, 163] width 154 height 20
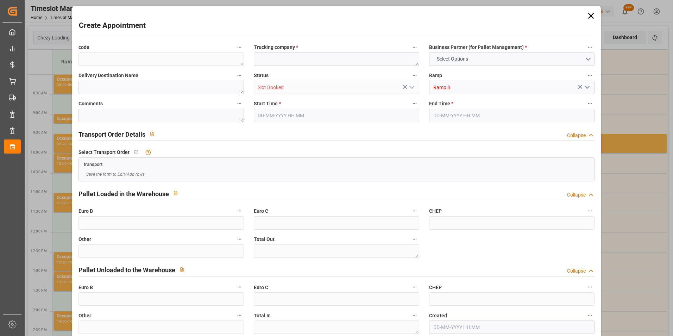
type input "0"
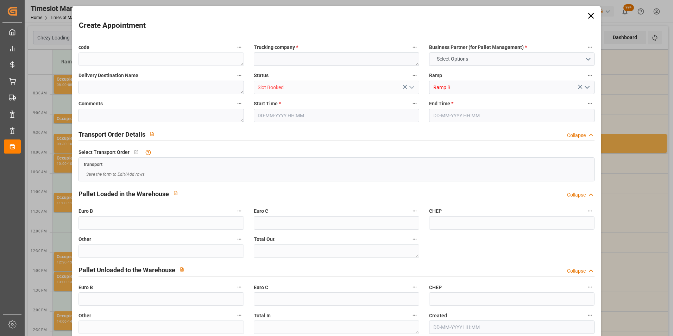
type input "0"
type input "[DATE] 10:15"
type input "[DATE] 10:30"
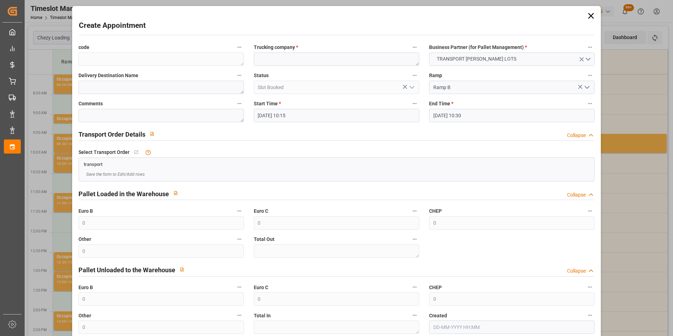
drag, startPoint x: 306, startPoint y: 167, endPoint x: 286, endPoint y: 116, distance: 54.3
click at [286, 116] on input "[DATE] 10:15" at bounding box center [336, 115] width 165 height 13
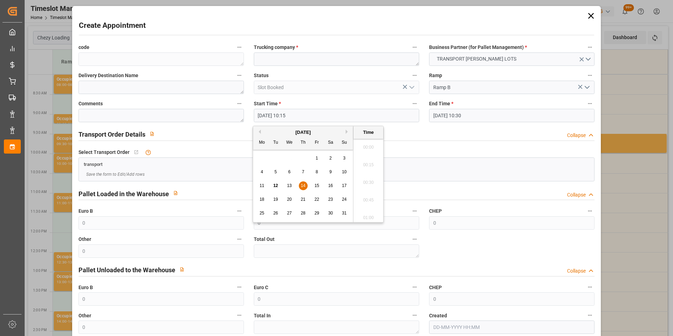
scroll to position [689, 0]
click at [303, 181] on div "11 12 13 14 15 16 17" at bounding box center [303, 186] width 96 height 14
click at [299, 182] on div "14" at bounding box center [303, 186] width 9 height 8
click at [369, 199] on li "10:30" at bounding box center [368, 198] width 30 height 18
type input "[DATE] 10:30"
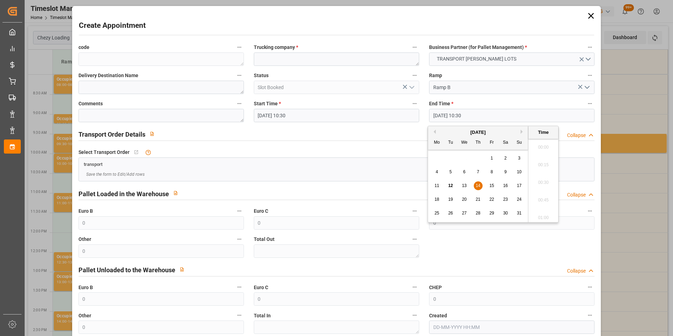
click at [459, 116] on input "[DATE] 10:30" at bounding box center [511, 115] width 165 height 13
click at [477, 184] on span "14" at bounding box center [478, 185] width 5 height 5
drag, startPoint x: 548, startPoint y: 195, endPoint x: 395, endPoint y: 80, distance: 191.3
click at [548, 195] on li "10:45" at bounding box center [543, 198] width 30 height 18
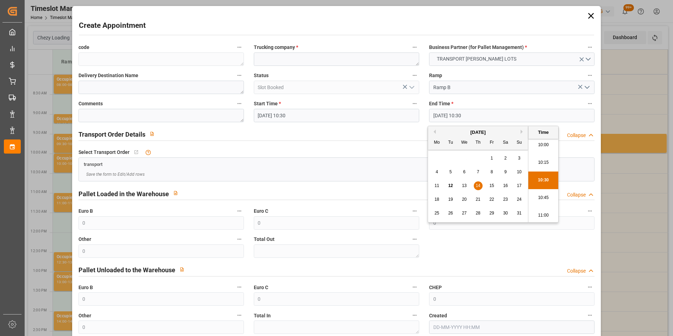
type input "[DATE] 10:45"
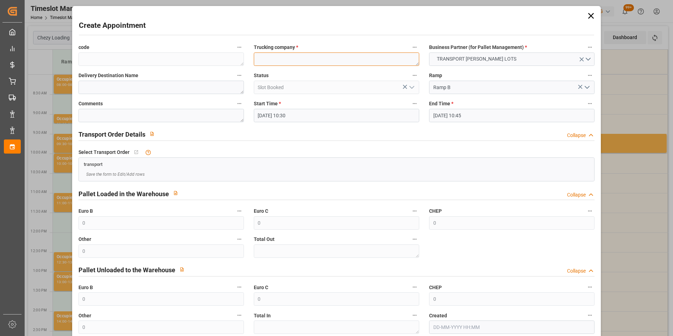
click at [301, 61] on textarea at bounding box center [336, 58] width 165 height 13
type textarea "SAVERNE"
click at [140, 89] on div "Delivery Destination Name" at bounding box center [161, 82] width 175 height 28
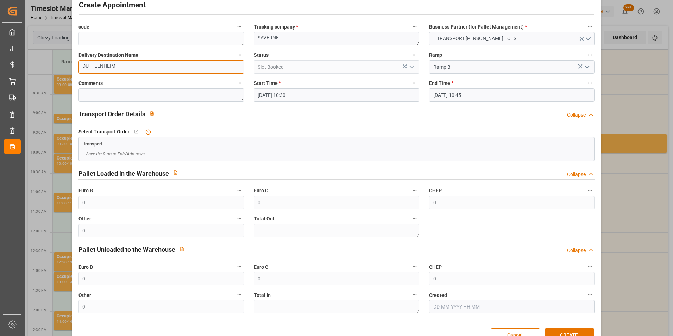
scroll to position [39, 0]
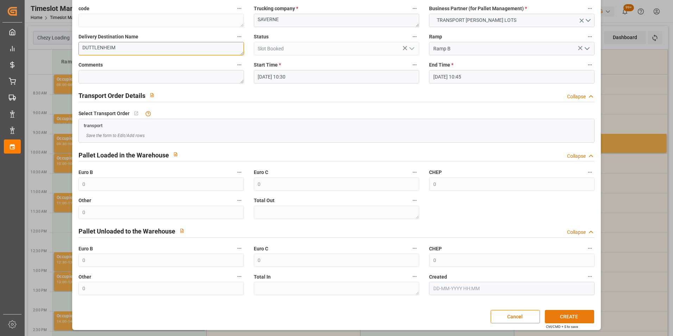
type textarea "DUTTLENHEIM"
click at [557, 314] on button "CREATE" at bounding box center [569, 316] width 49 height 13
